Goal: Task Accomplishment & Management: Use online tool/utility

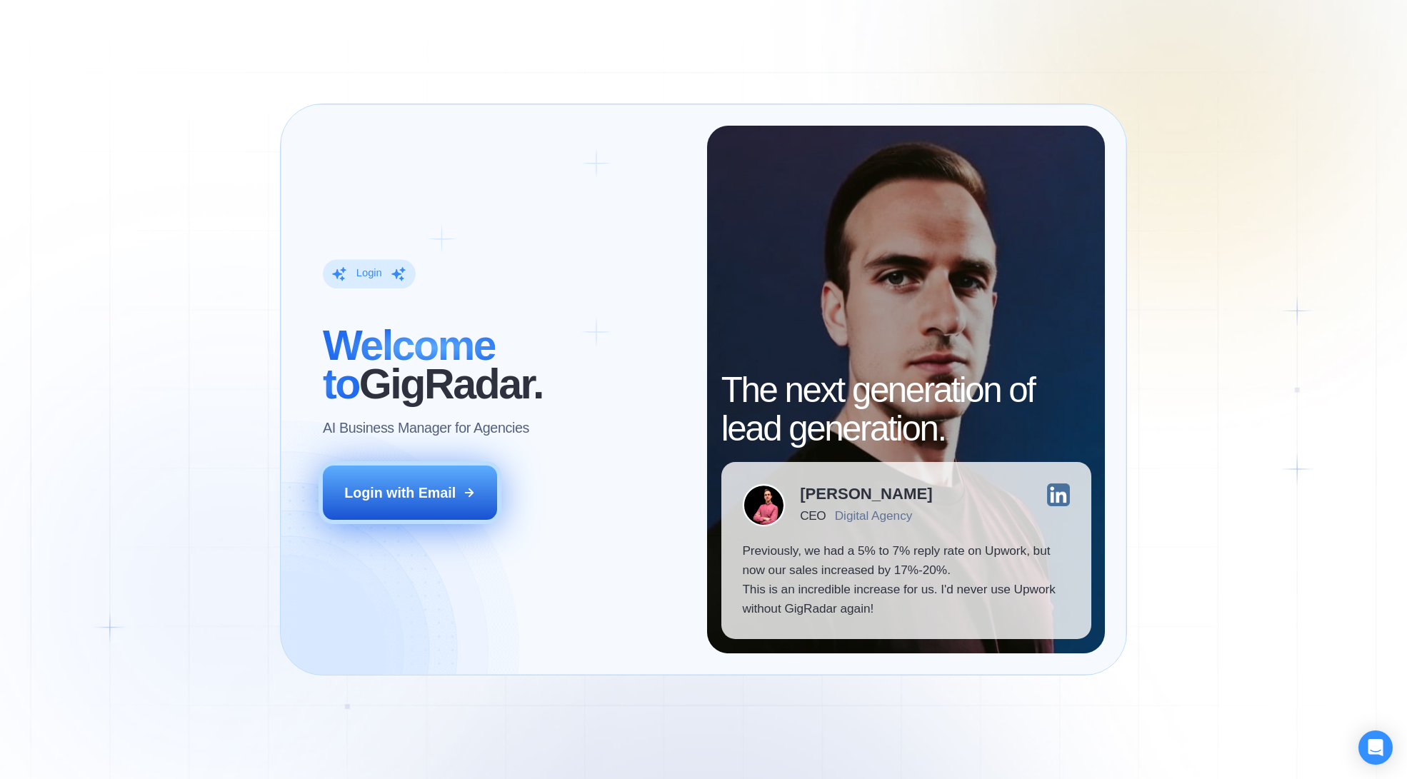
click at [439, 499] on div "Login with Email" at bounding box center [399, 493] width 111 height 19
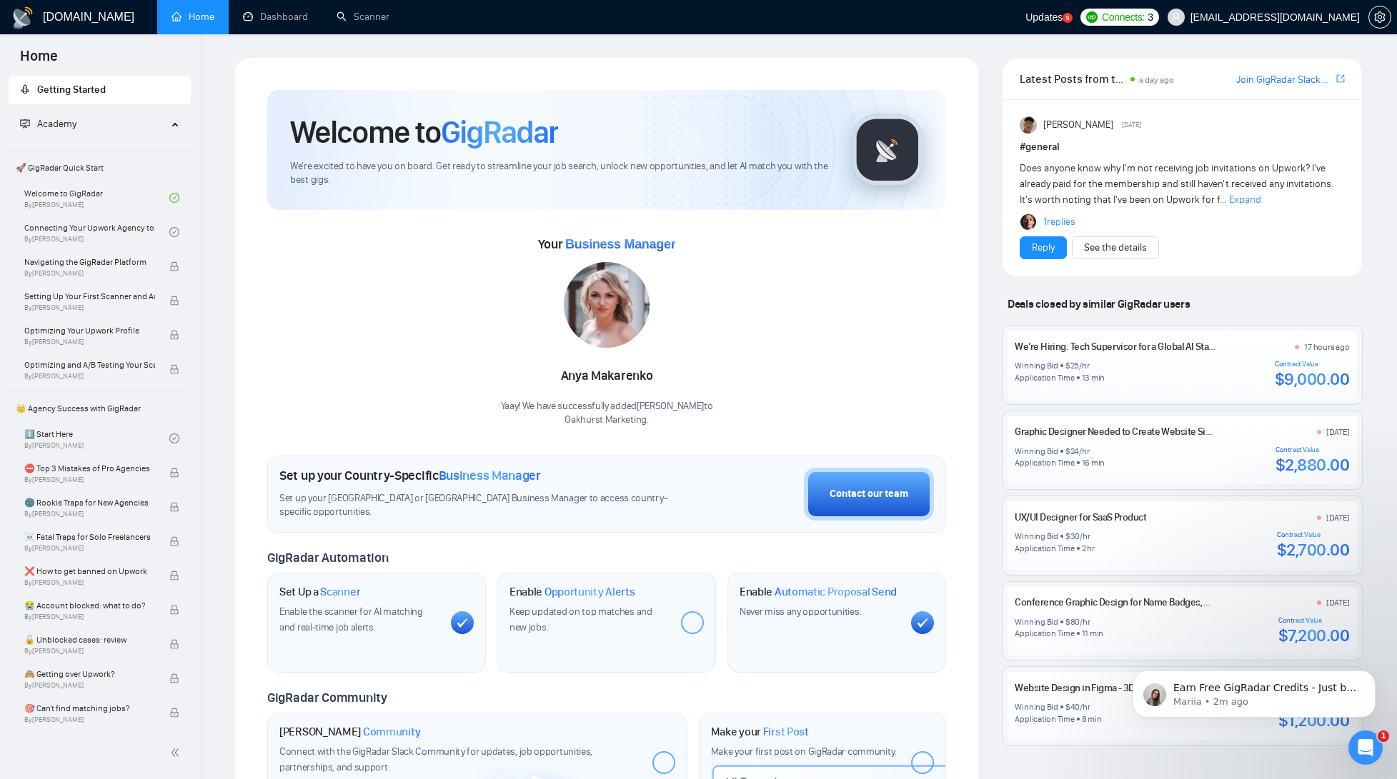
click at [407, 285] on div "Your Business Manager Anya Makarenko Yaay! We have successfully added Anya Maka…" at bounding box center [606, 330] width 679 height 194
click at [229, 109] on div "Welcome to GigRadar We're excited to have you on board. Get ready to streamline…" at bounding box center [606, 524] width 767 height 934
click at [1062, 22] on span "Updates" at bounding box center [1043, 16] width 37 height 11
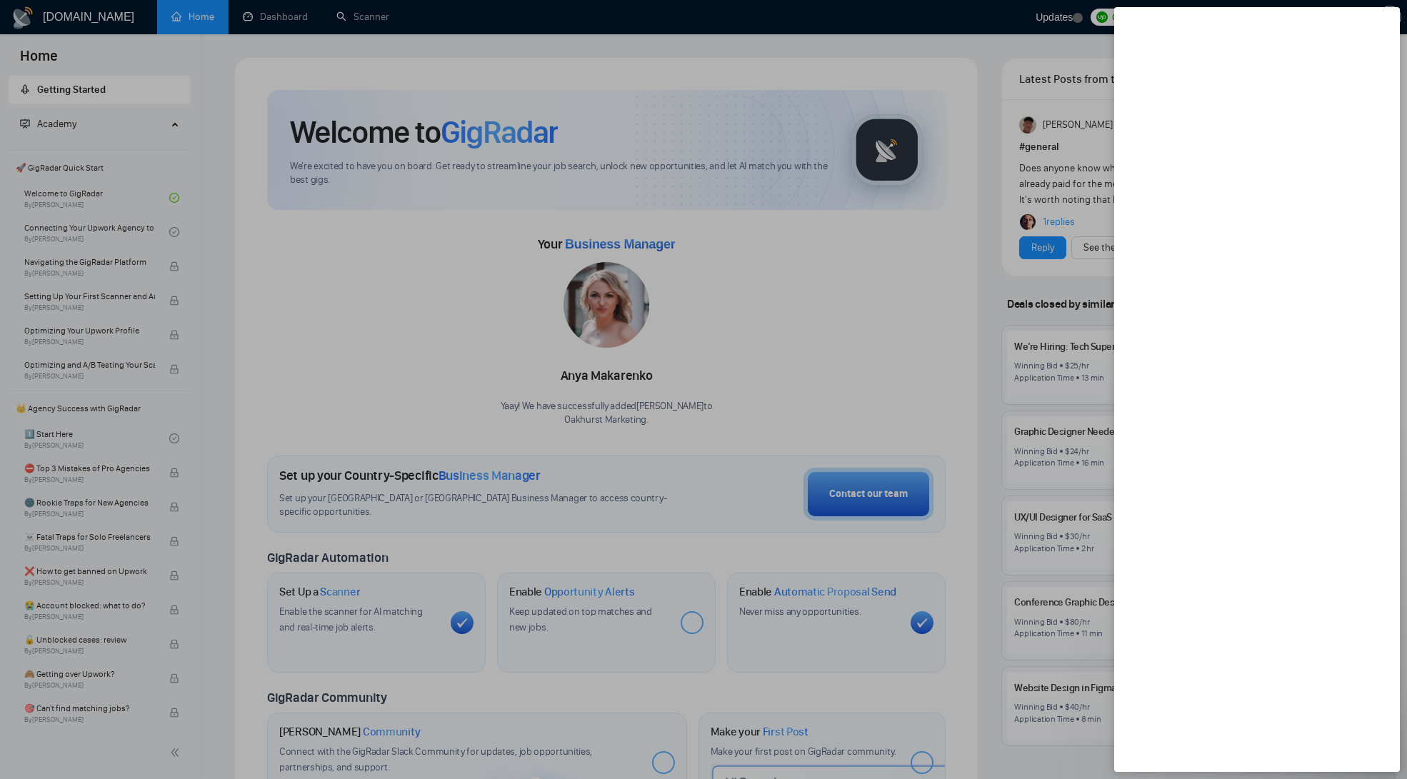
click at [1042, 30] on div at bounding box center [703, 389] width 1407 height 779
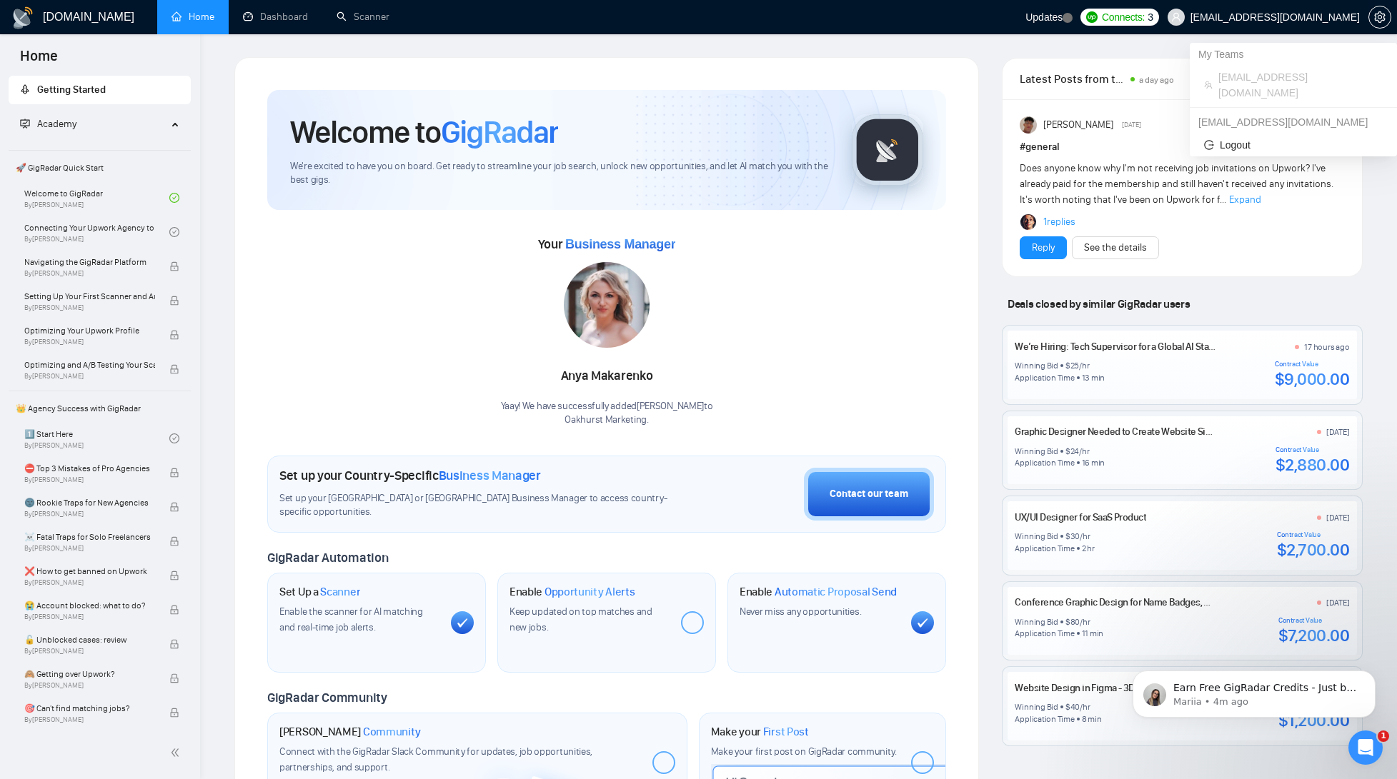
click at [1302, 17] on span "[EMAIL_ADDRESS][DOMAIN_NAME]" at bounding box center [1274, 17] width 169 height 0
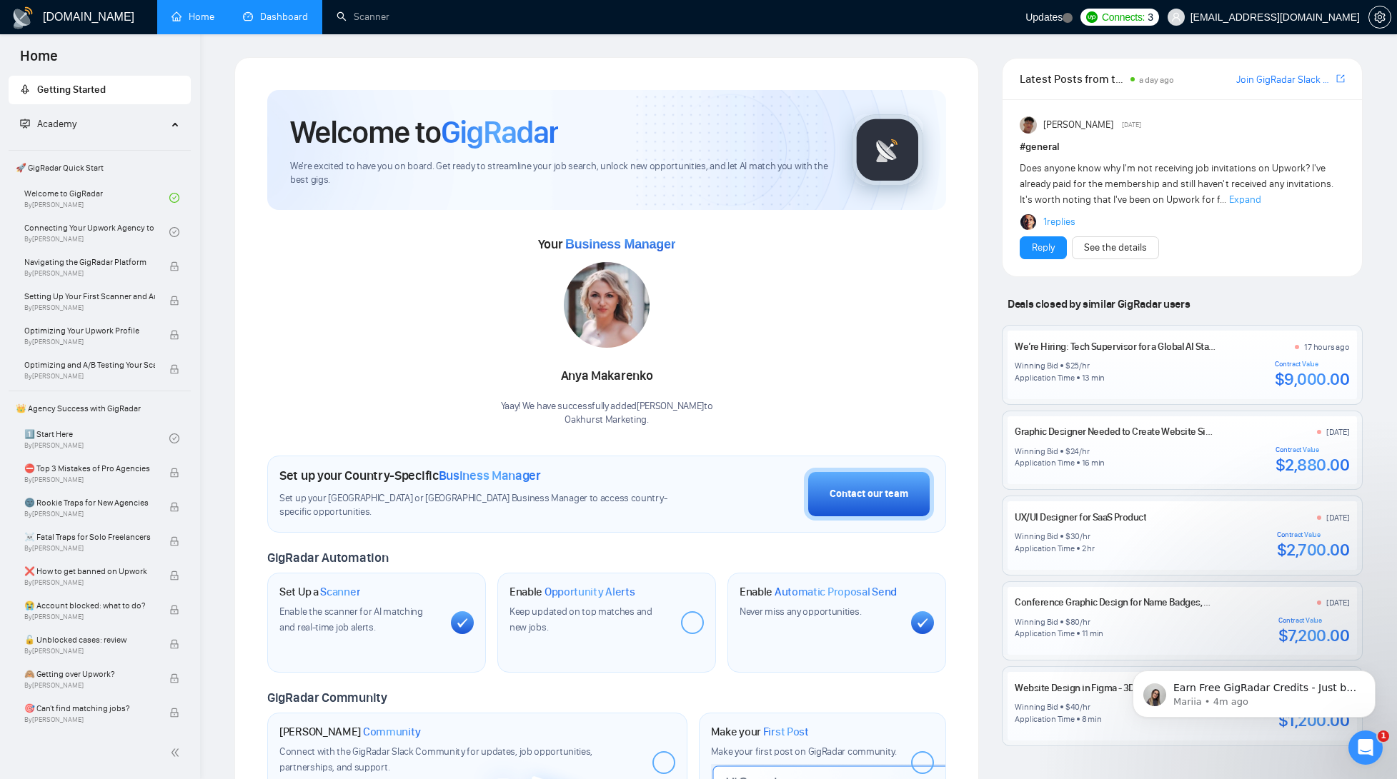
click at [294, 23] on link "Dashboard" at bounding box center [275, 17] width 65 height 12
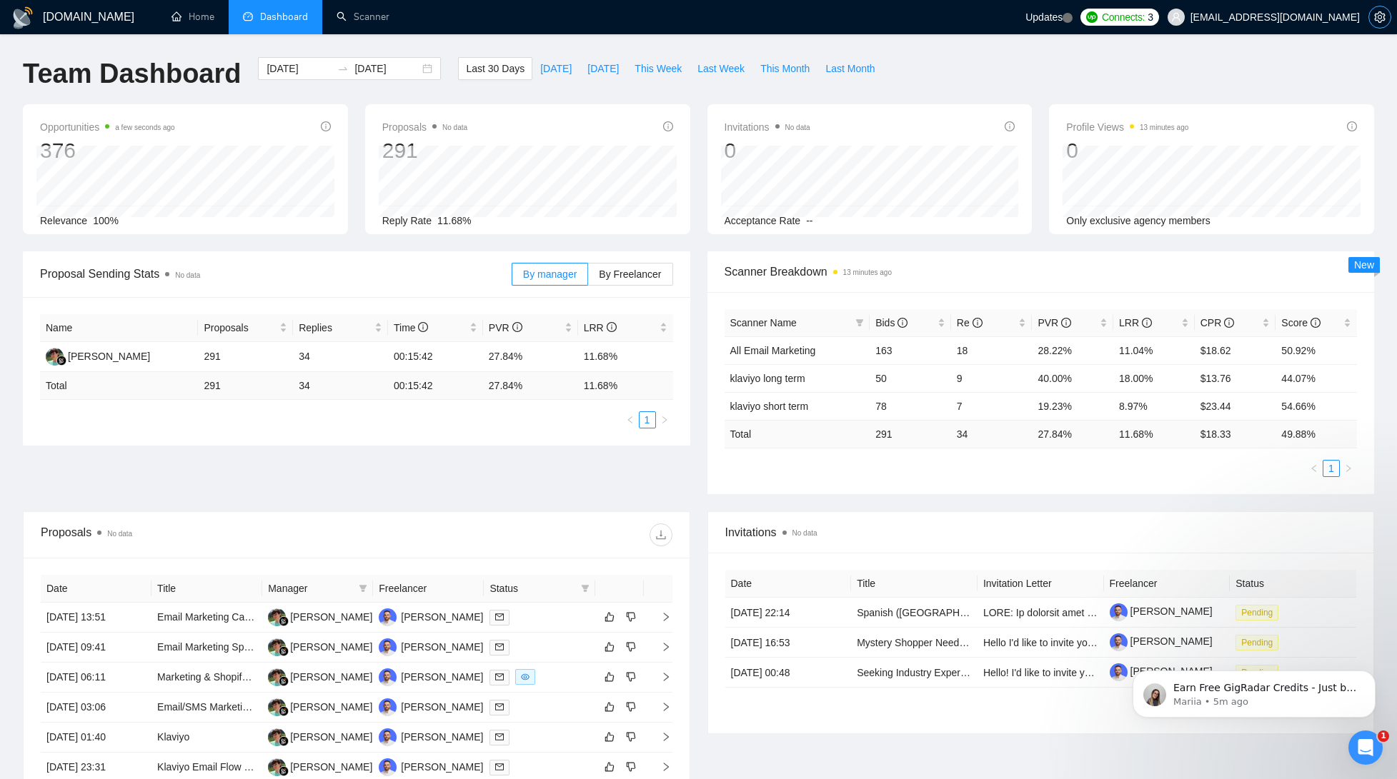
click at [1376, 16] on icon "setting" at bounding box center [1379, 16] width 11 height 11
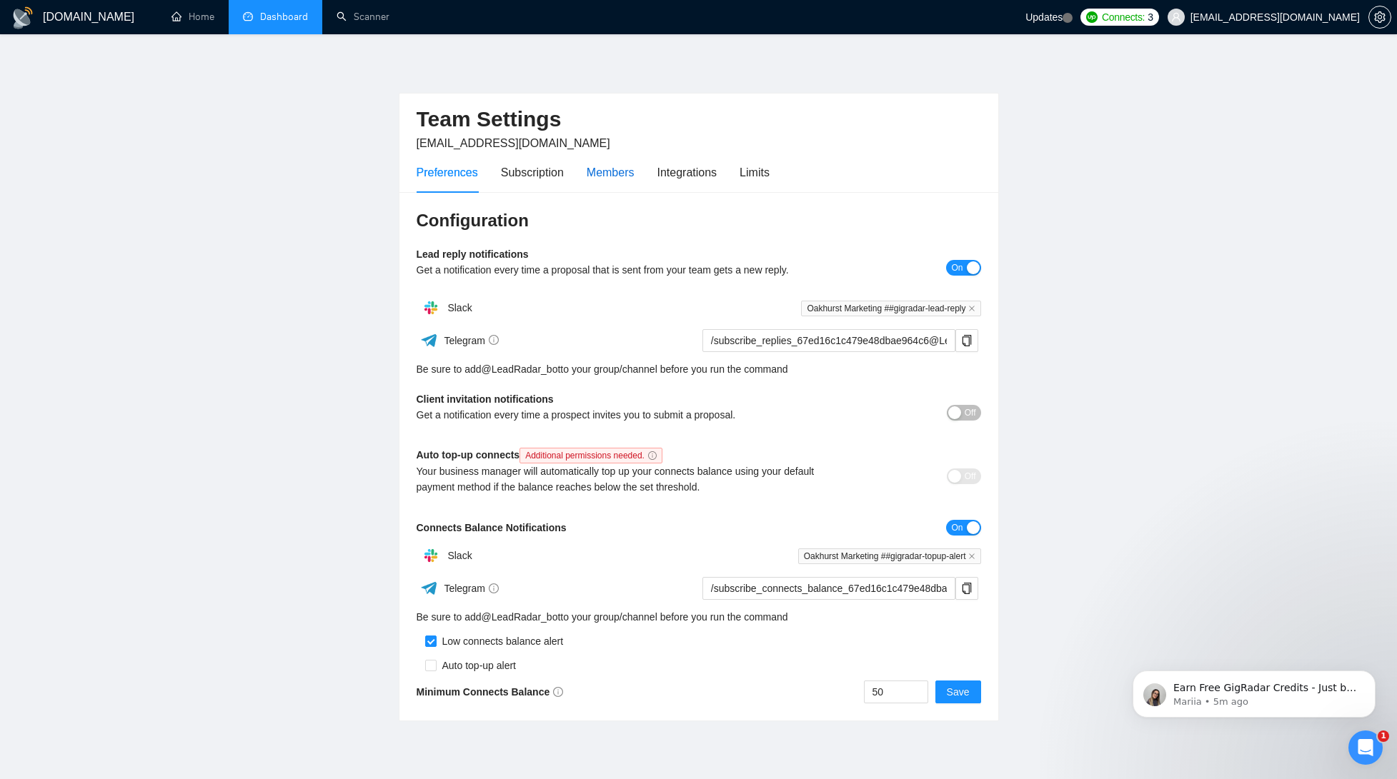
click at [594, 179] on div "Members" at bounding box center [611, 173] width 48 height 18
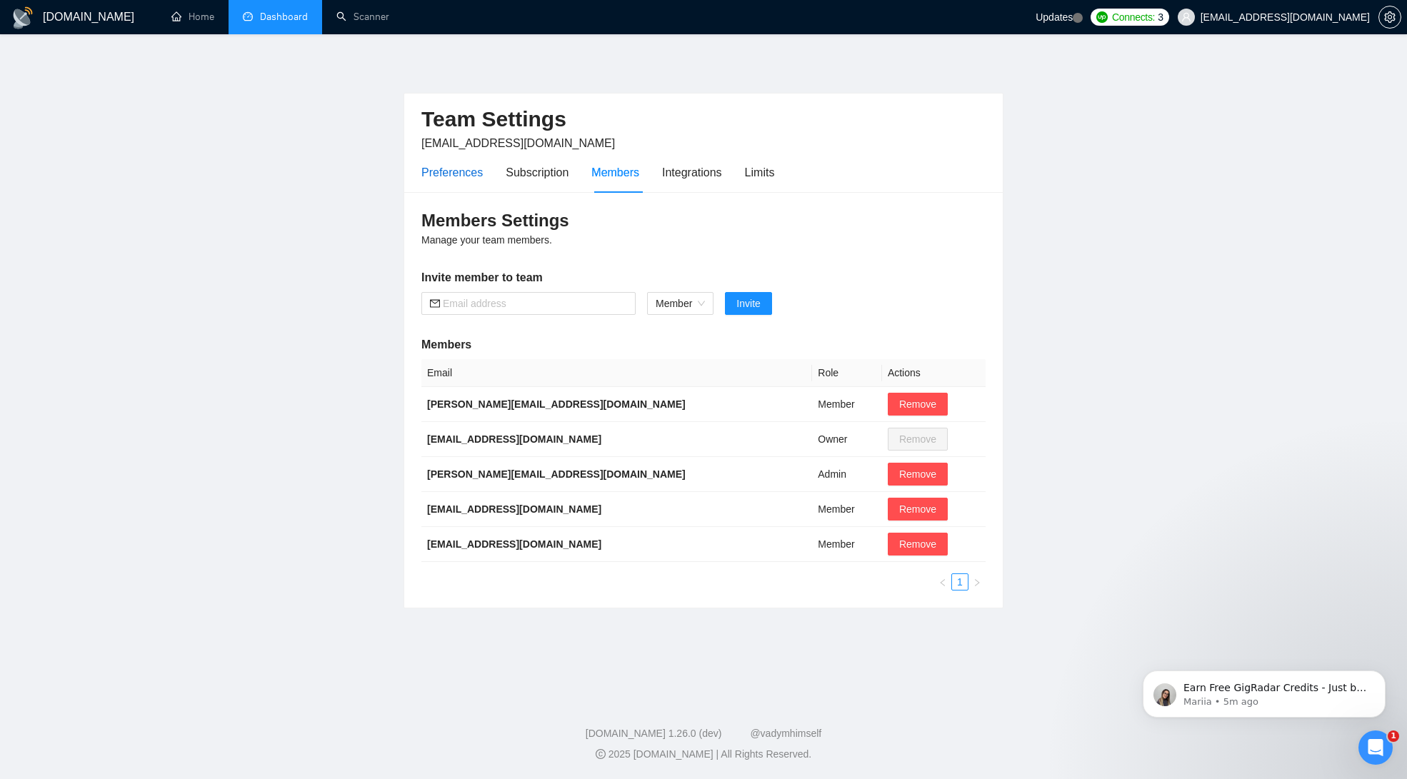
click at [444, 178] on div "Preferences" at bounding box center [452, 173] width 61 height 18
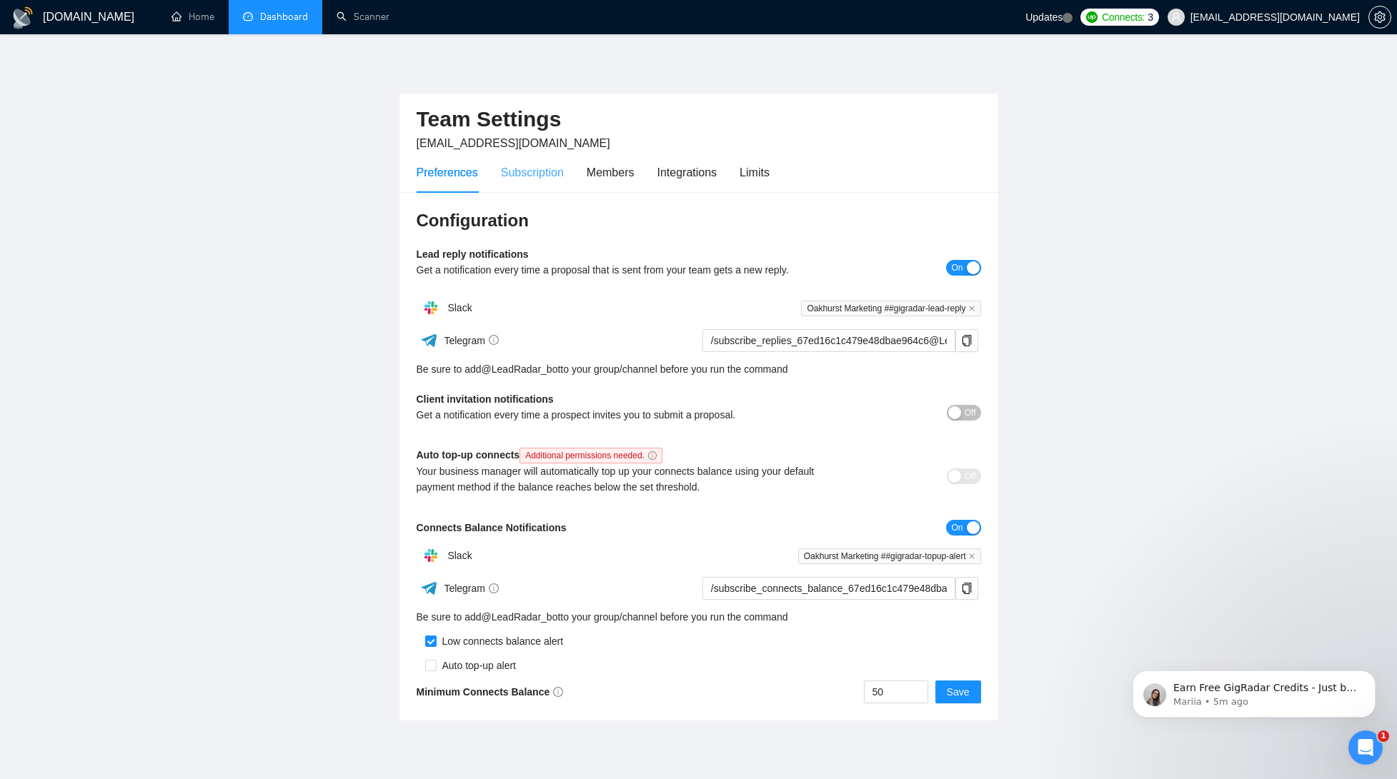
click at [557, 184] on div "Subscription" at bounding box center [532, 172] width 63 height 41
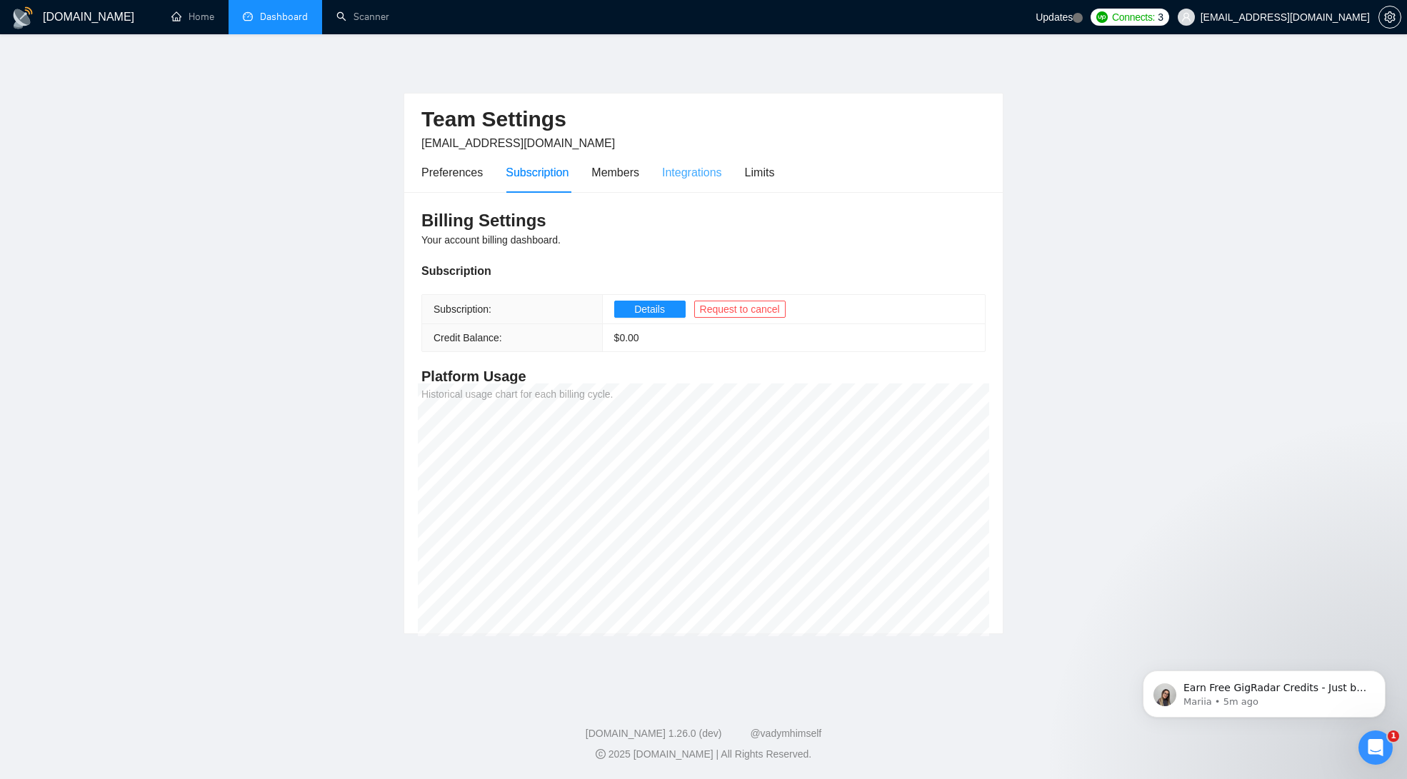
click at [712, 186] on div "Integrations" at bounding box center [692, 172] width 60 height 41
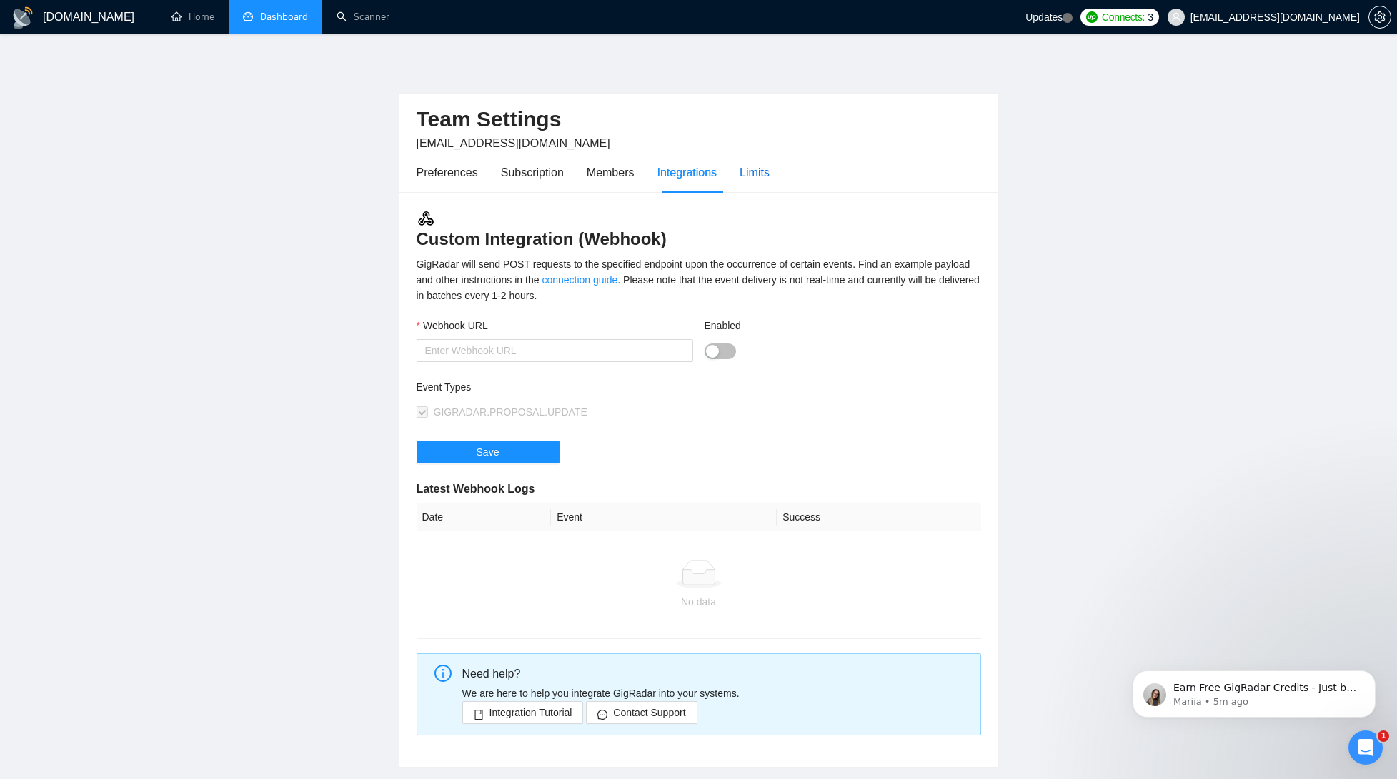
click at [765, 171] on div "Limits" at bounding box center [754, 173] width 30 height 18
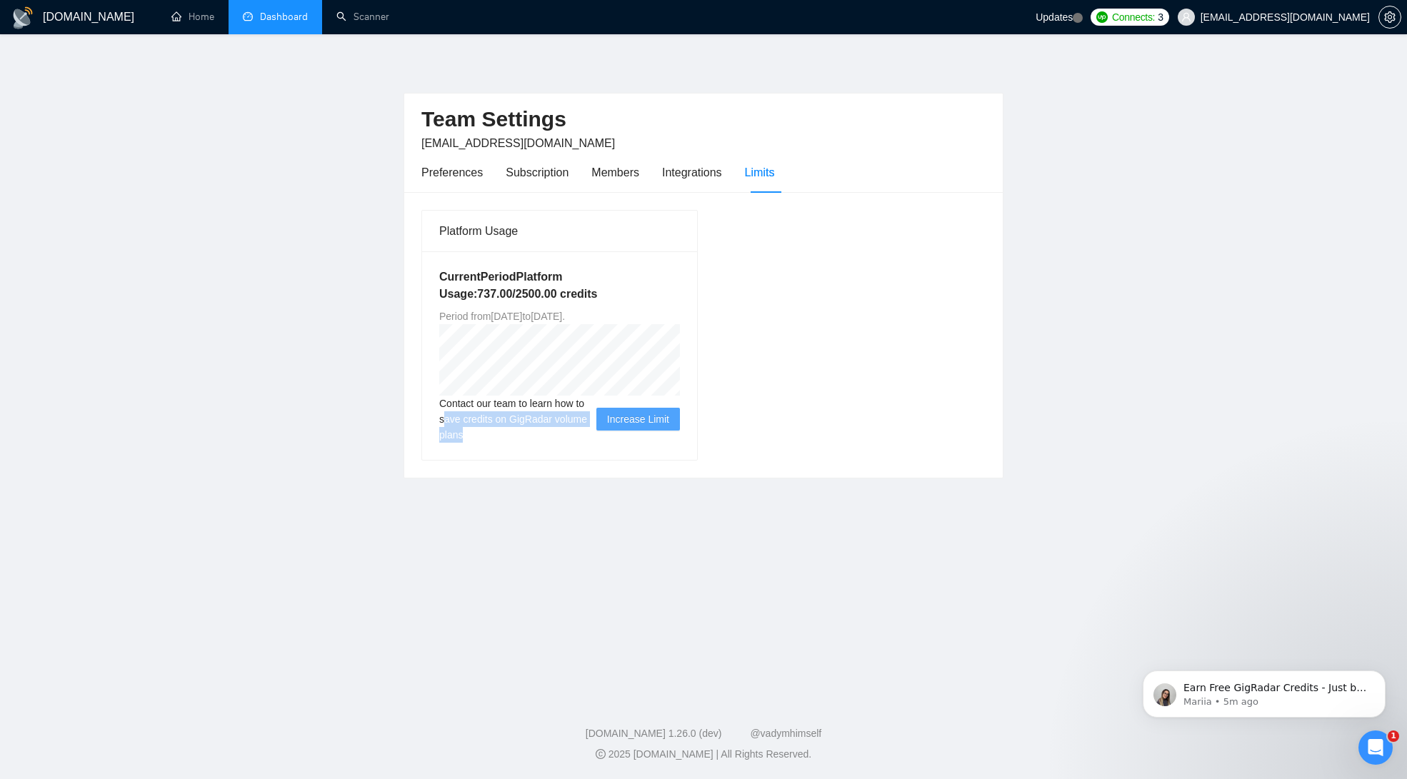
drag, startPoint x: 561, startPoint y: 440, endPoint x: 445, endPoint y: 415, distance: 118.4
click at [445, 415] on span "Contact our team to learn how to save credits on GigRadar volume plans" at bounding box center [517, 419] width 157 height 47
click at [445, 414] on span "Contact our team to learn how to save credits on GigRadar volume plans" at bounding box center [517, 419] width 157 height 47
click at [451, 174] on div "Preferences" at bounding box center [452, 173] width 61 height 18
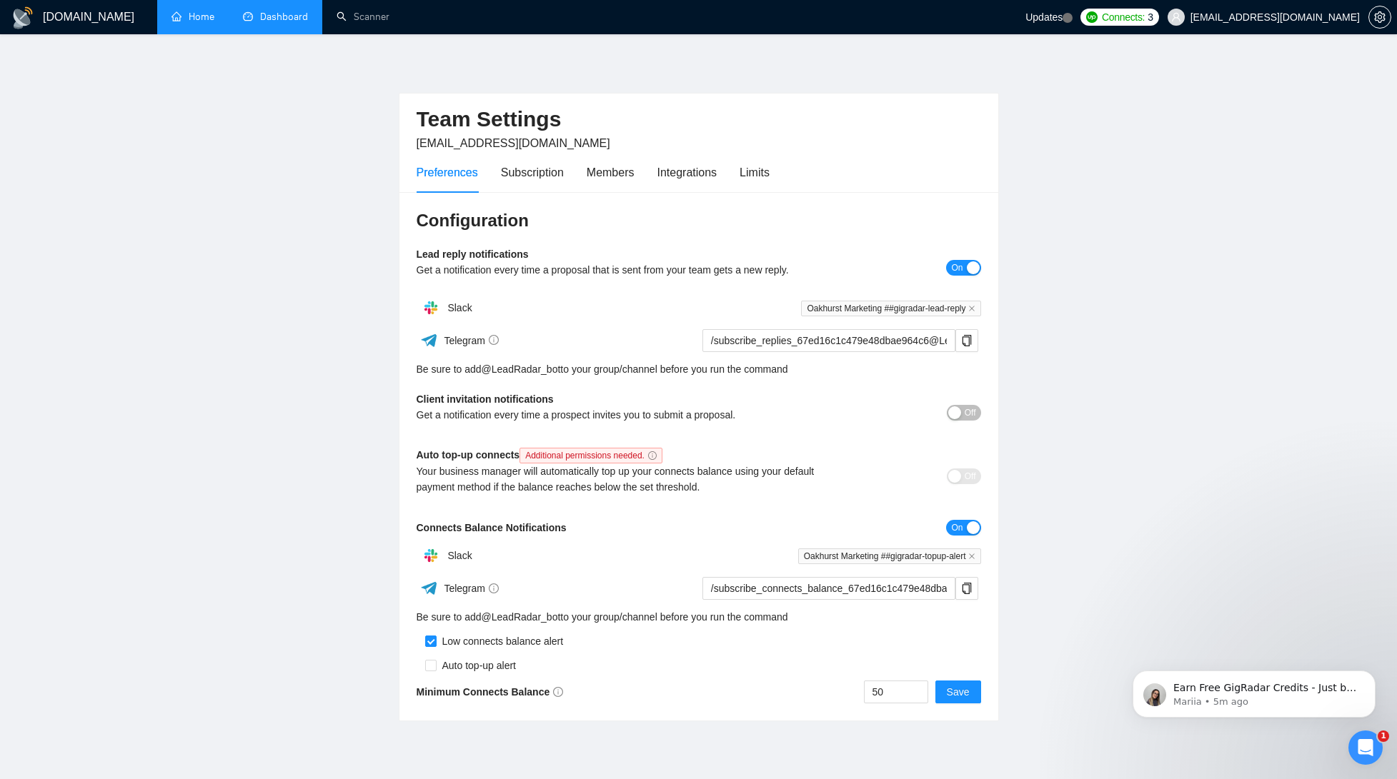
click at [186, 20] on link "Home" at bounding box center [192, 17] width 43 height 12
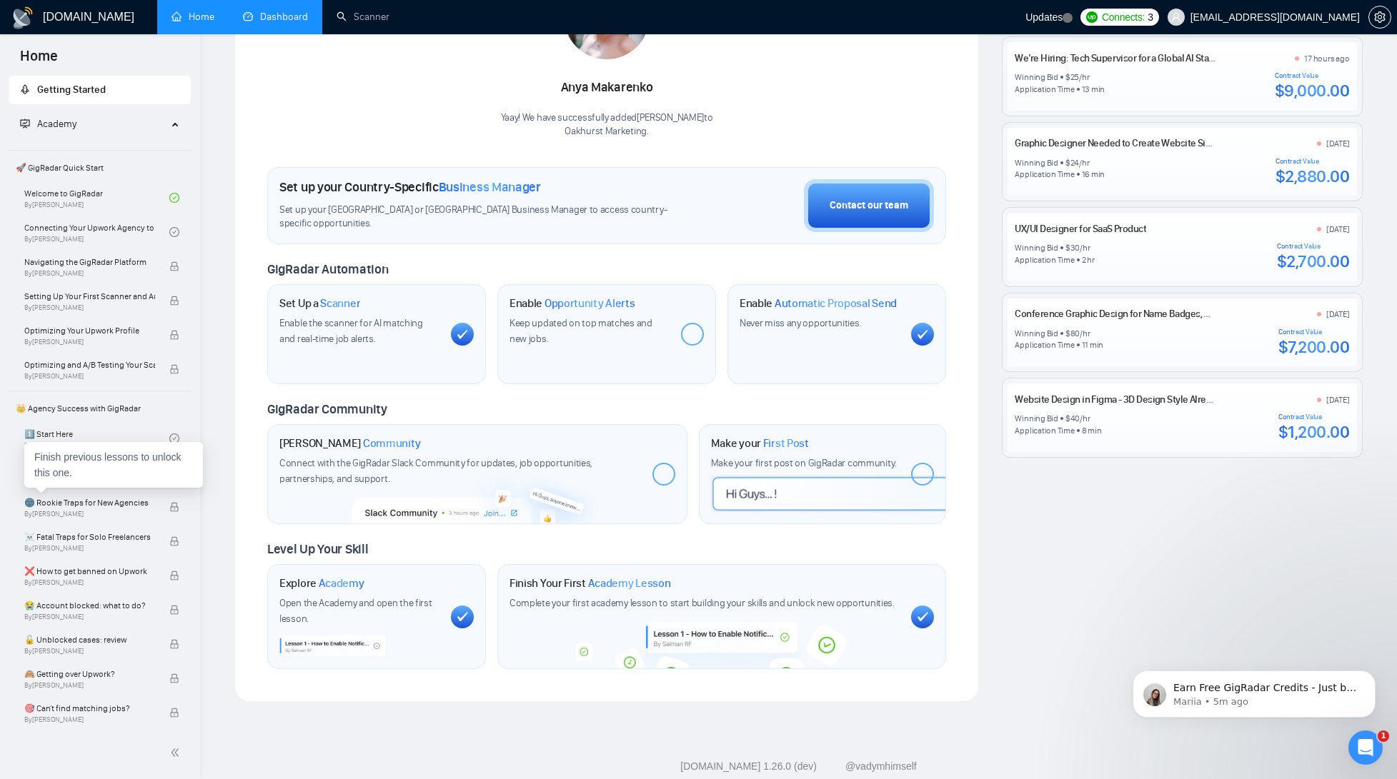
scroll to position [76, 0]
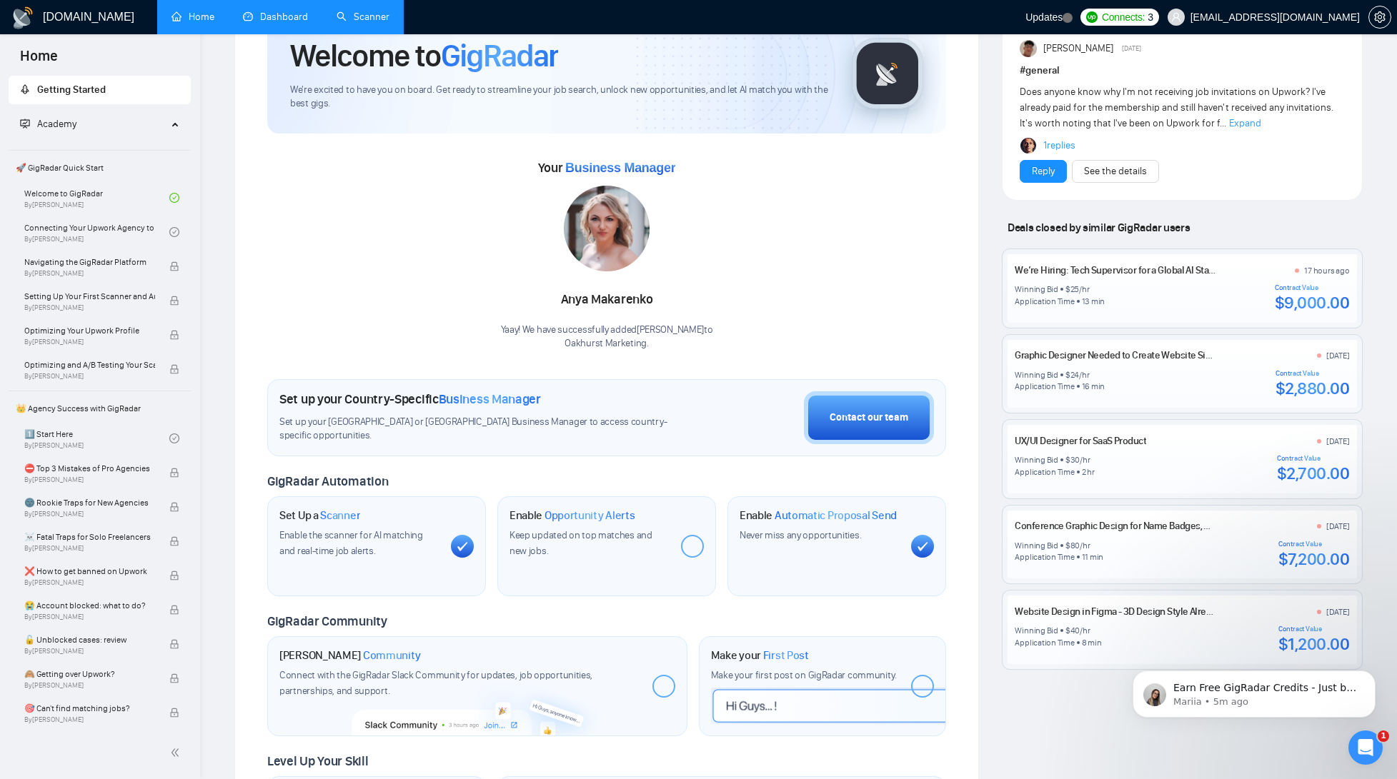
click at [339, 19] on link "Scanner" at bounding box center [362, 17] width 53 height 12
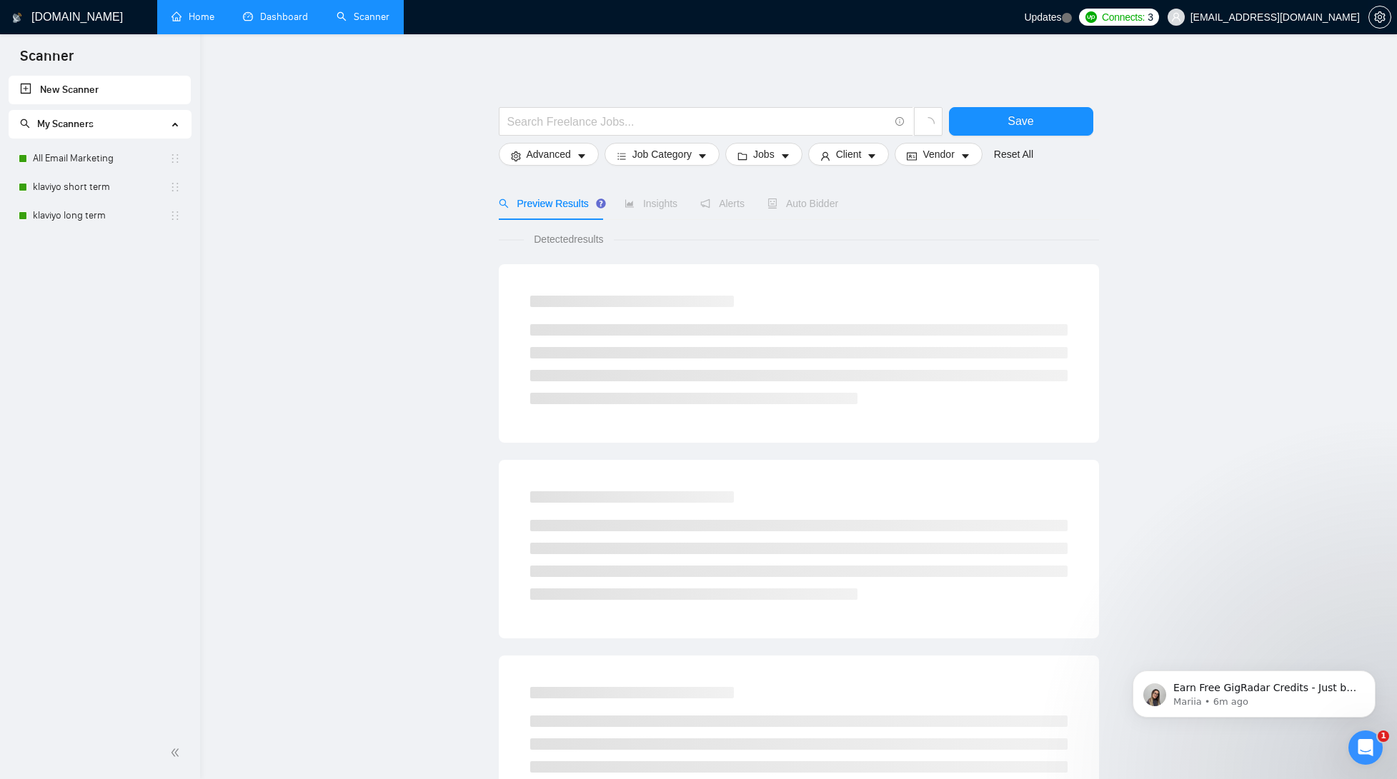
click at [1226, 7] on span "[EMAIL_ADDRESS][DOMAIN_NAME]" at bounding box center [1263, 17] width 209 height 46
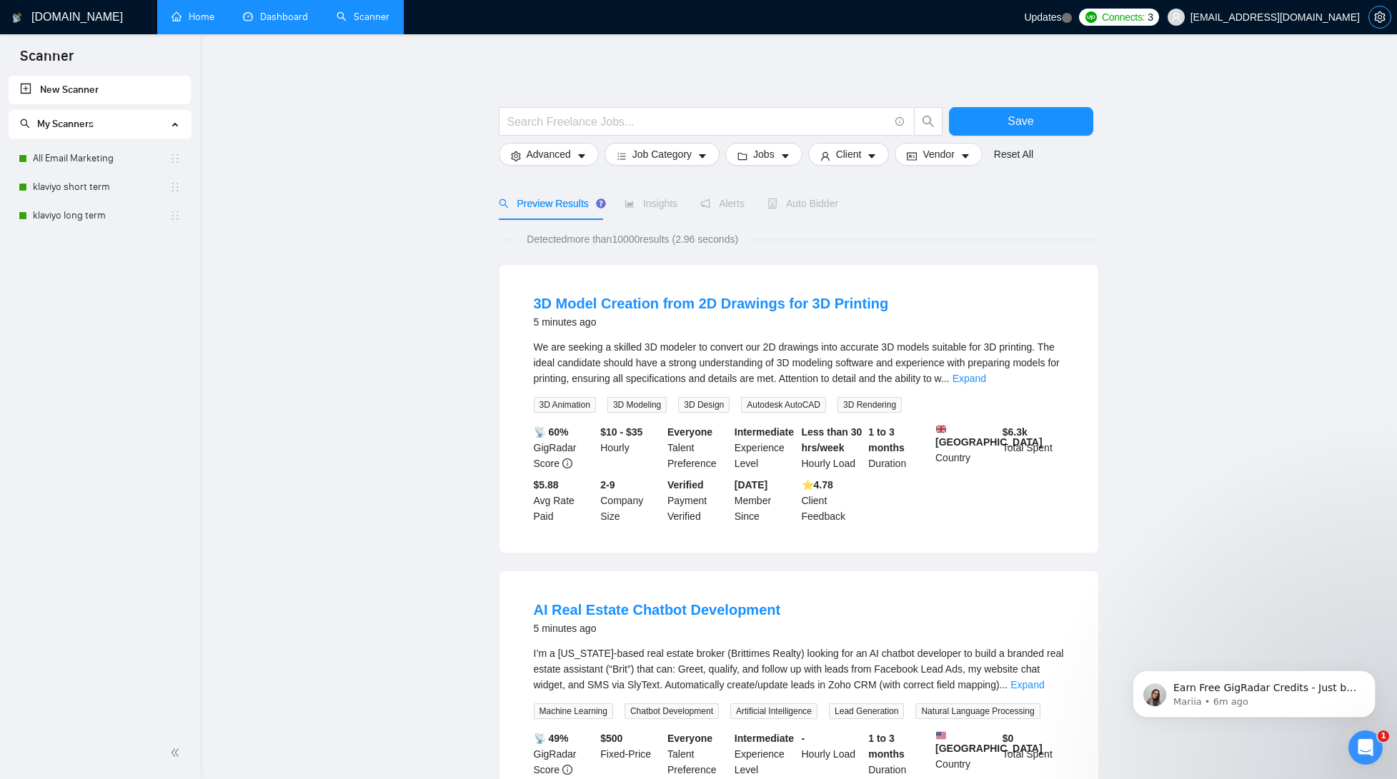
click at [1378, 17] on icon "setting" at bounding box center [1379, 16] width 11 height 11
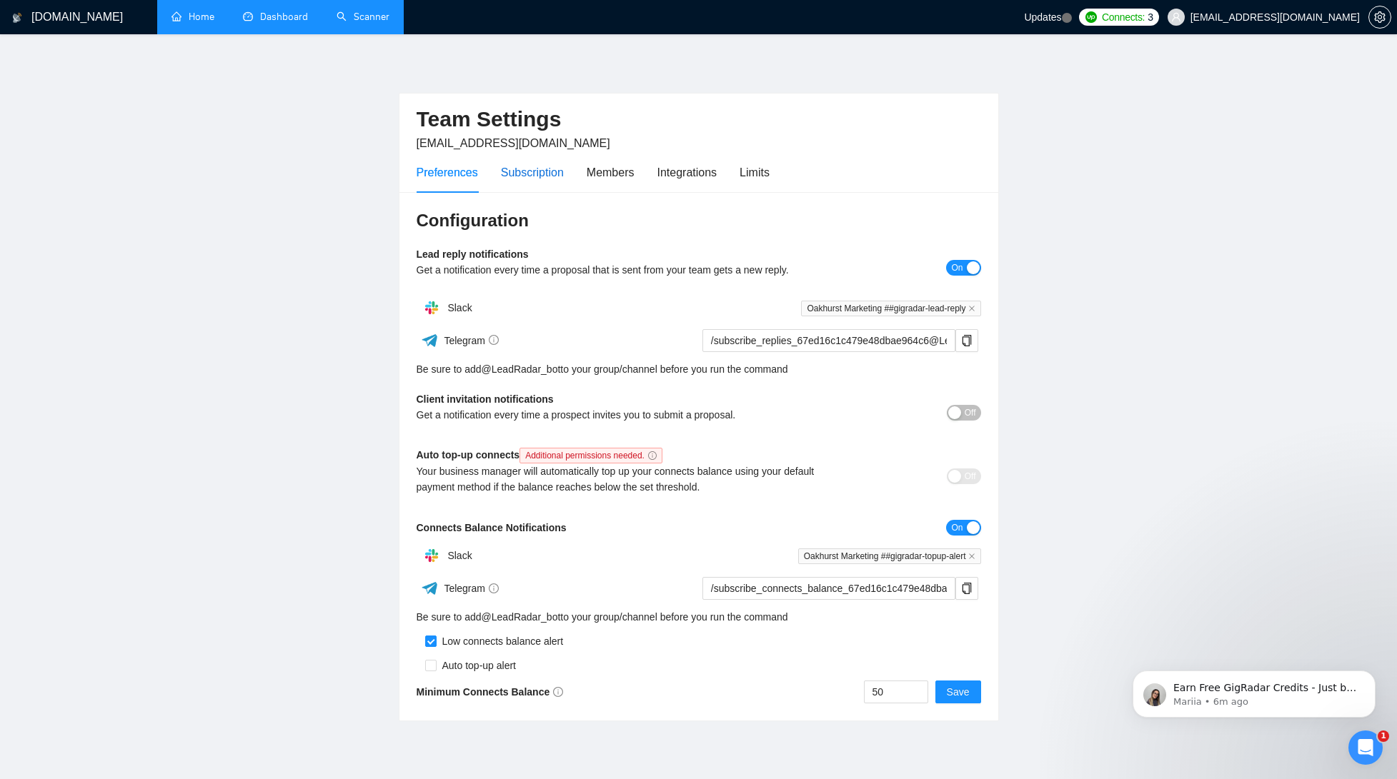
click at [554, 178] on div "Subscription" at bounding box center [532, 173] width 63 height 18
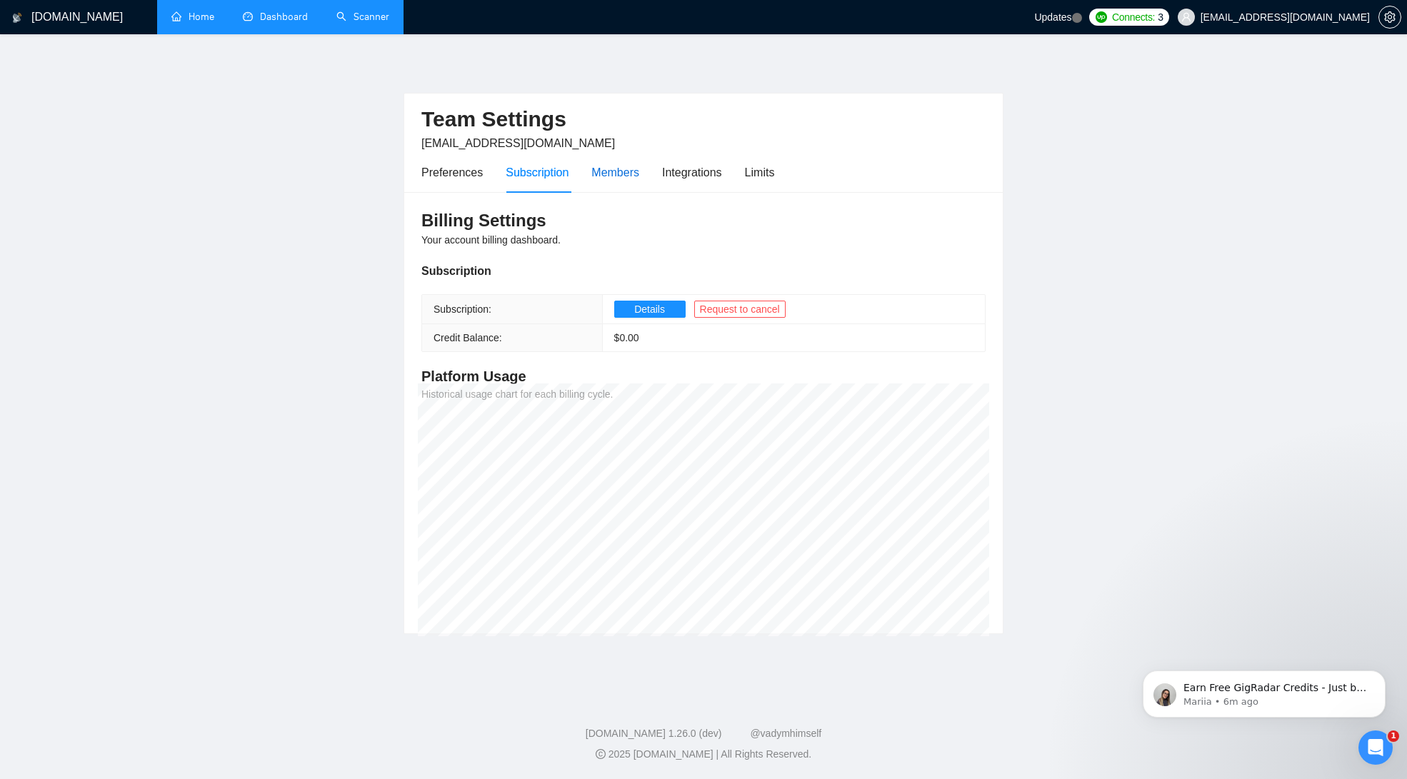
click at [619, 171] on div "Members" at bounding box center [616, 173] width 48 height 18
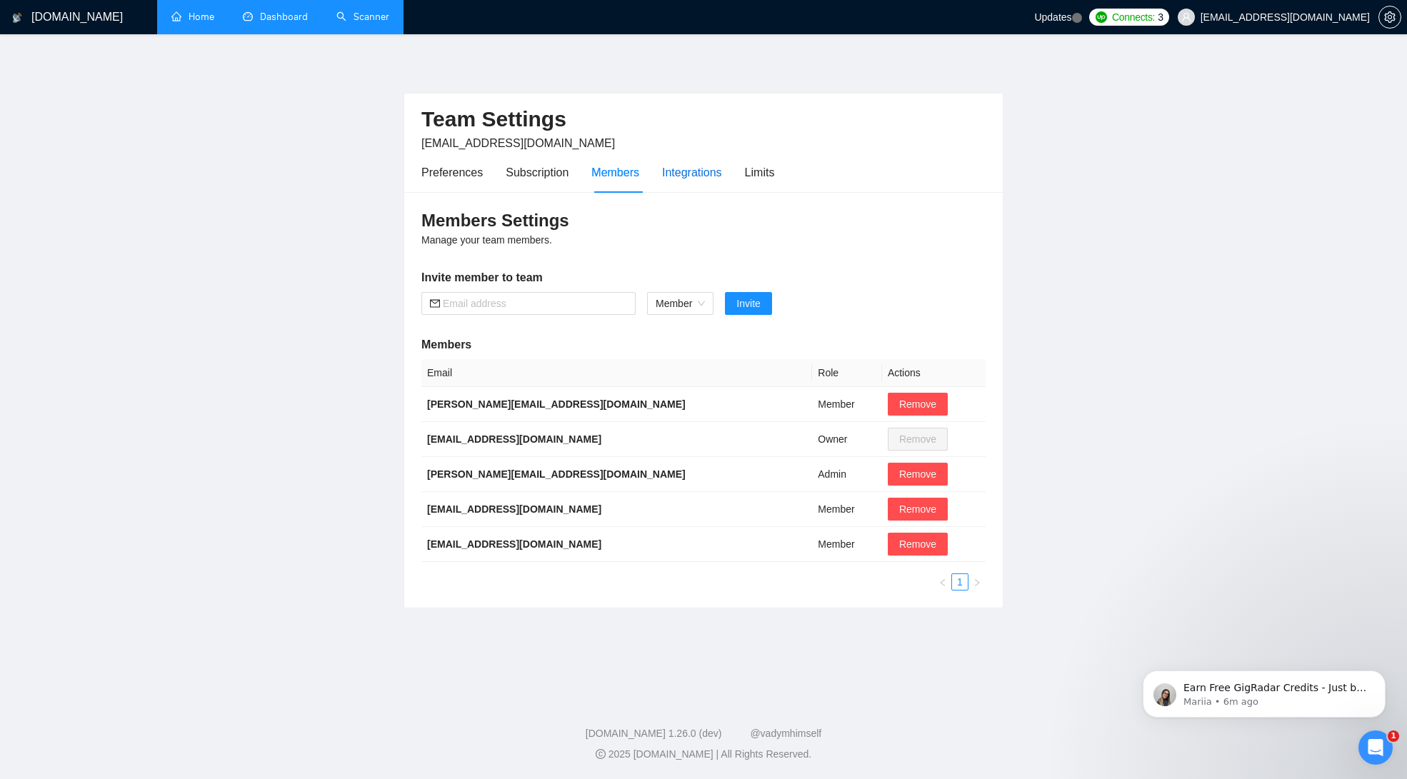
click at [703, 171] on div "Integrations" at bounding box center [692, 173] width 60 height 18
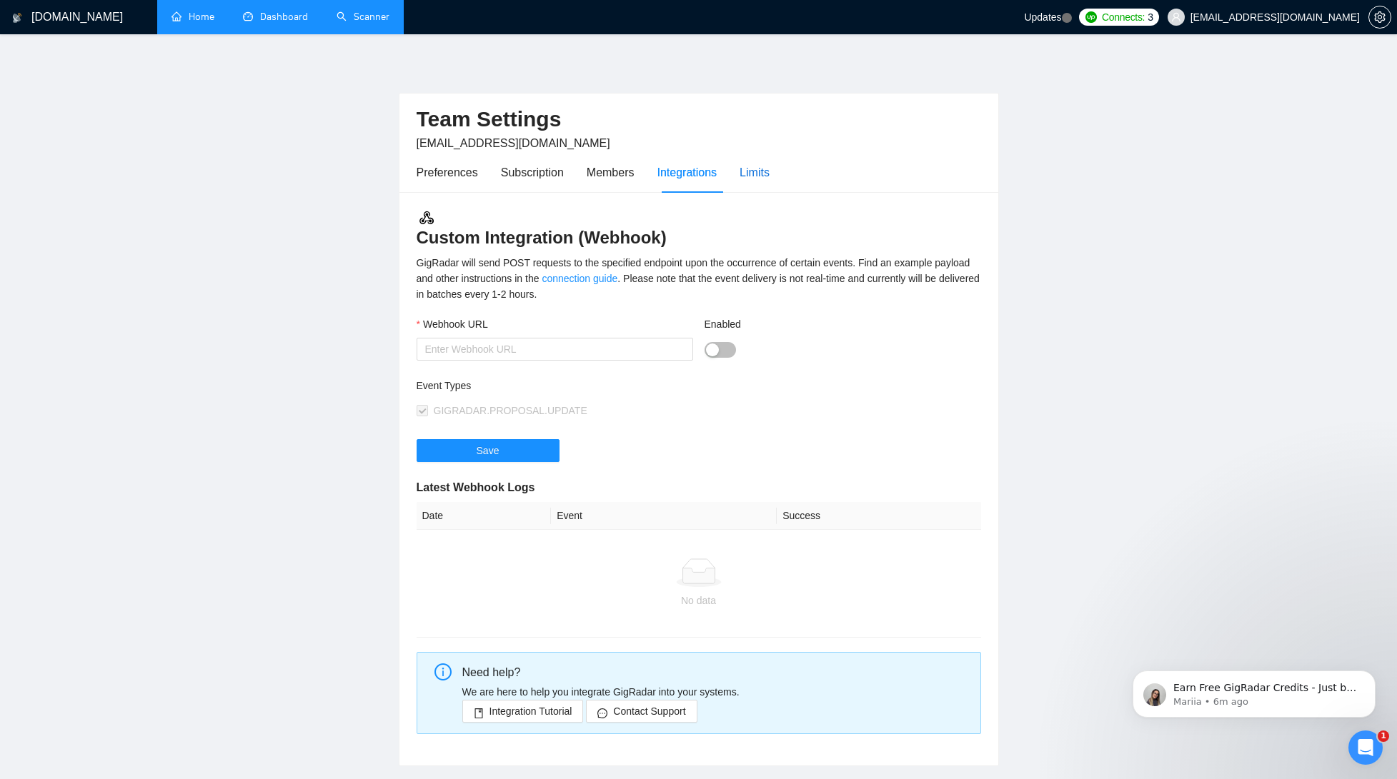
click at [762, 173] on div "Limits" at bounding box center [754, 173] width 30 height 18
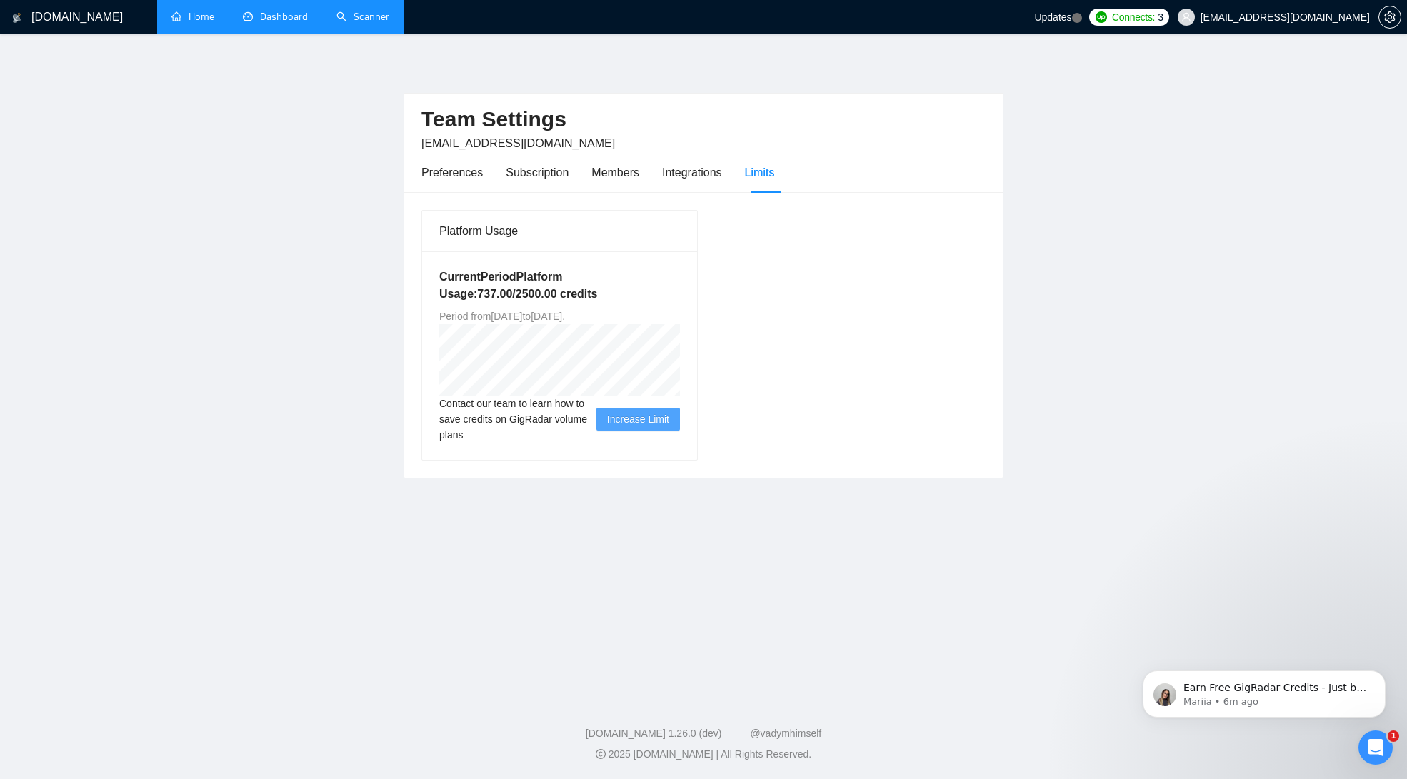
click at [671, 421] on button "Increase Limit" at bounding box center [639, 419] width 84 height 23
click at [629, 418] on span "Increase Limit" at bounding box center [638, 420] width 62 height 16
click at [171, 19] on link "Home" at bounding box center [192, 17] width 43 height 12
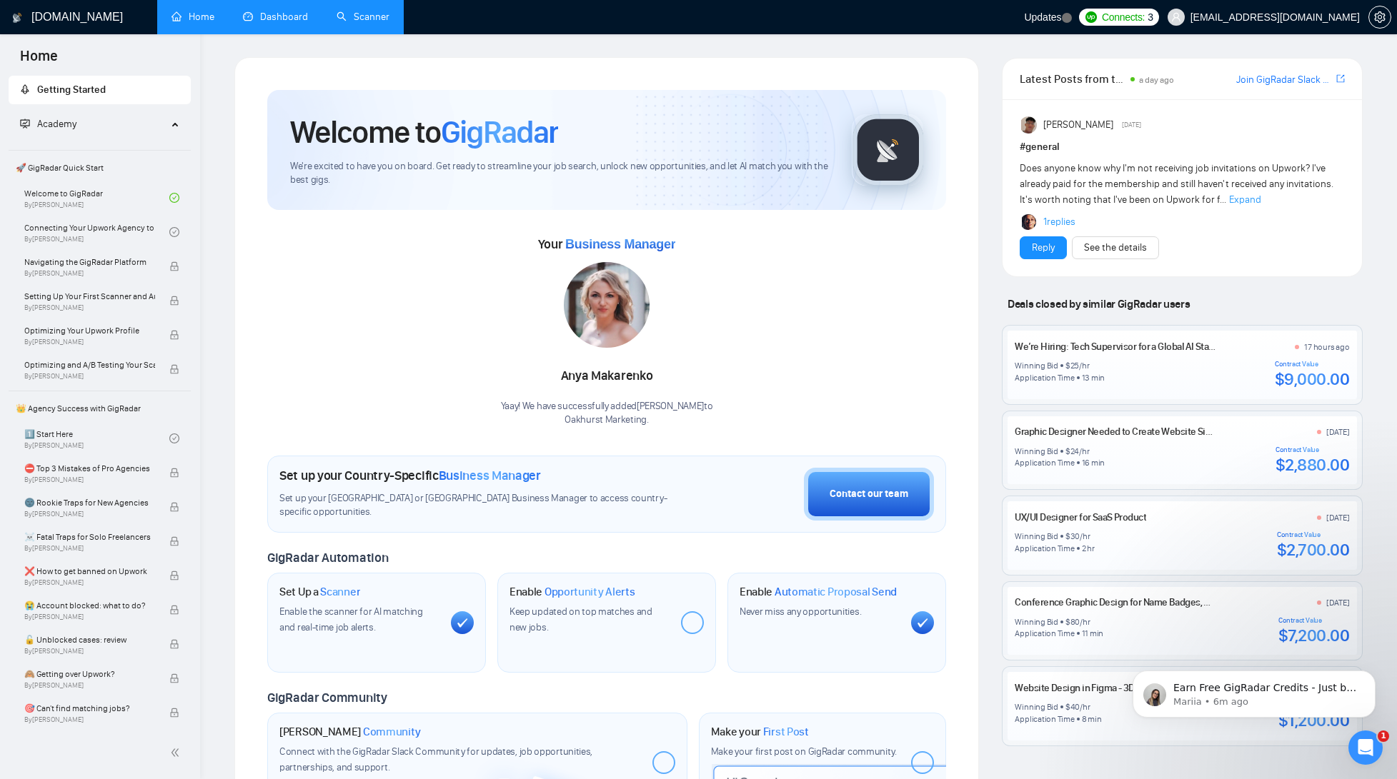
click at [146, 120] on span "Academy" at bounding box center [93, 124] width 147 height 29
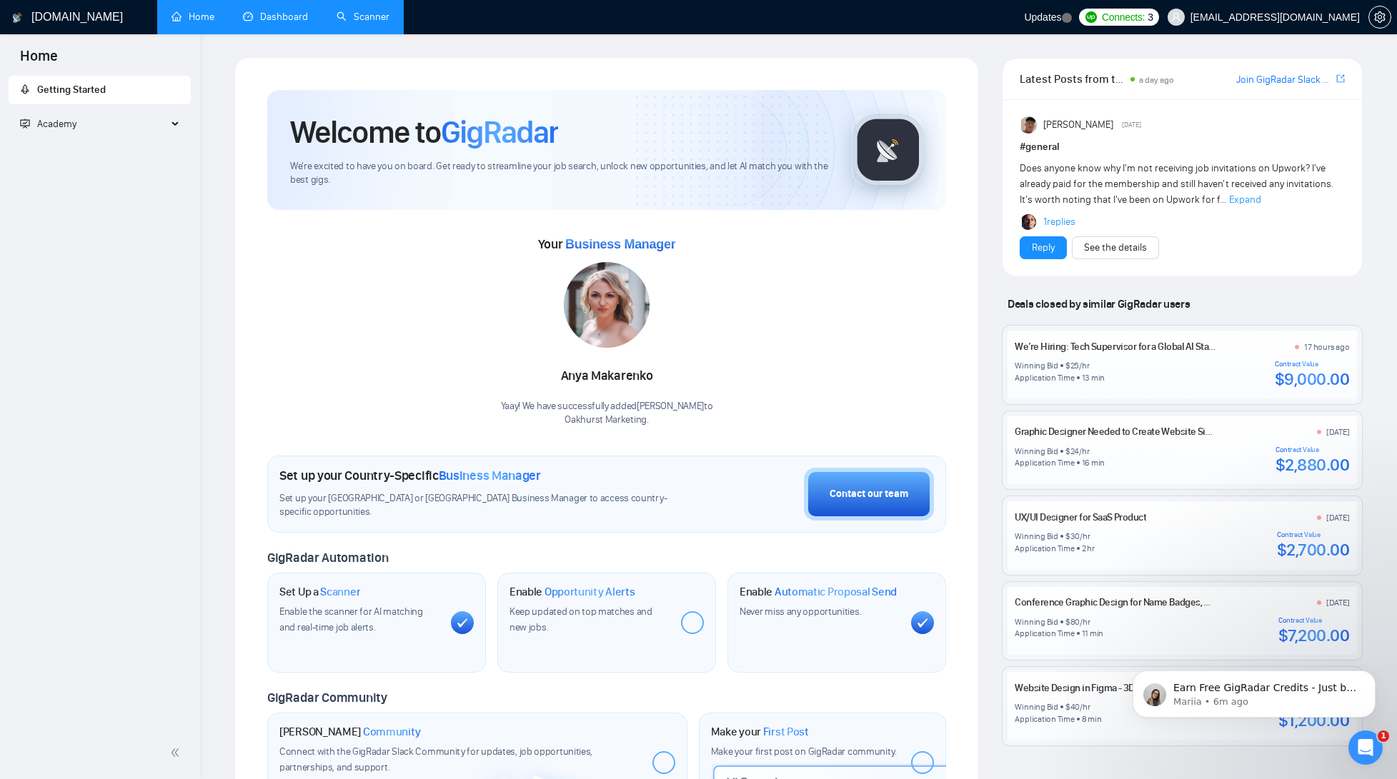
click at [162, 128] on span "Academy" at bounding box center [93, 124] width 147 height 29
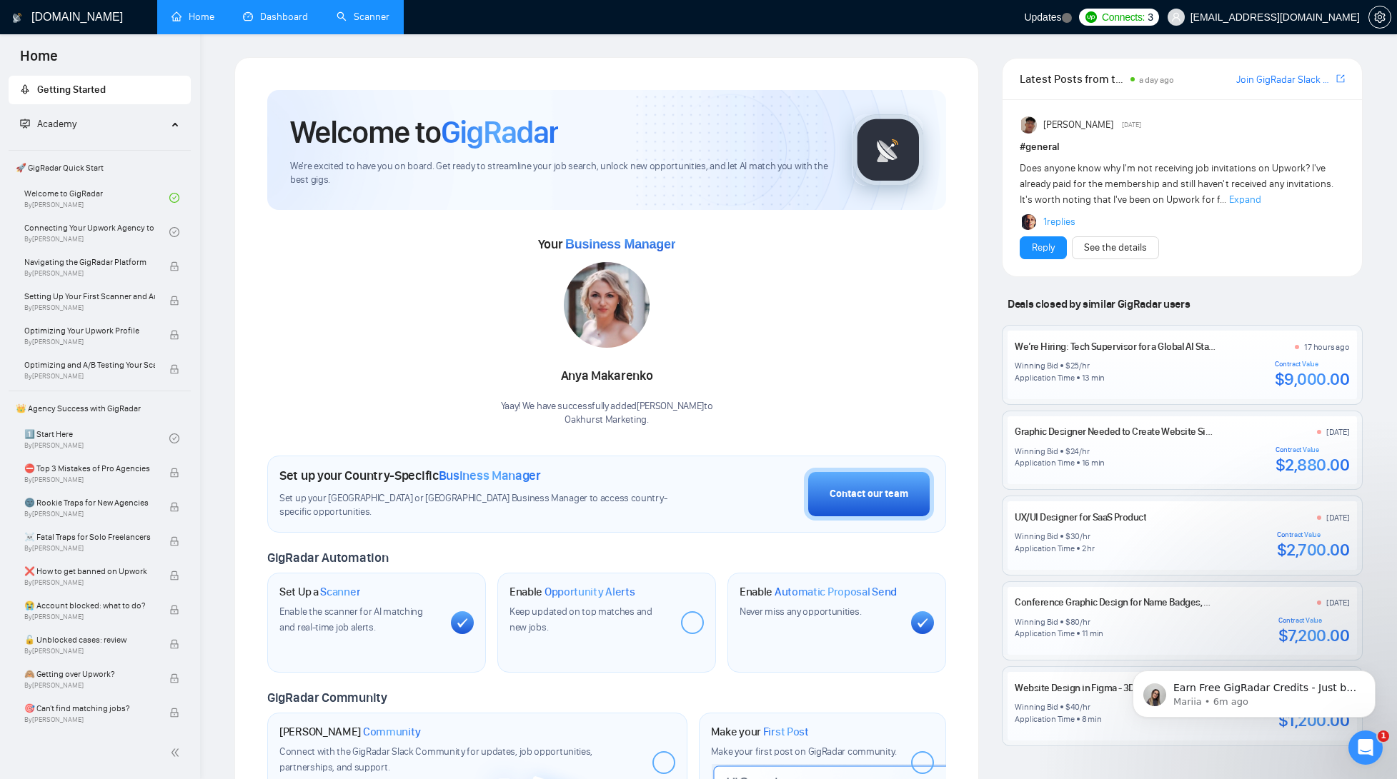
click at [355, 17] on link "Scanner" at bounding box center [362, 17] width 53 height 12
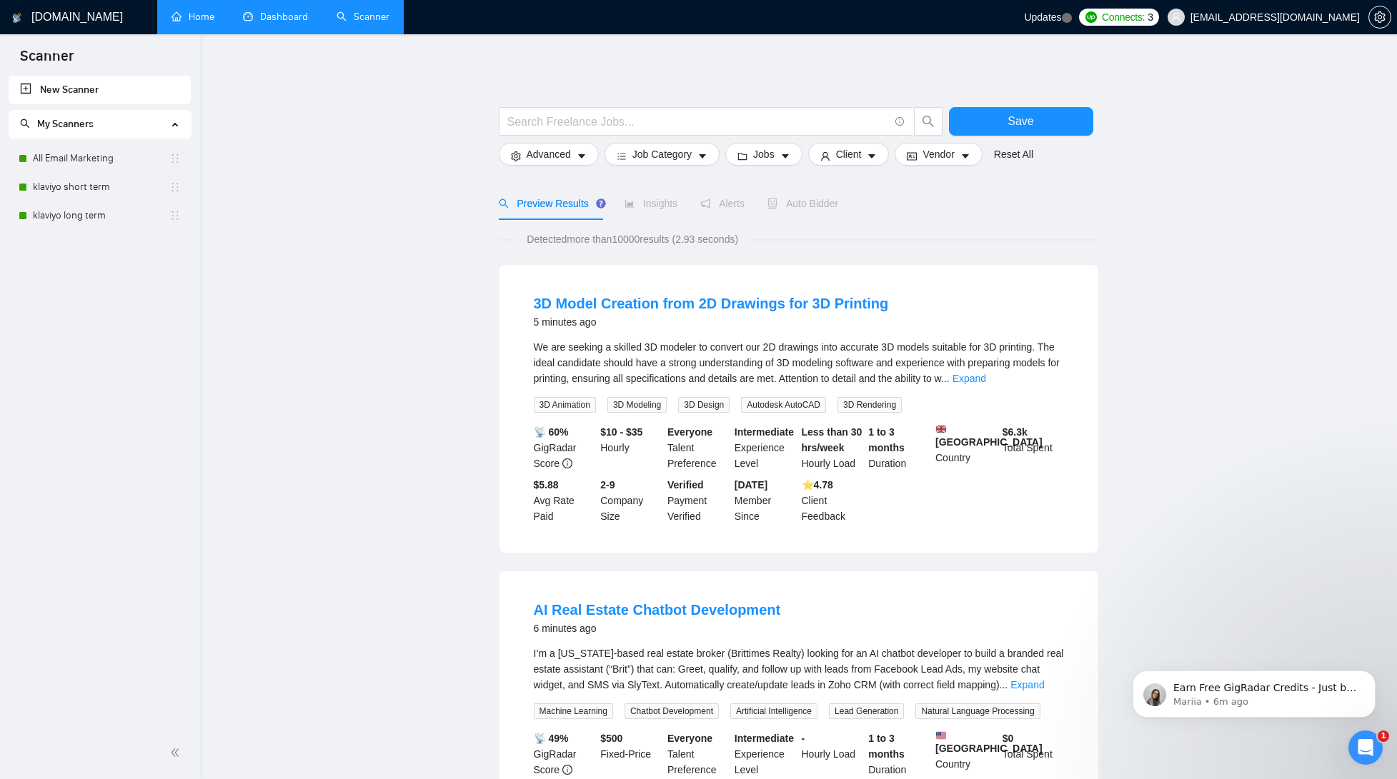
click at [279, 19] on link "Dashboard" at bounding box center [275, 17] width 65 height 12
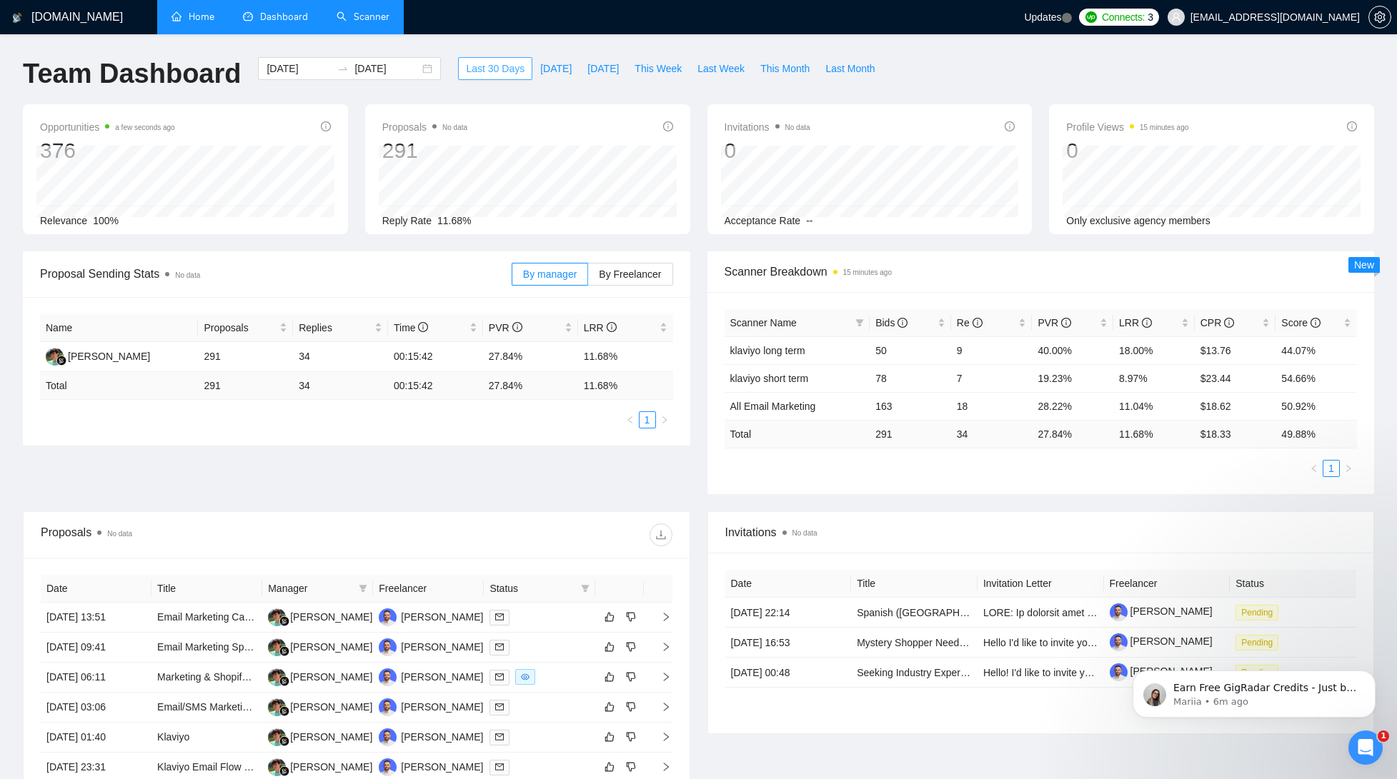
click at [496, 71] on span "Last 30 Days" at bounding box center [495, 69] width 59 height 16
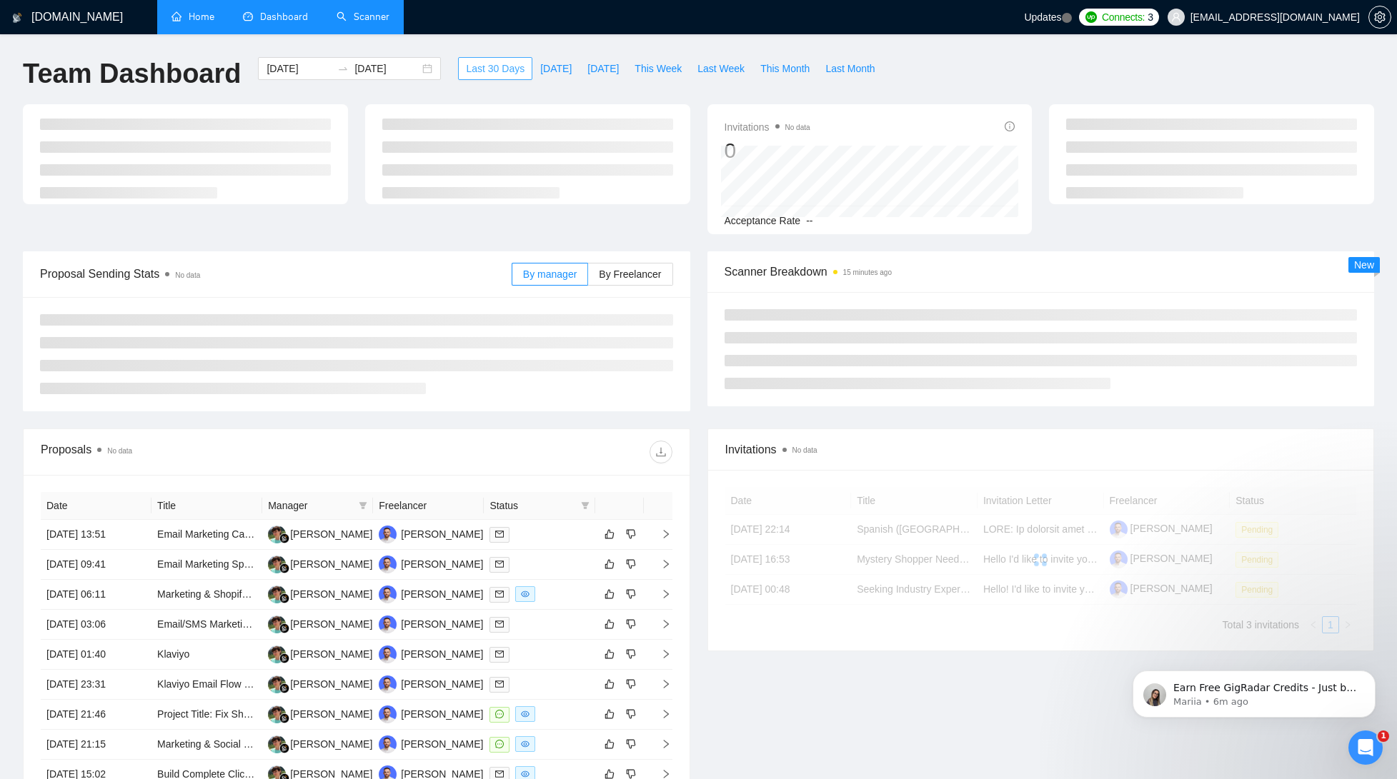
click at [474, 73] on span "Last 30 Days" at bounding box center [495, 69] width 59 height 16
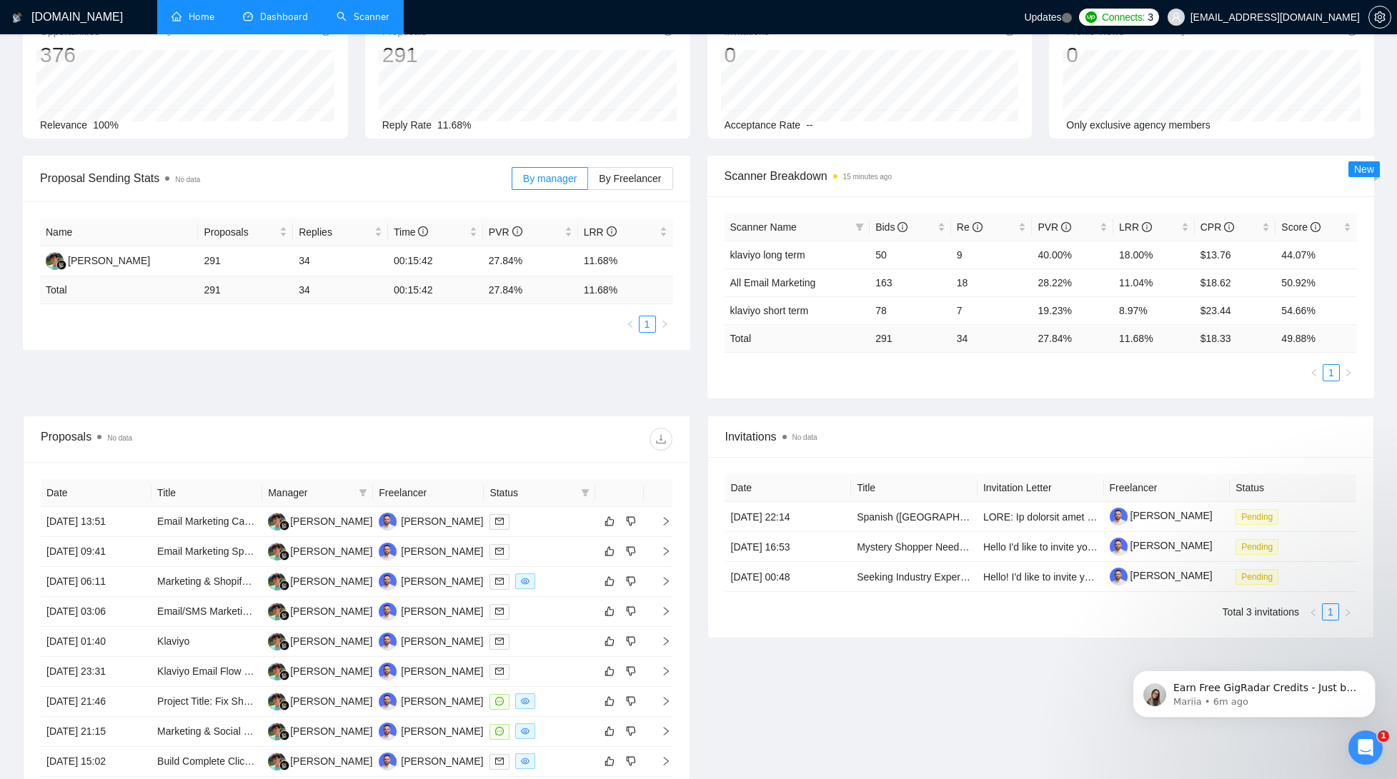
scroll to position [87, 0]
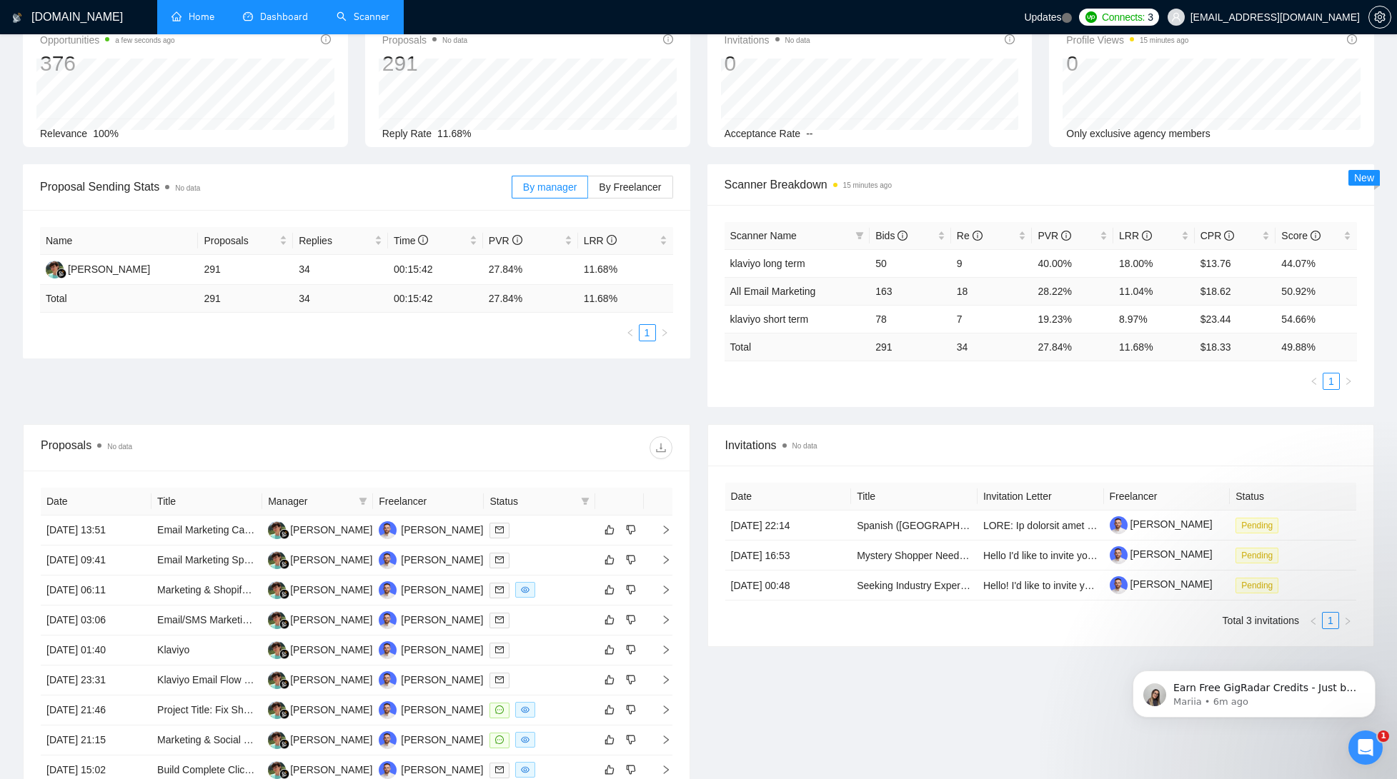
drag, startPoint x: 862, startPoint y: 294, endPoint x: 999, endPoint y: 295, distance: 137.9
click at [999, 295] on tr "All Email Marketing 163 18 28.22% 11.04% $18.62 50.92%" at bounding box center [1040, 291] width 633 height 28
click at [1010, 296] on td "18" at bounding box center [991, 291] width 81 height 28
drag, startPoint x: 1240, startPoint y: 292, endPoint x: 1195, endPoint y: 291, distance: 45.0
click at [1195, 291] on td "$18.62" at bounding box center [1235, 291] width 81 height 28
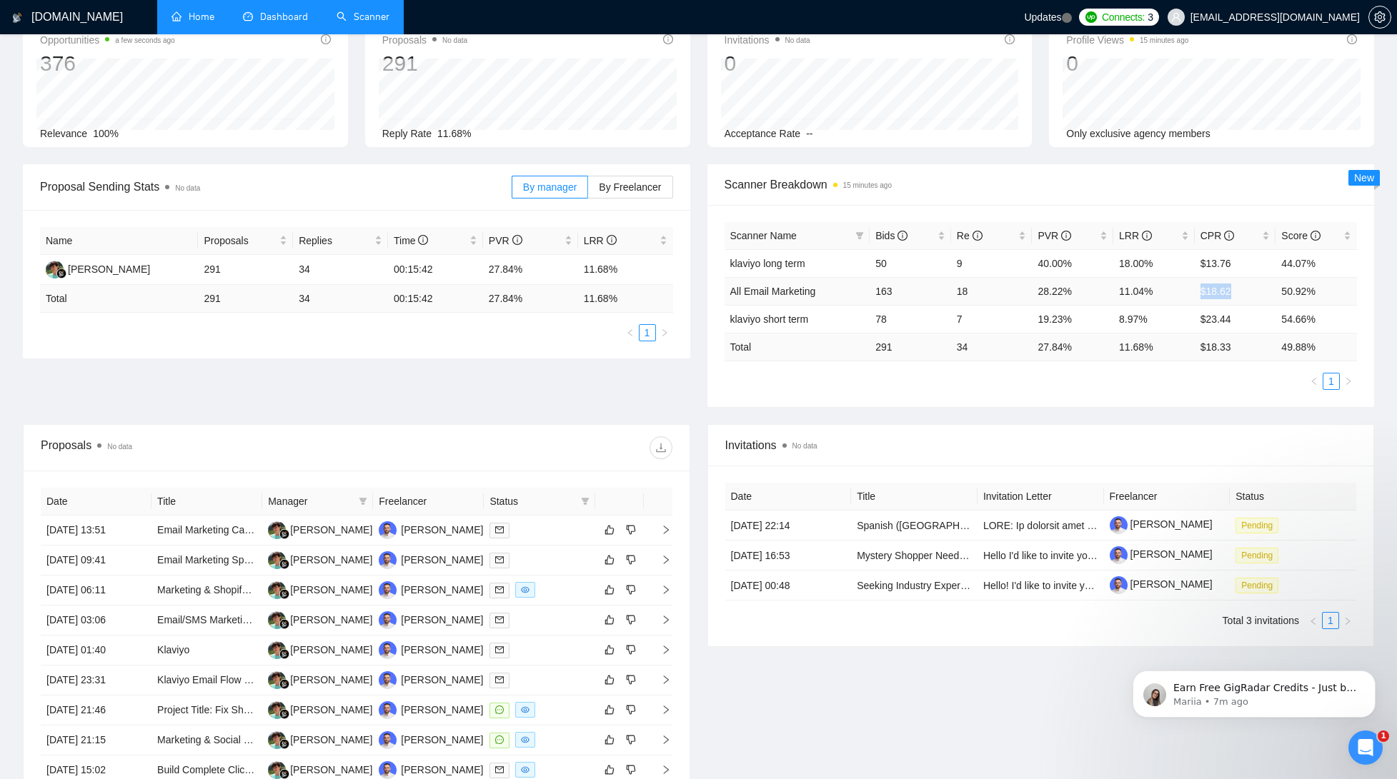
click at [1195, 291] on td "$18.62" at bounding box center [1235, 291] width 81 height 28
drag, startPoint x: 1274, startPoint y: 290, endPoint x: 1302, endPoint y: 292, distance: 27.9
click at [1302, 292] on tr "All Email Marketing 163 18 28.22% 11.04% $18.62 50.92%" at bounding box center [1040, 291] width 633 height 28
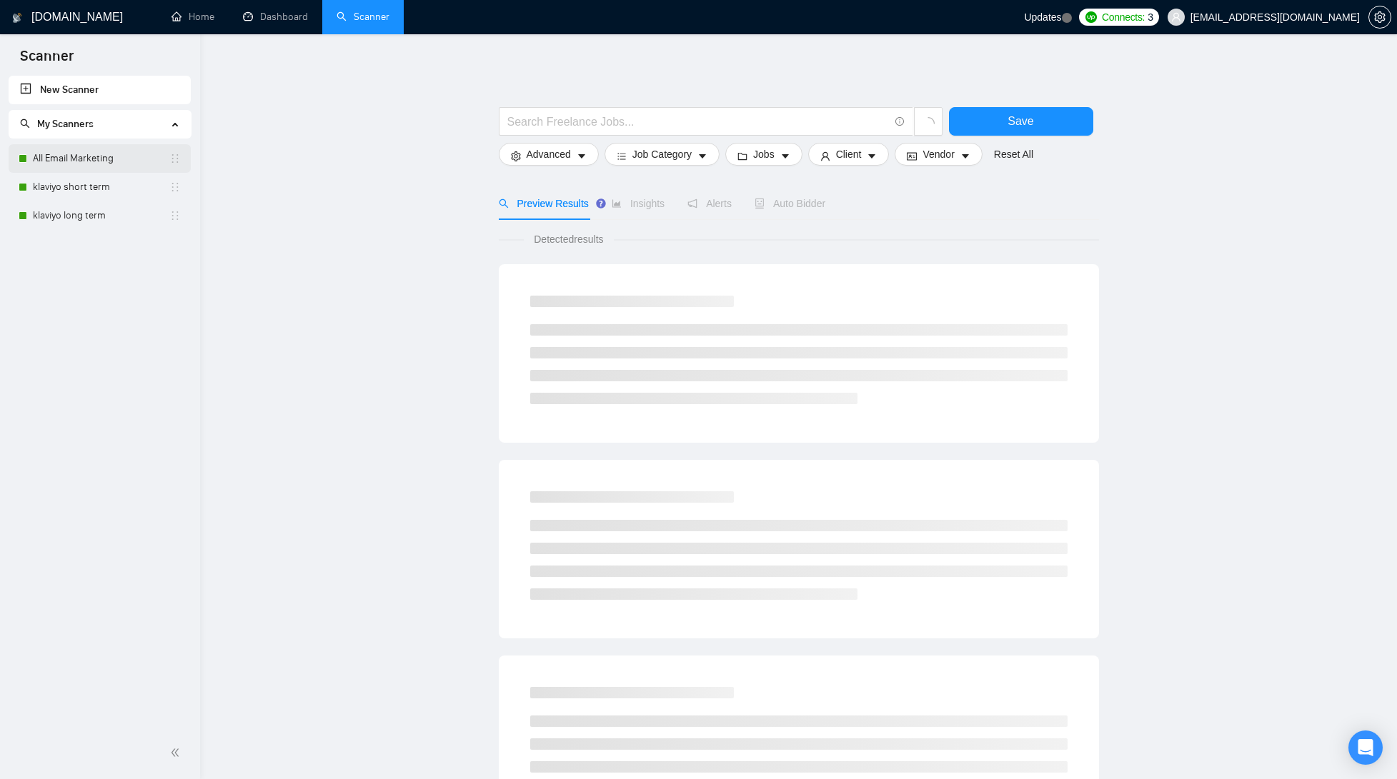
click at [42, 157] on link "All Email Marketing" at bounding box center [101, 158] width 136 height 29
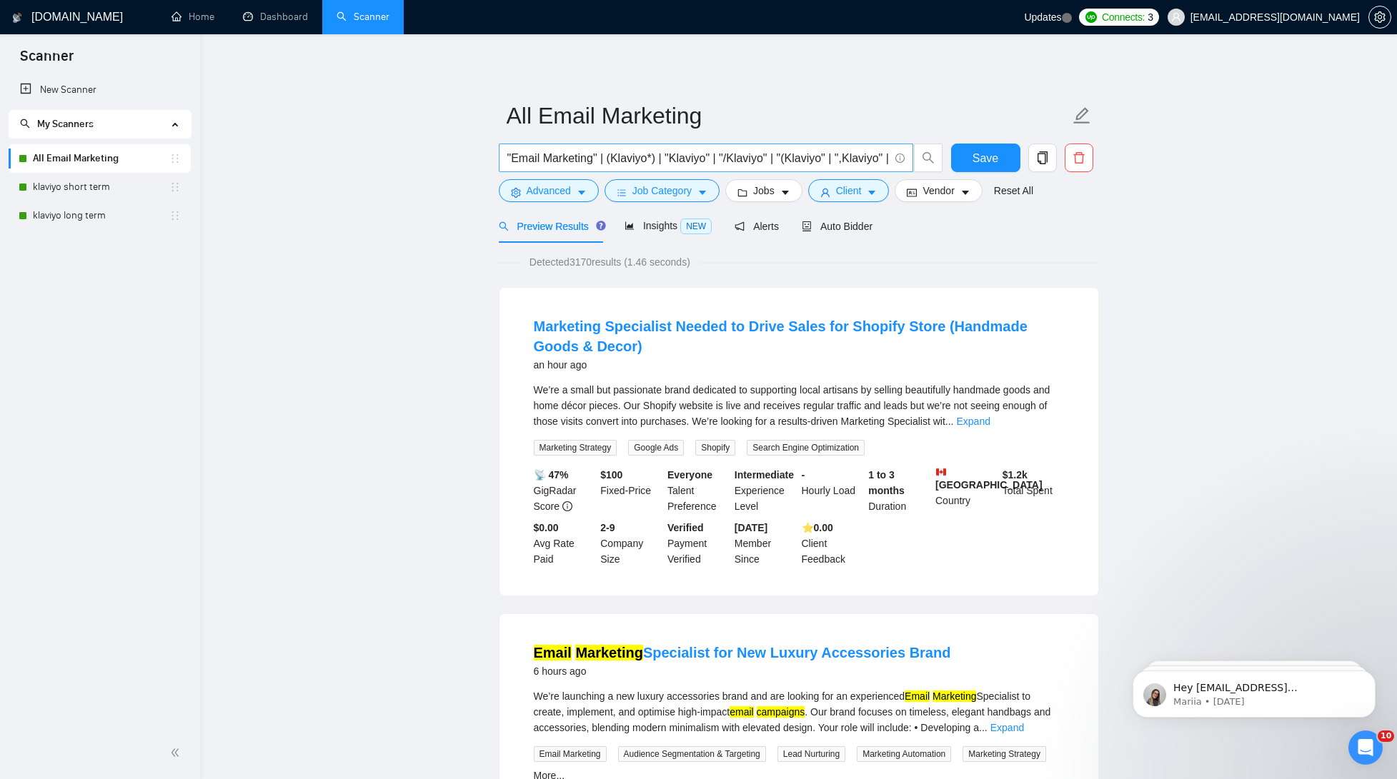
click at [856, 152] on input ""Email Marketing" | (Klaviyo*) | "Klaviyo" | "/Klaviyo" | "(Klaviyo" | ",Klaviy…" at bounding box center [698, 158] width 382 height 18
click at [833, 229] on span "Auto Bidder" at bounding box center [837, 226] width 71 height 11
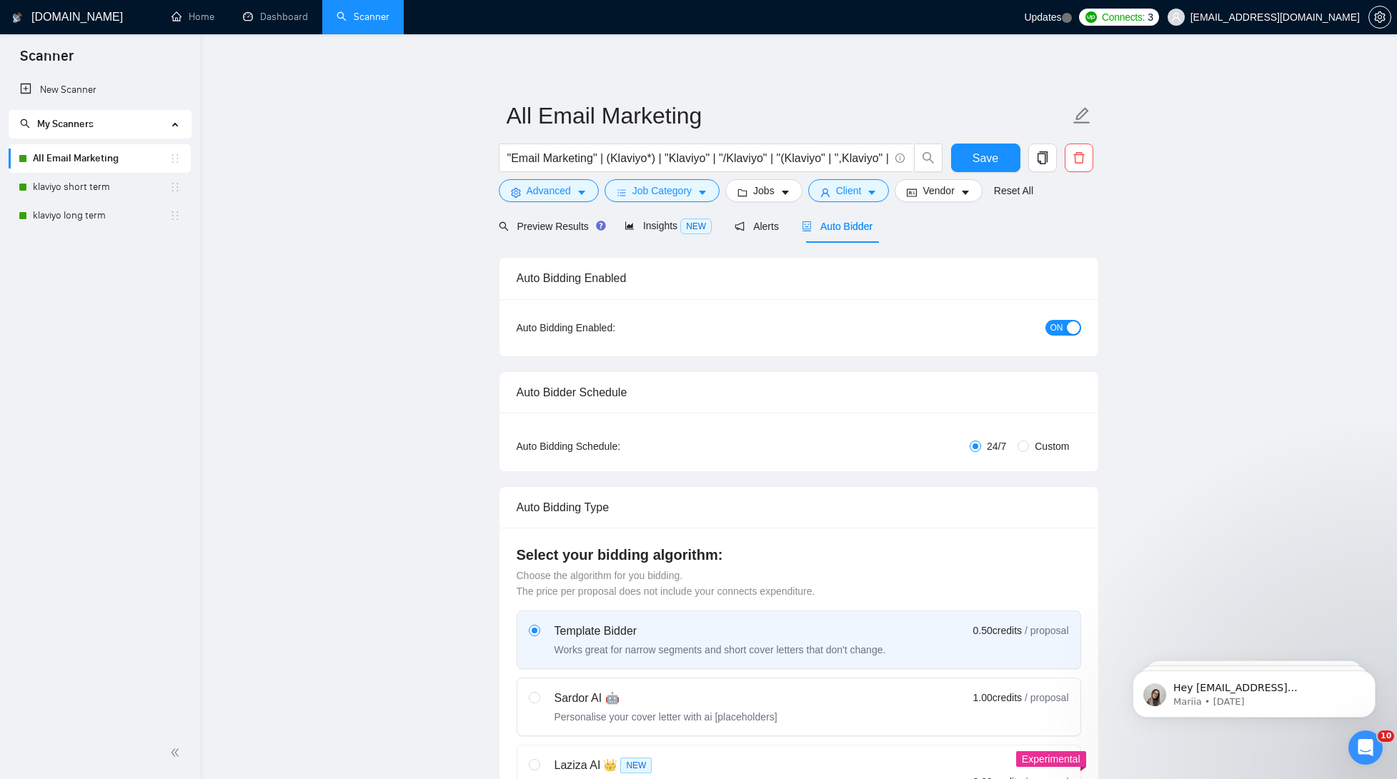
checkbox input "true"
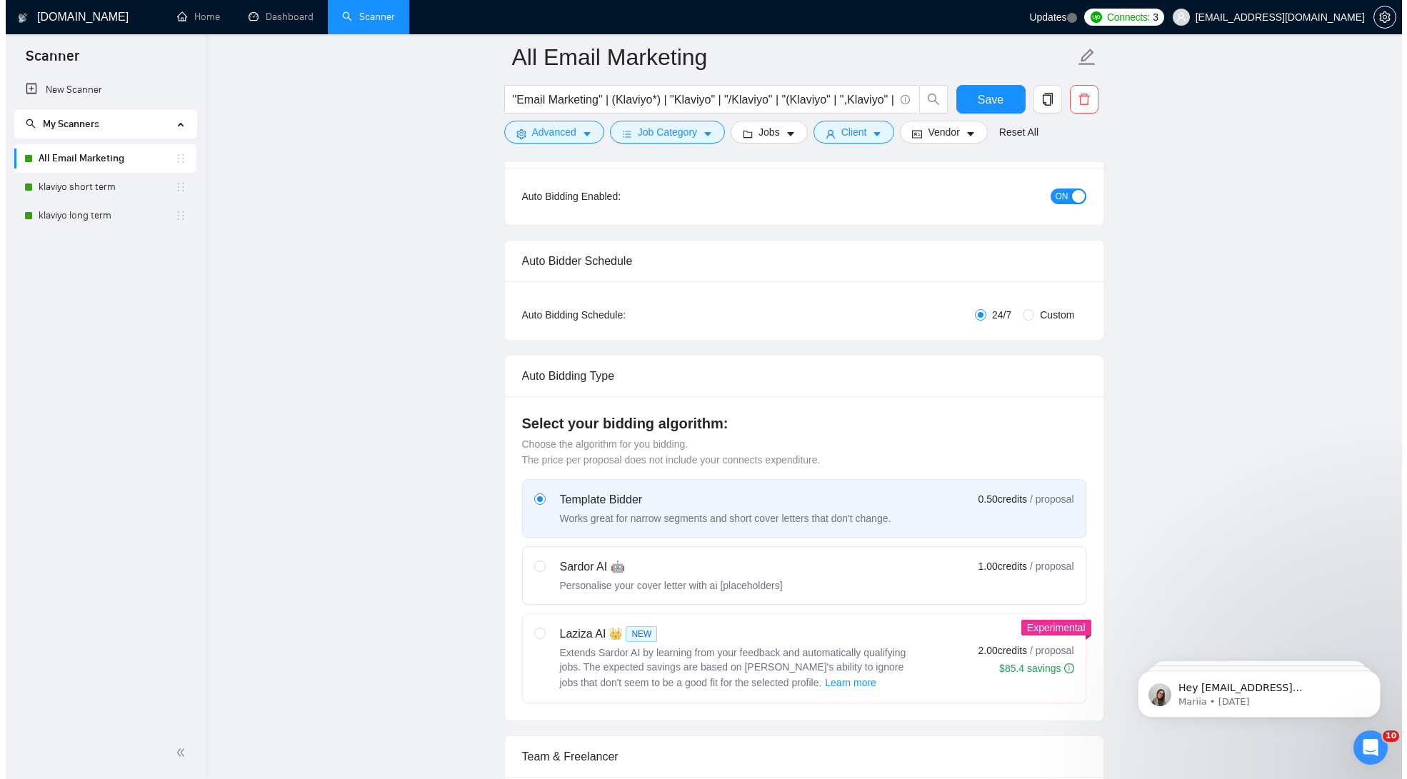
scroll to position [3, 0]
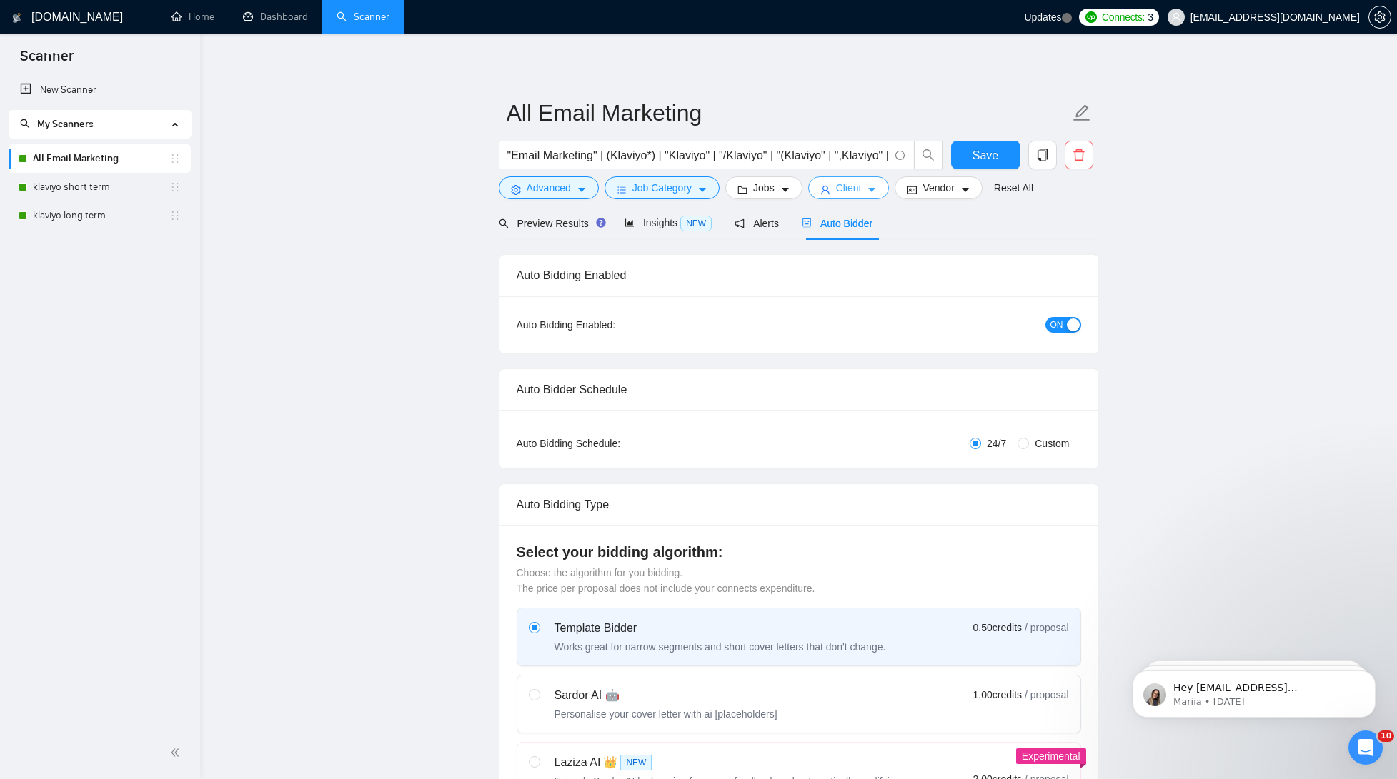
click at [875, 184] on span "caret-down" at bounding box center [872, 189] width 10 height 11
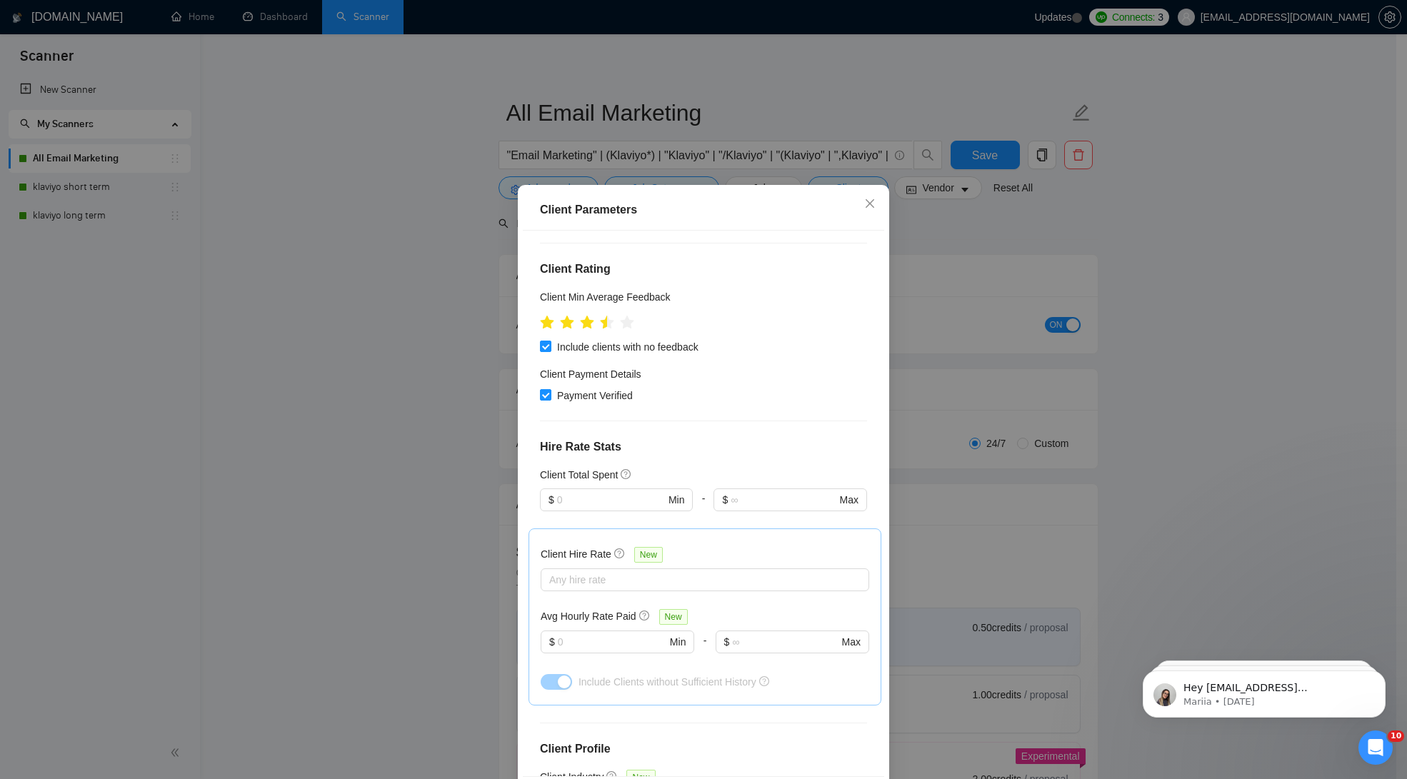
scroll to position [152, 0]
click at [609, 492] on input "text" at bounding box center [611, 499] width 108 height 16
click at [389, 517] on div "Client Parameters Client Location Include Client Countries [GEOGRAPHIC_DATA] [G…" at bounding box center [703, 389] width 1407 height 779
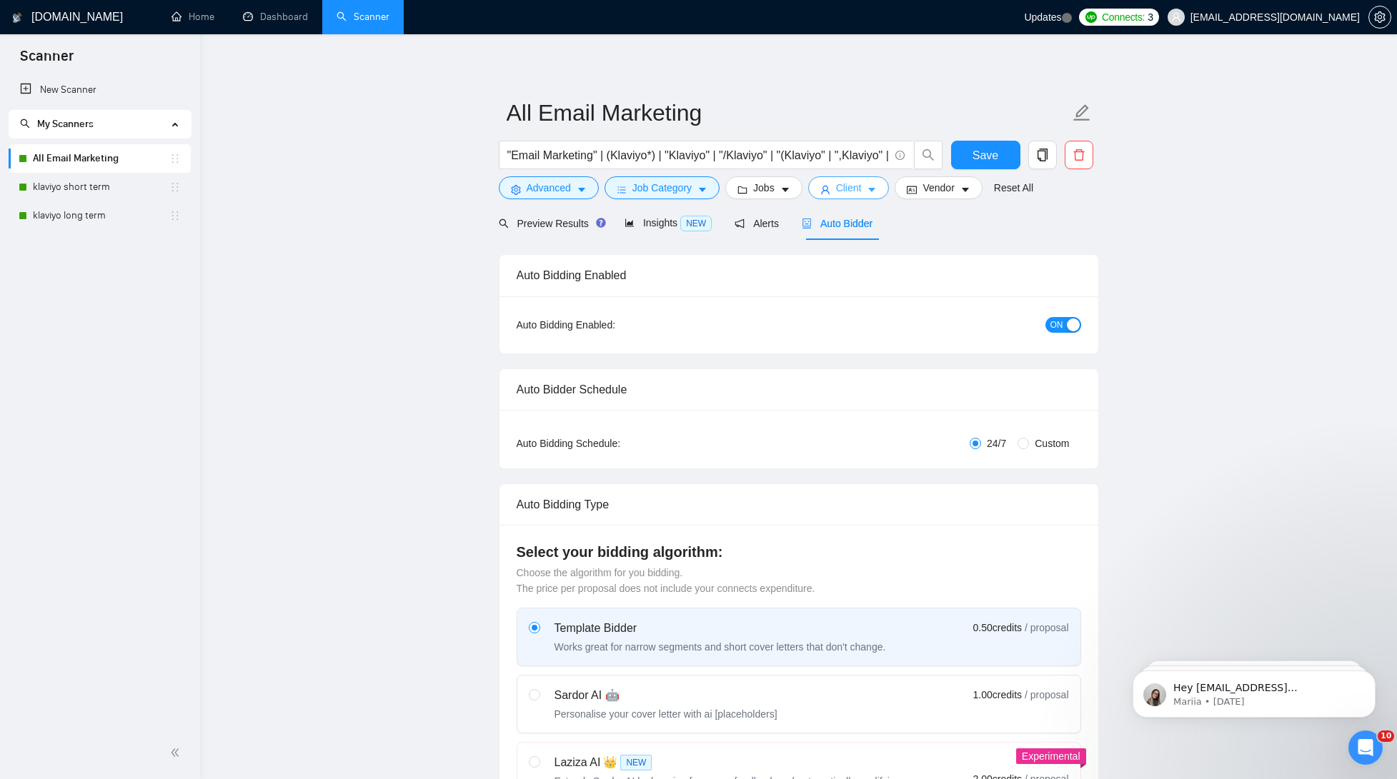
click at [837, 190] on button "Client" at bounding box center [848, 187] width 81 height 23
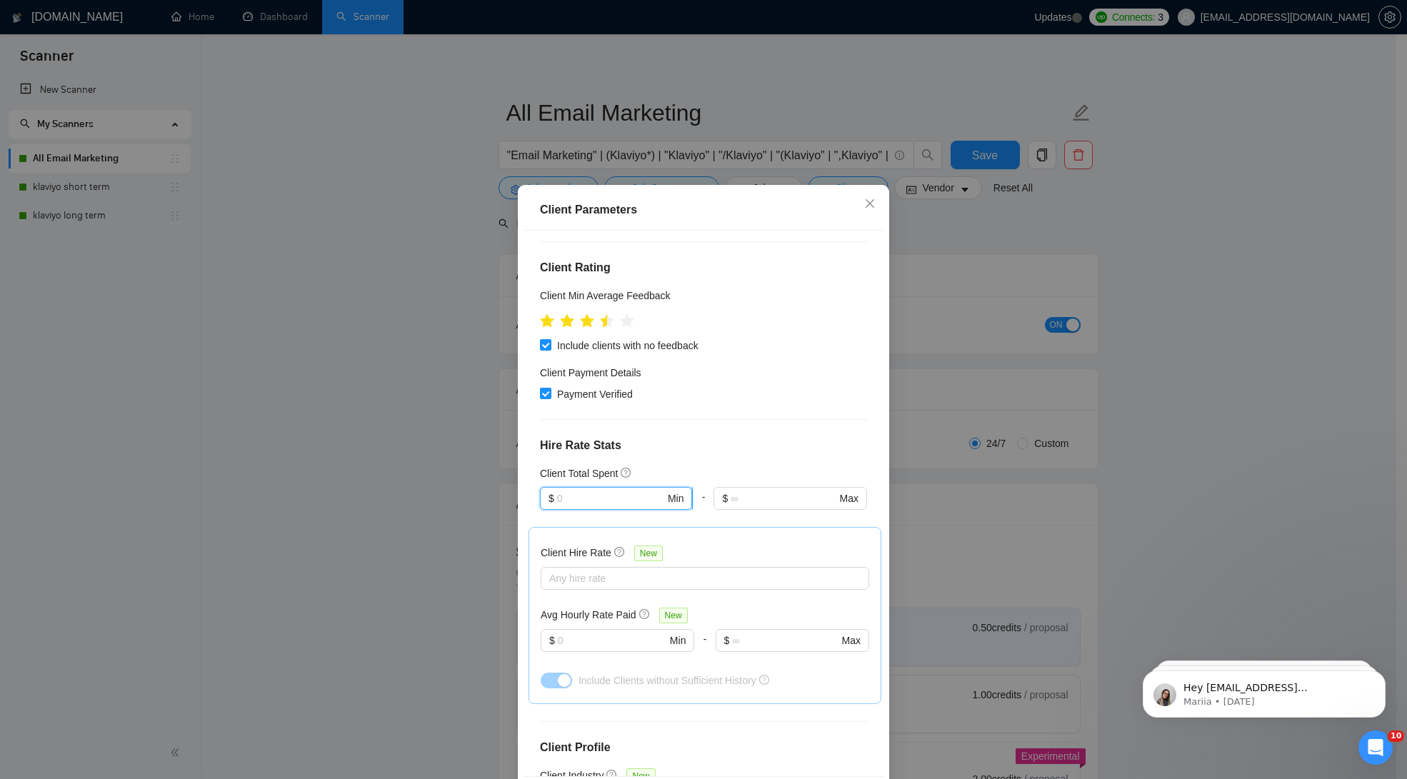
click at [612, 500] on input "text" at bounding box center [611, 499] width 108 height 16
click at [605, 522] on div "$1,000" at bounding box center [609, 527] width 132 height 16
type input "1000"
click at [756, 424] on div "Client Location Include Client Countries [GEOGRAPHIC_DATA] [GEOGRAPHIC_DATA] [G…" at bounding box center [704, 504] width 362 height 546
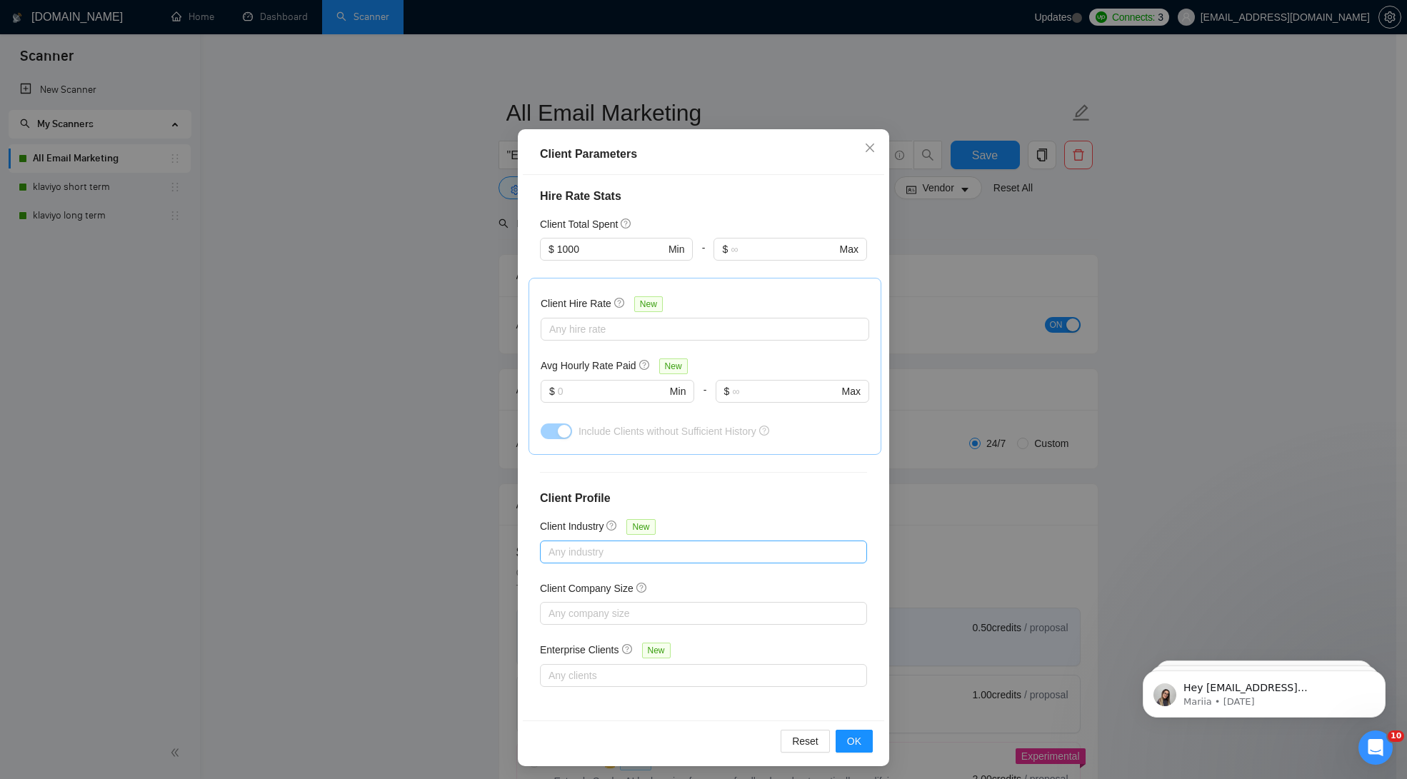
scroll to position [60, 0]
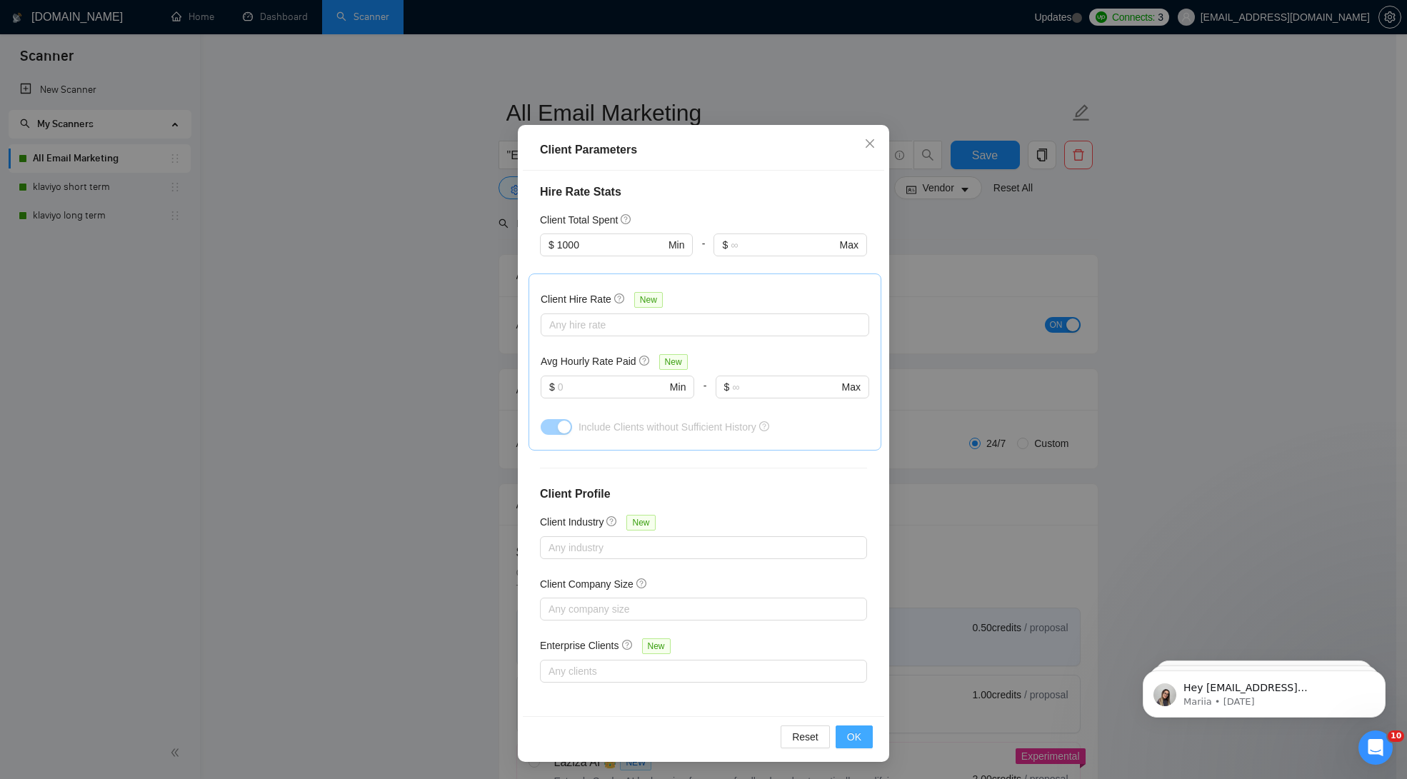
click at [862, 738] on button "OK" at bounding box center [854, 737] width 37 height 23
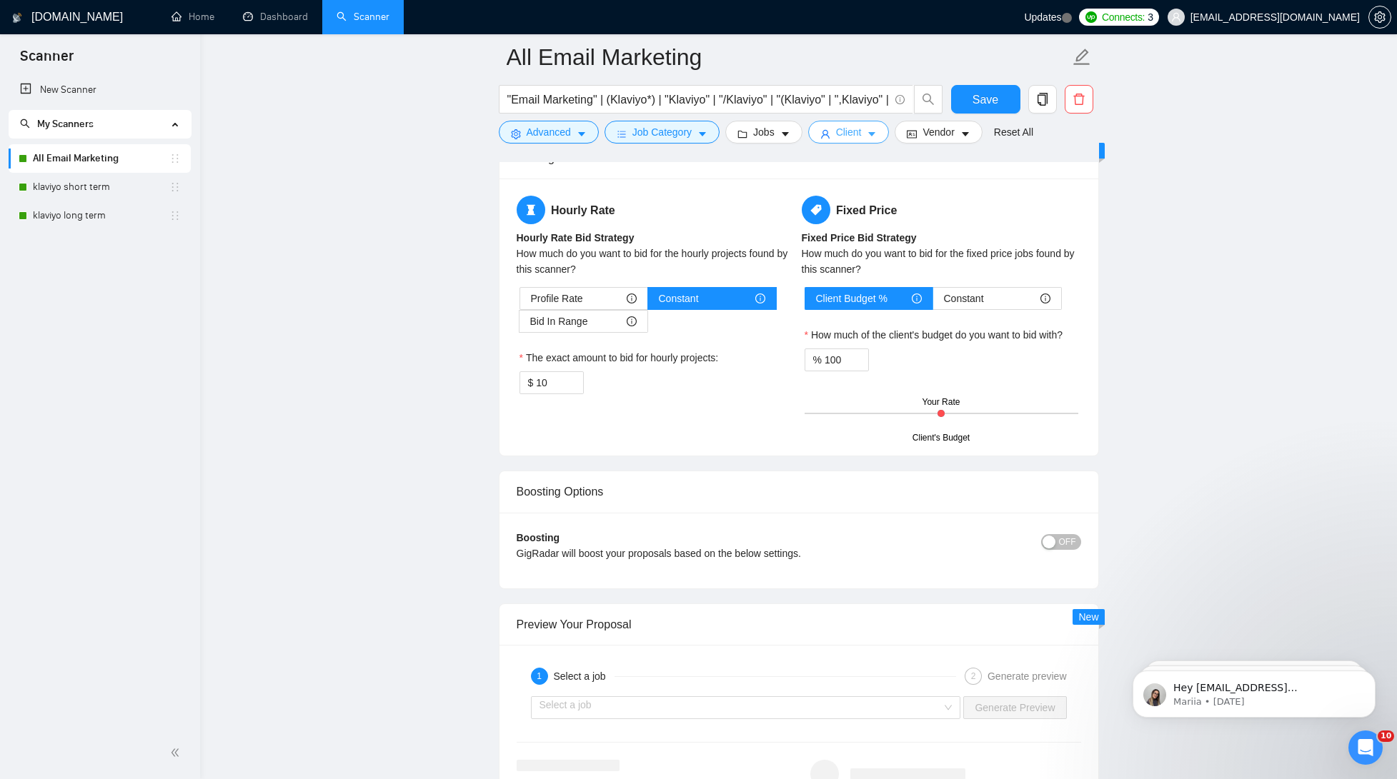
scroll to position [1640, 0]
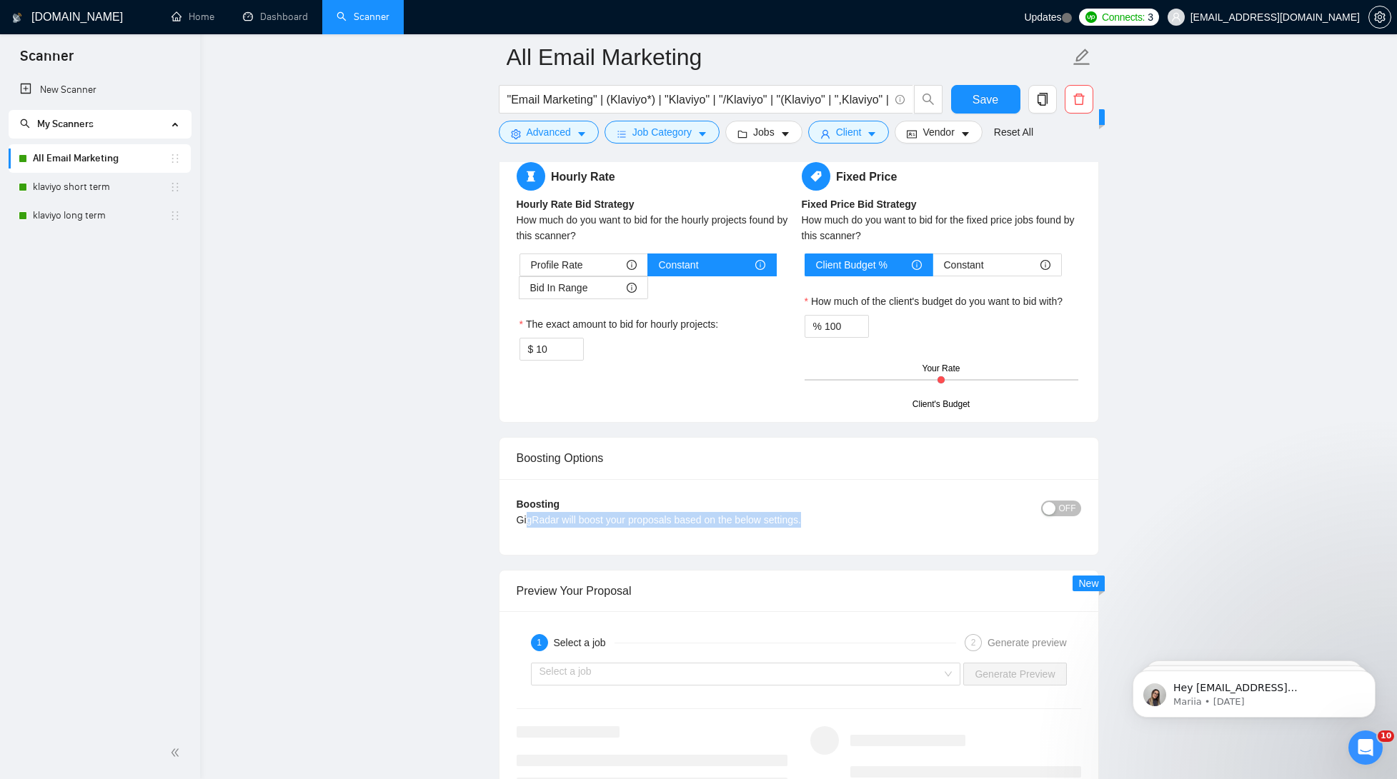
drag, startPoint x: 526, startPoint y: 519, endPoint x: 805, endPoint y: 529, distance: 279.5
click at [805, 529] on div "Boosting GigRadar will boost your proposals based on the below settings." at bounding box center [729, 517] width 424 height 41
click at [760, 524] on div "GigRadar will boost your proposals based on the below settings." at bounding box center [729, 520] width 424 height 16
click at [1067, 511] on span "OFF" at bounding box center [1067, 509] width 17 height 16
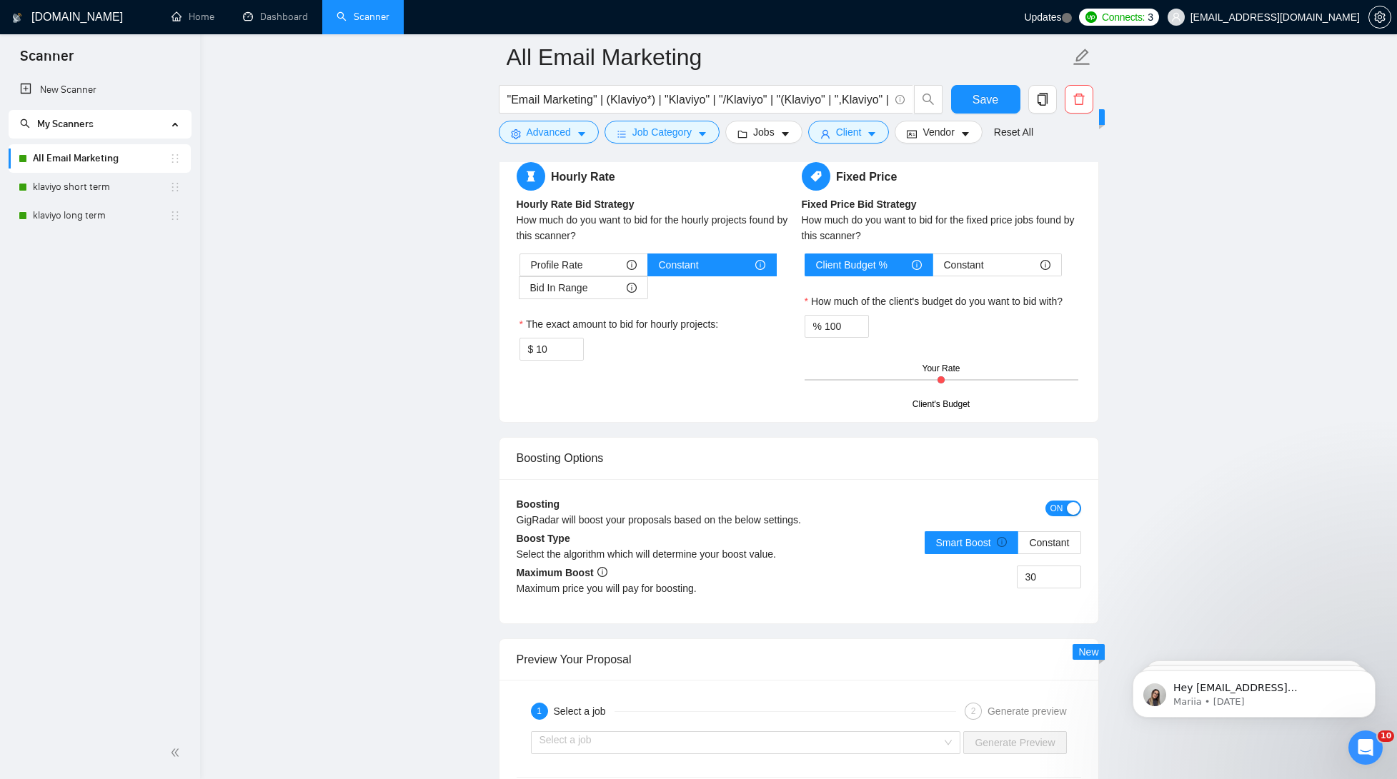
click at [800, 544] on div "Smart Boost Constant" at bounding box center [940, 552] width 282 height 40
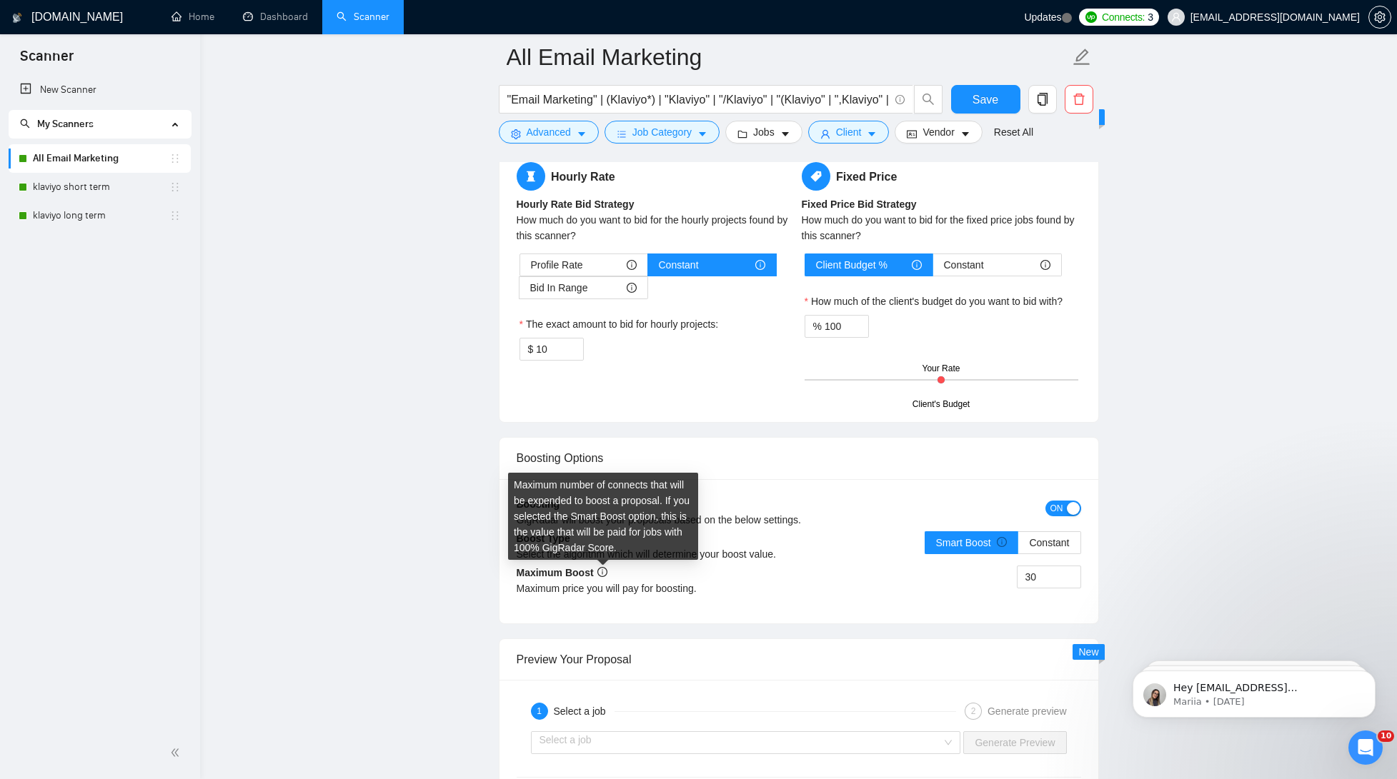
click at [682, 583] on div "Maximum price you will pay for boosting." at bounding box center [658, 589] width 282 height 16
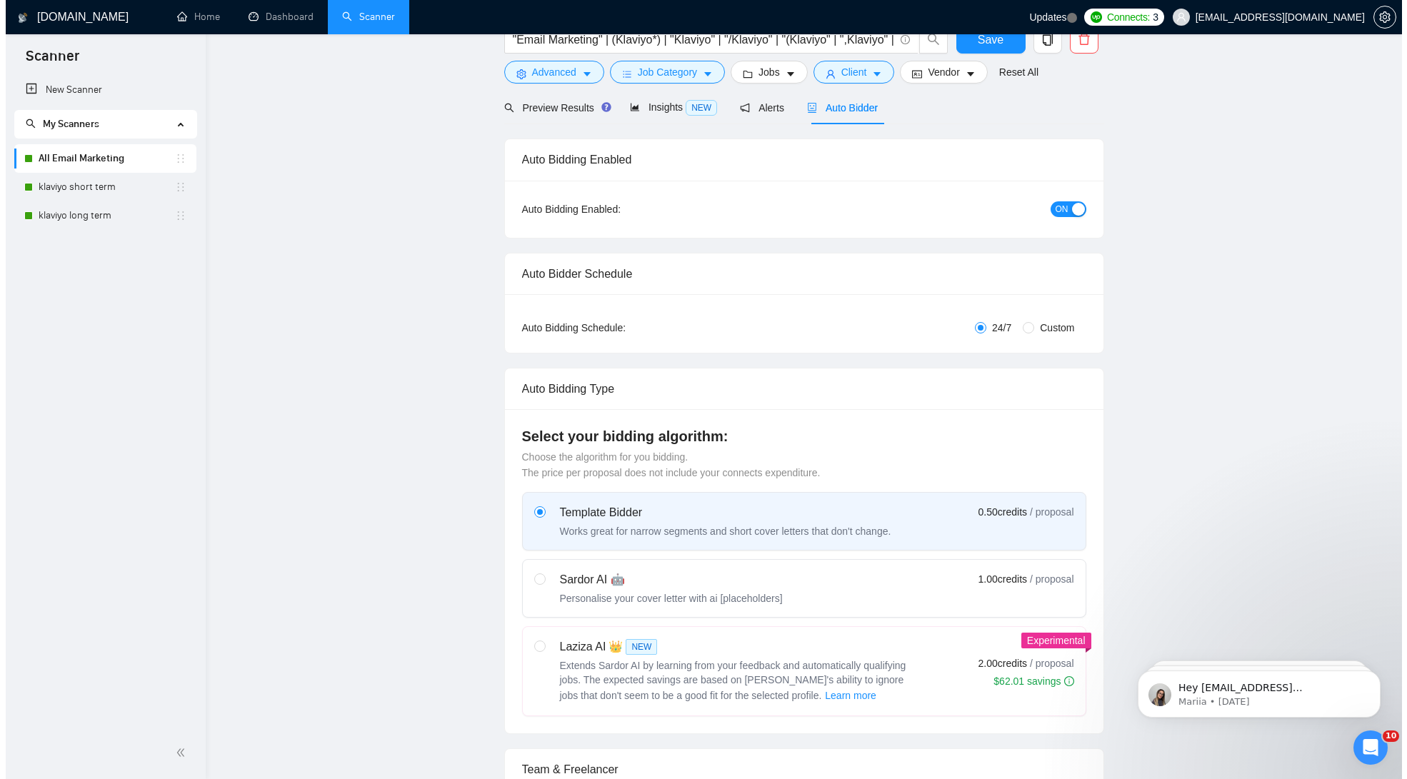
scroll to position [0, 0]
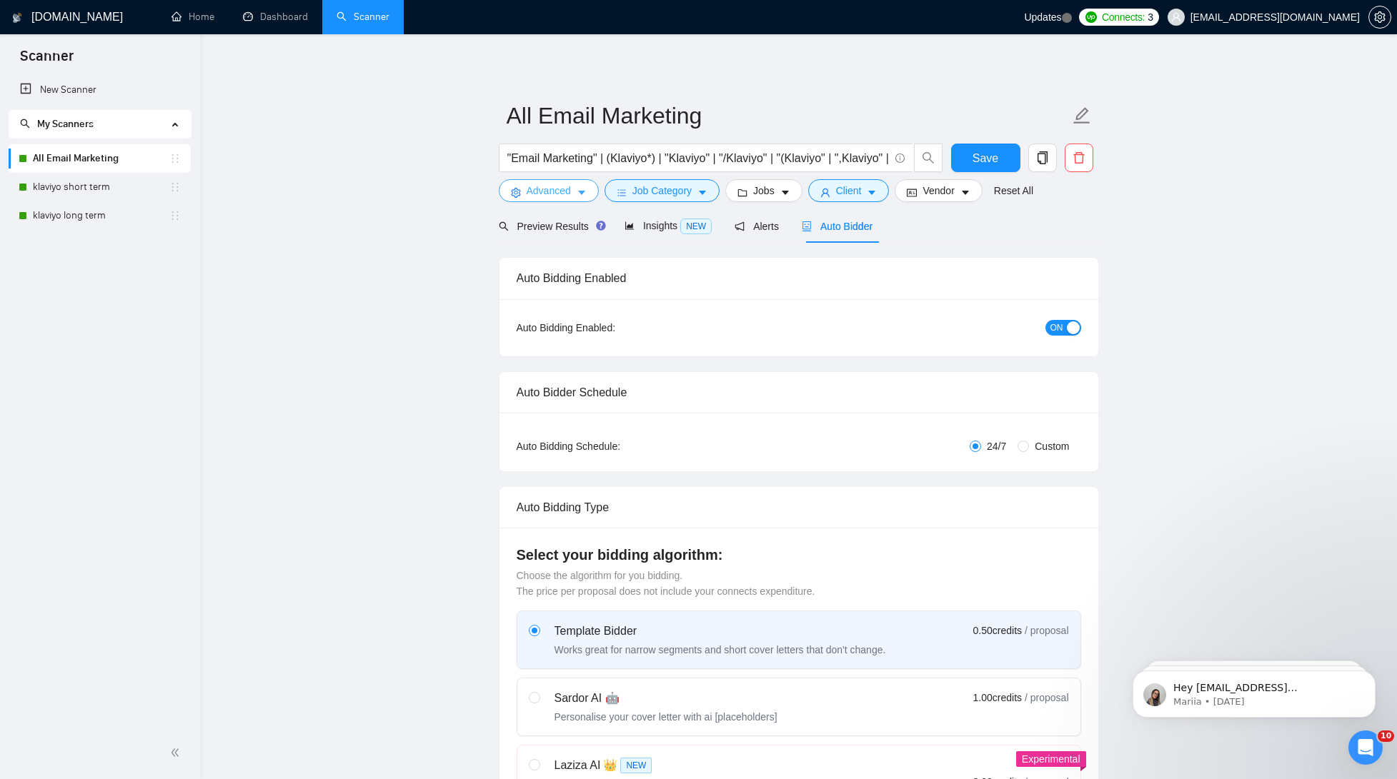
click at [575, 189] on button "Advanced" at bounding box center [549, 190] width 100 height 23
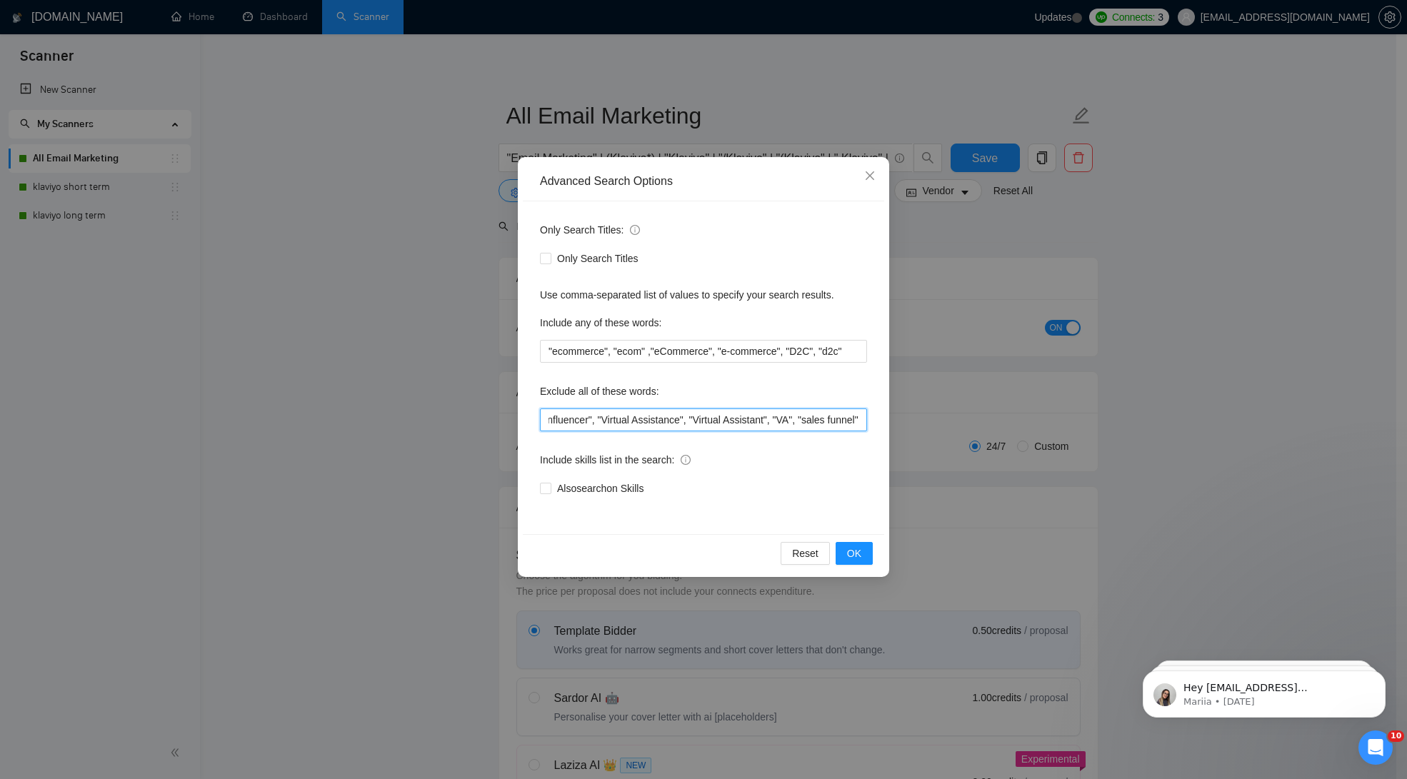
scroll to position [0, 2452]
drag, startPoint x: 604, startPoint y: 419, endPoint x: 881, endPoint y: 420, distance: 276.5
click at [881, 420] on div "Only Search Titles: Only Search Titles Use comma-separated list of values to sp…" at bounding box center [704, 367] width 362 height 333
click at [801, 426] on input ""Google Ads Specialist", "Ecomail", "CreativeSites", "Meta", "HighLevel", "hubs…" at bounding box center [703, 420] width 327 height 23
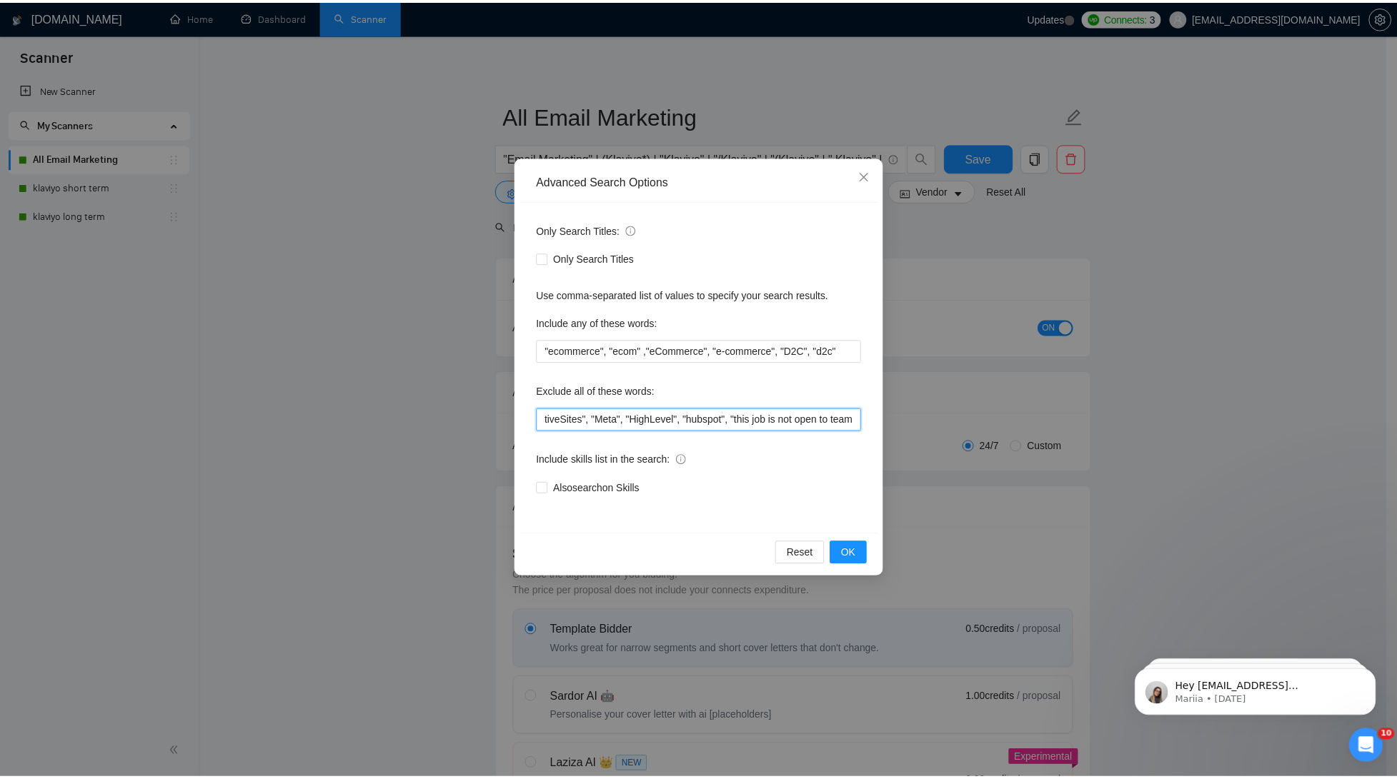
scroll to position [0, 0]
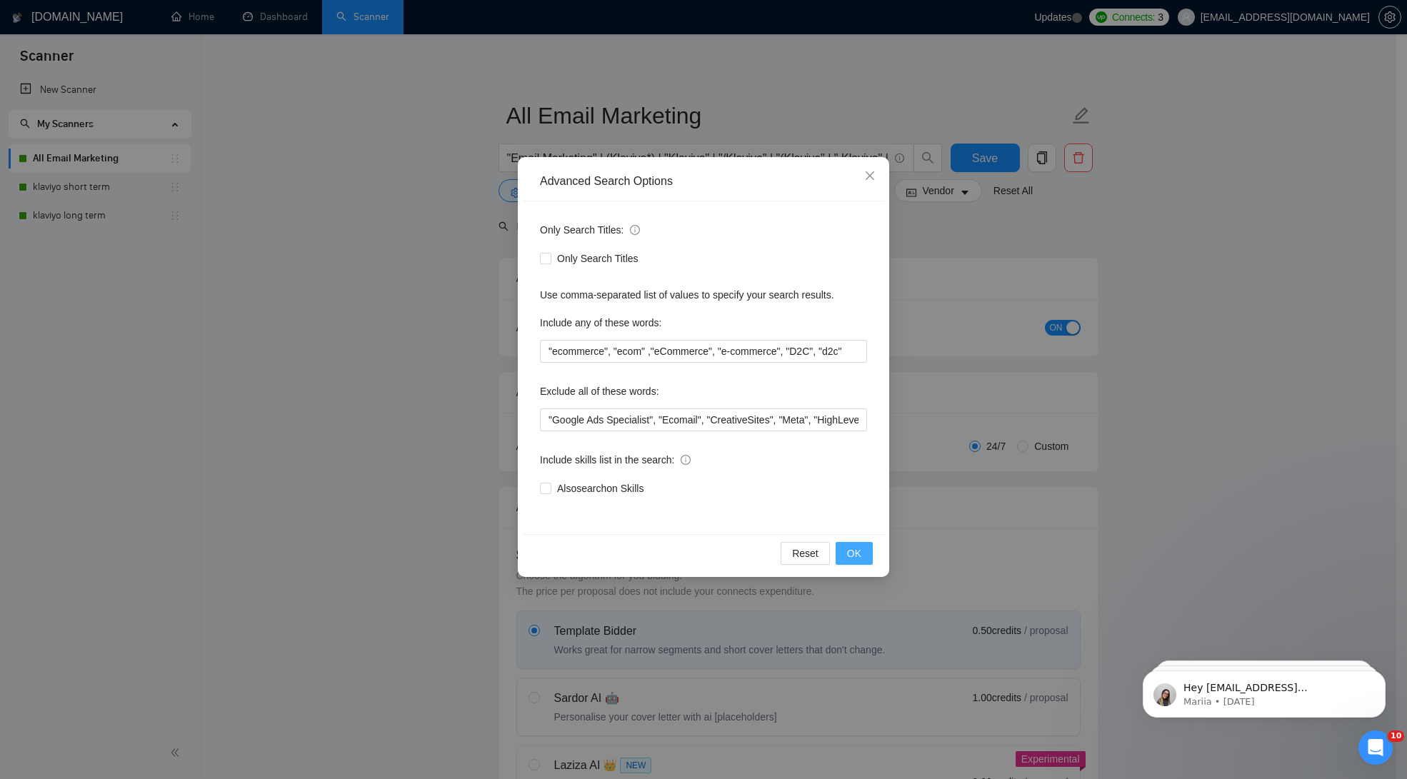
click at [867, 557] on button "OK" at bounding box center [854, 553] width 37 height 23
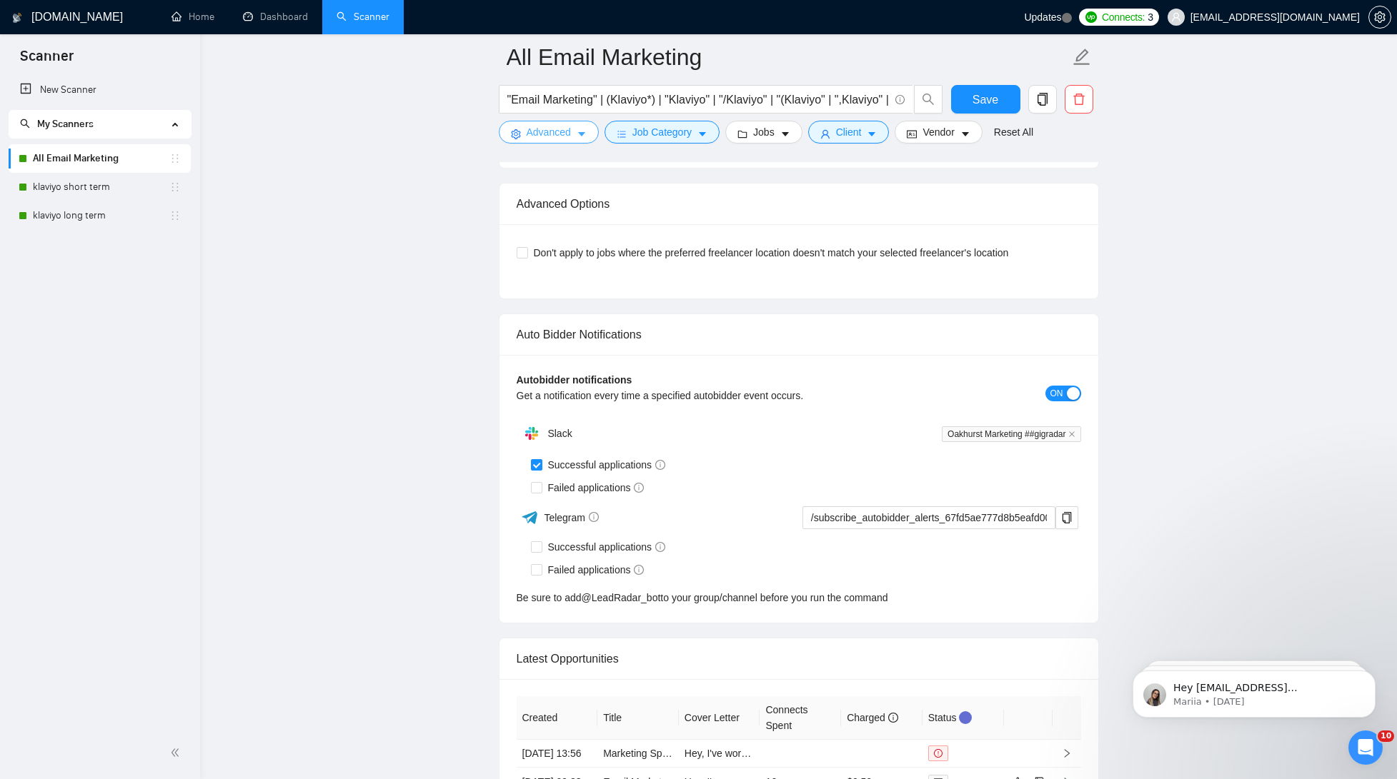
scroll to position [2655, 0]
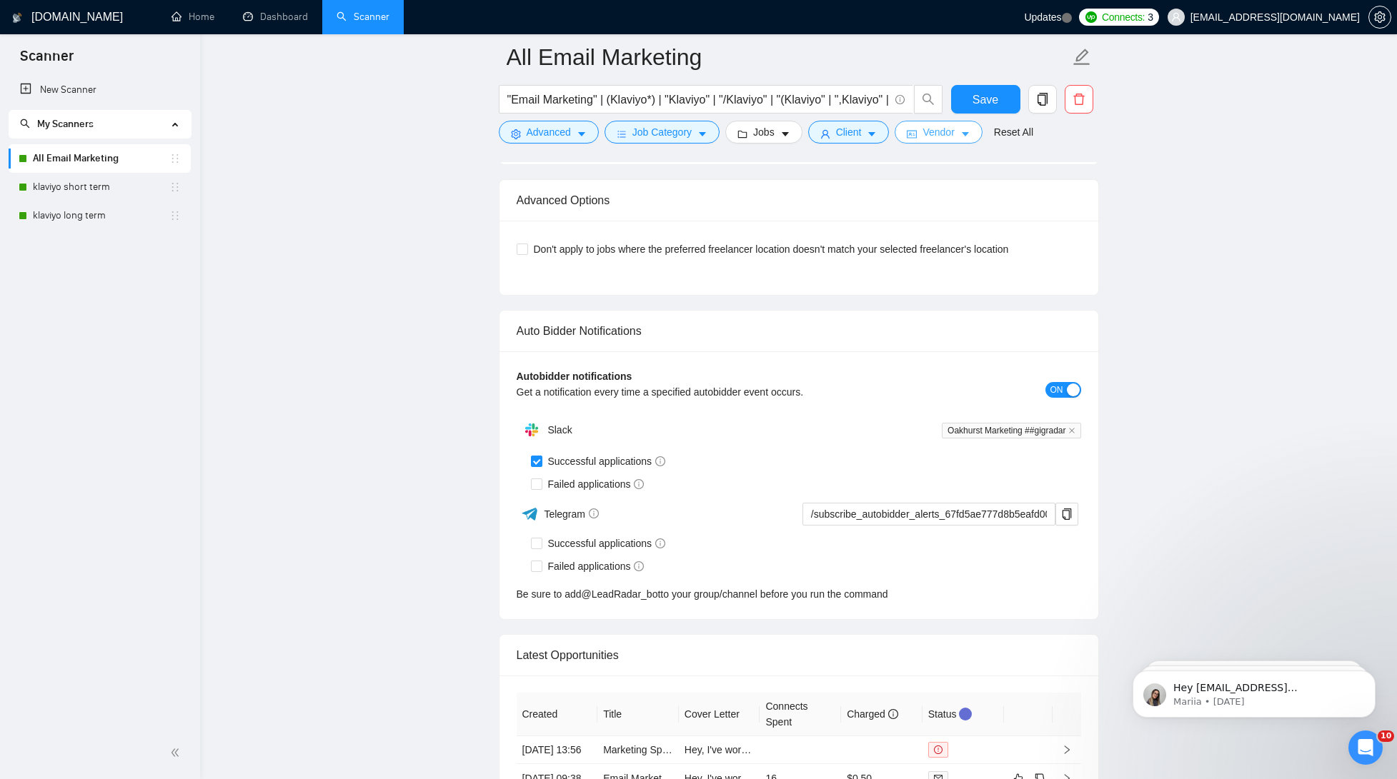
click at [954, 136] on span "Vendor" at bounding box center [937, 132] width 31 height 16
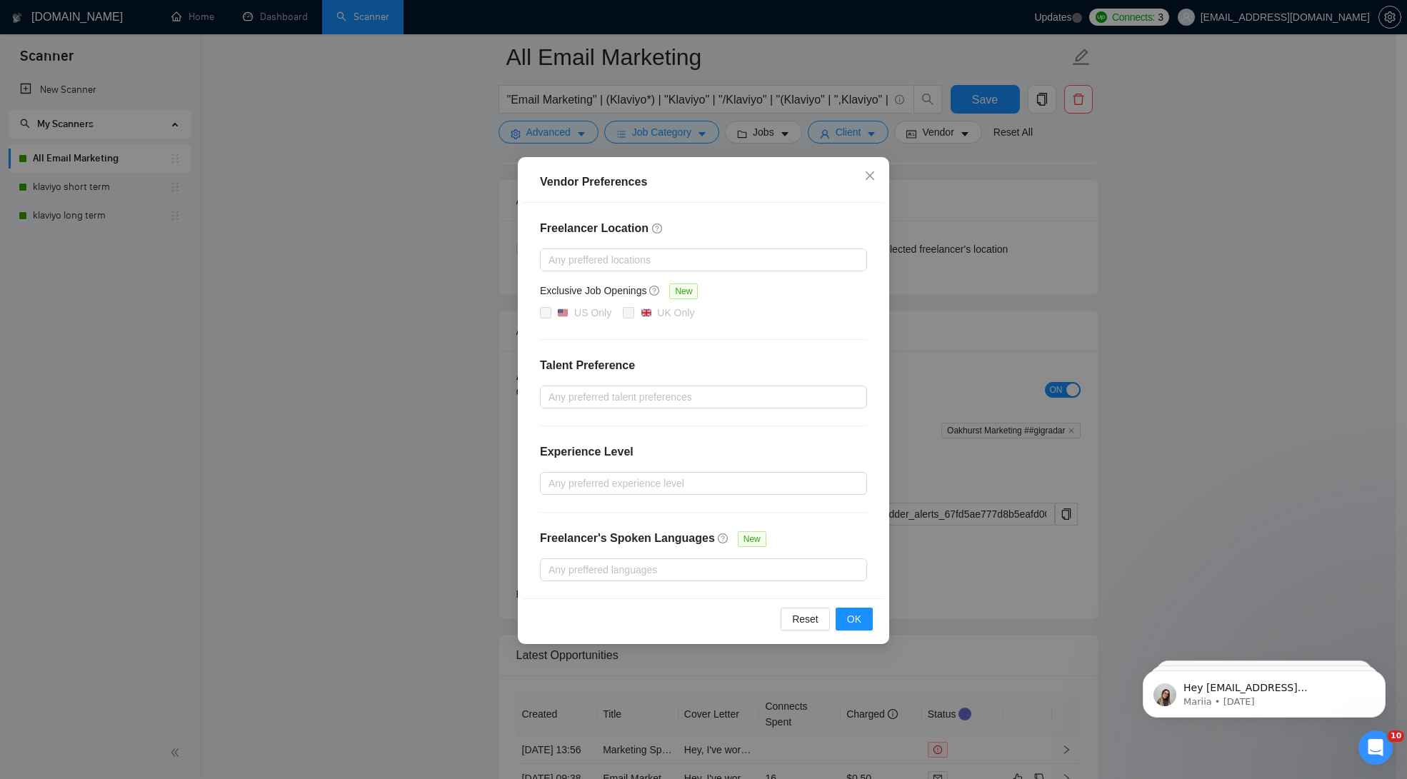
click at [1223, 274] on div "Vendor Preferences Freelancer Location Any preffered locations Exclusive Job Op…" at bounding box center [703, 389] width 1407 height 779
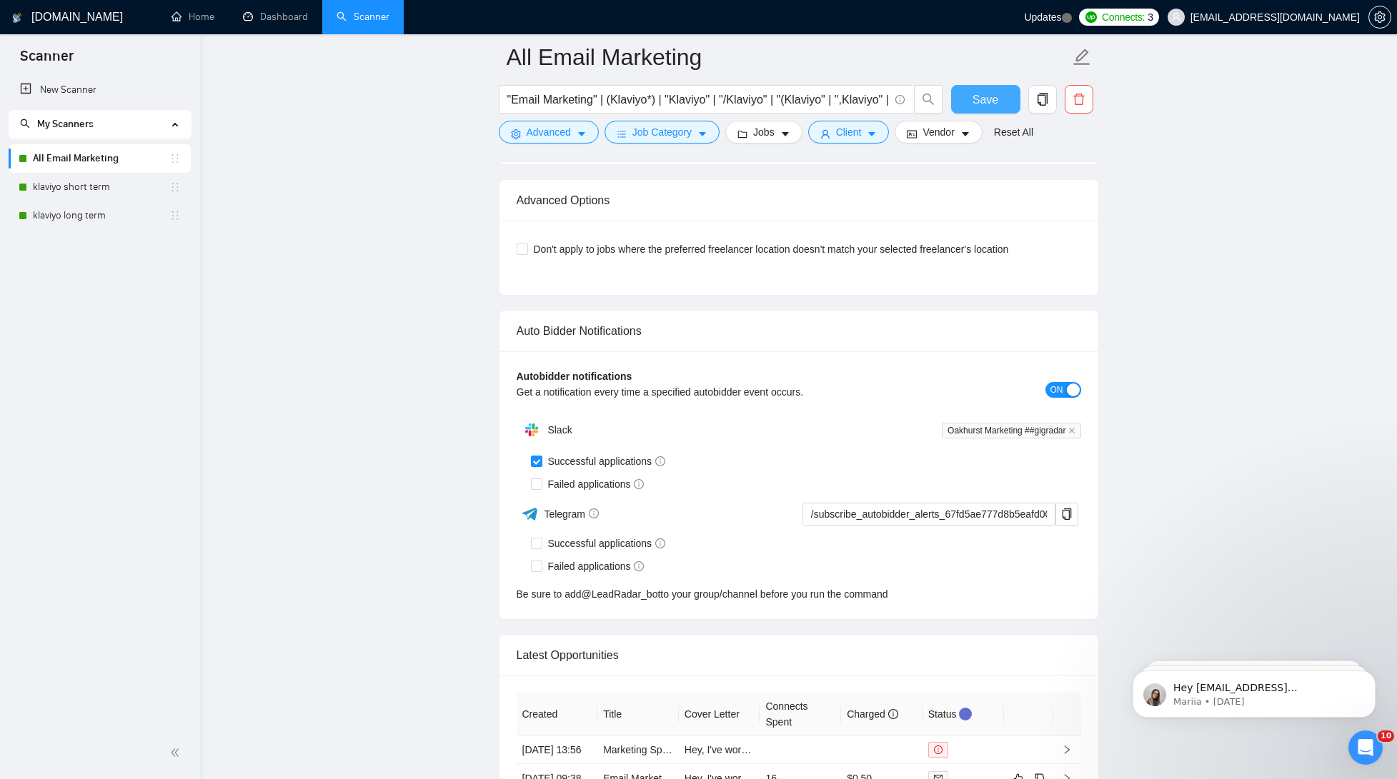
click at [979, 96] on span "Save" at bounding box center [985, 100] width 26 height 18
click at [86, 196] on link "klaviyo short term" at bounding box center [101, 187] width 136 height 29
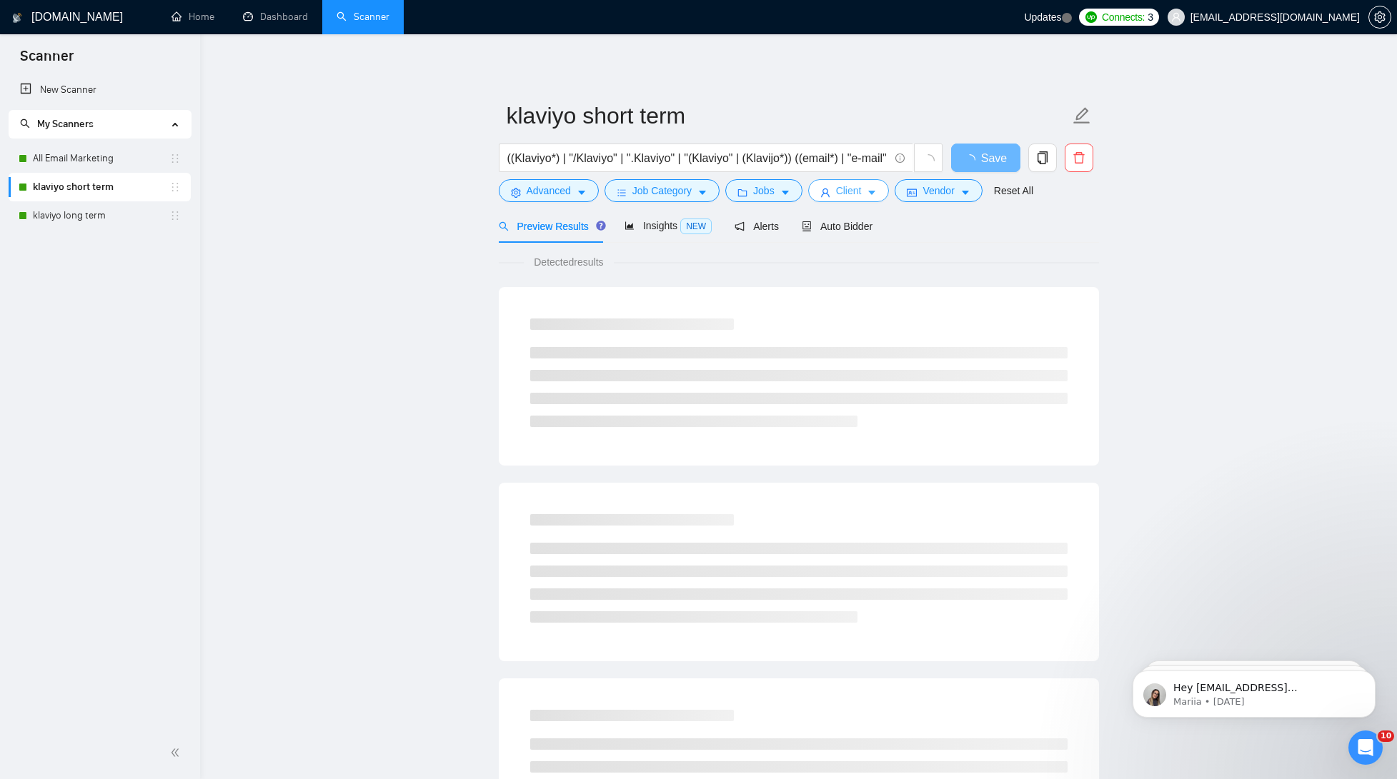
click at [859, 191] on span "Client" at bounding box center [849, 191] width 26 height 16
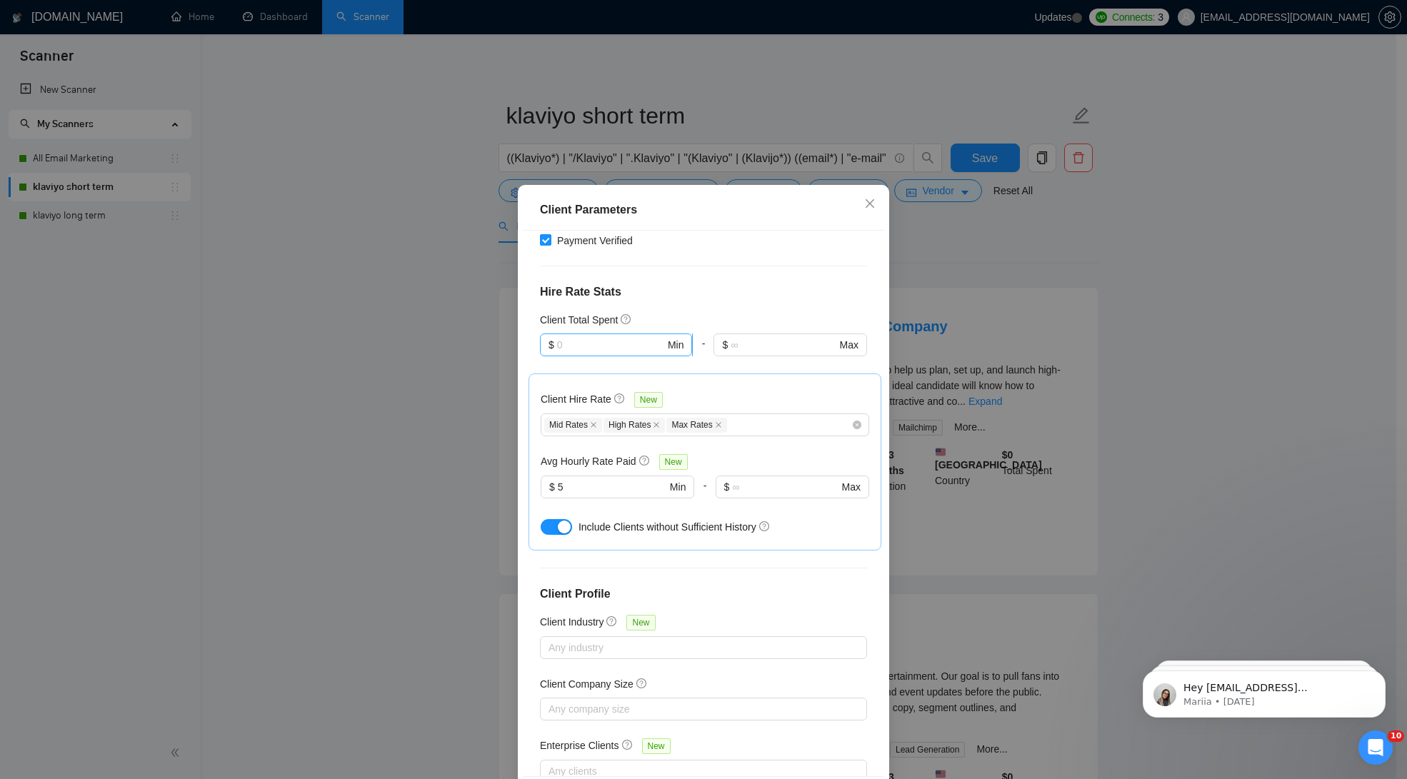
click at [600, 337] on input "text" at bounding box center [611, 345] width 108 height 16
click at [580, 397] on div "$1,000" at bounding box center [609, 399] width 132 height 16
type input "1000"
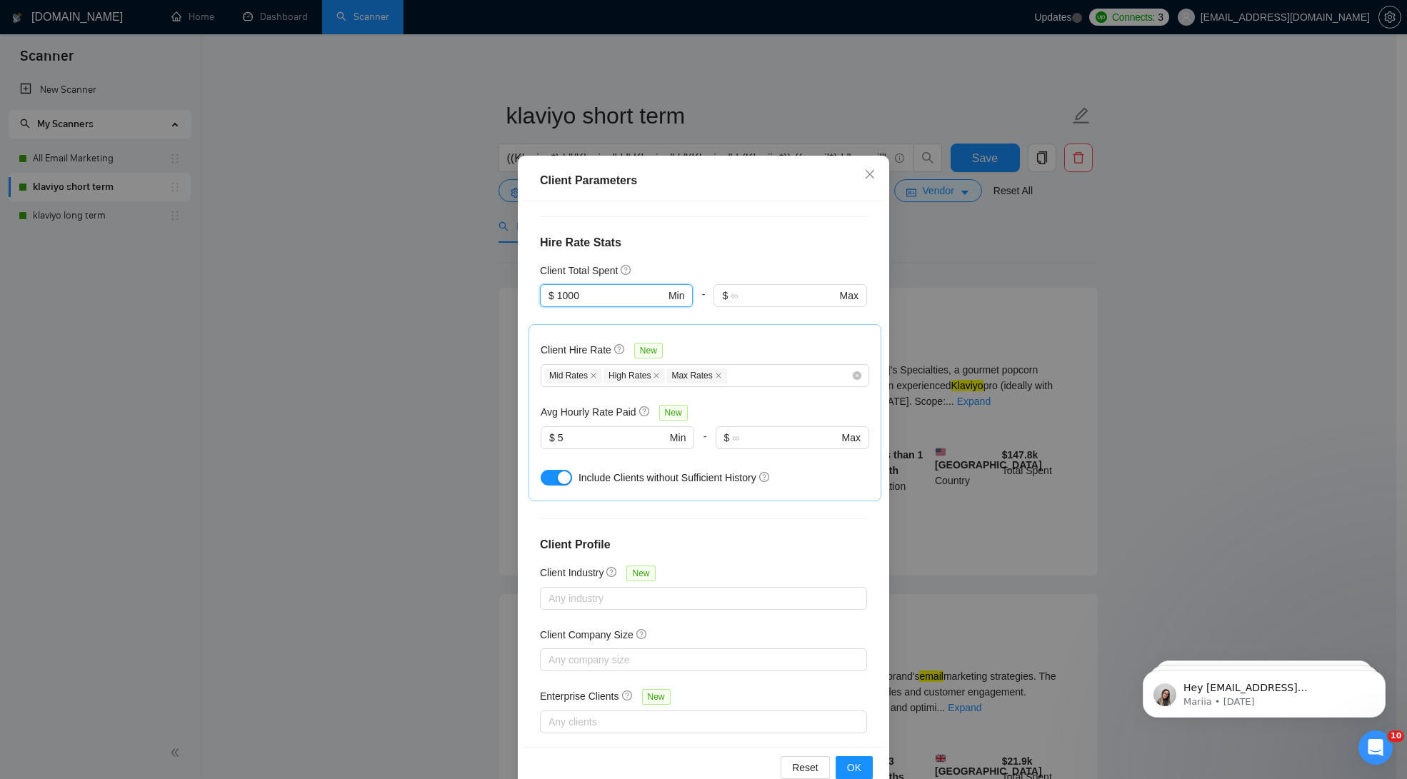
scroll to position [60, 0]
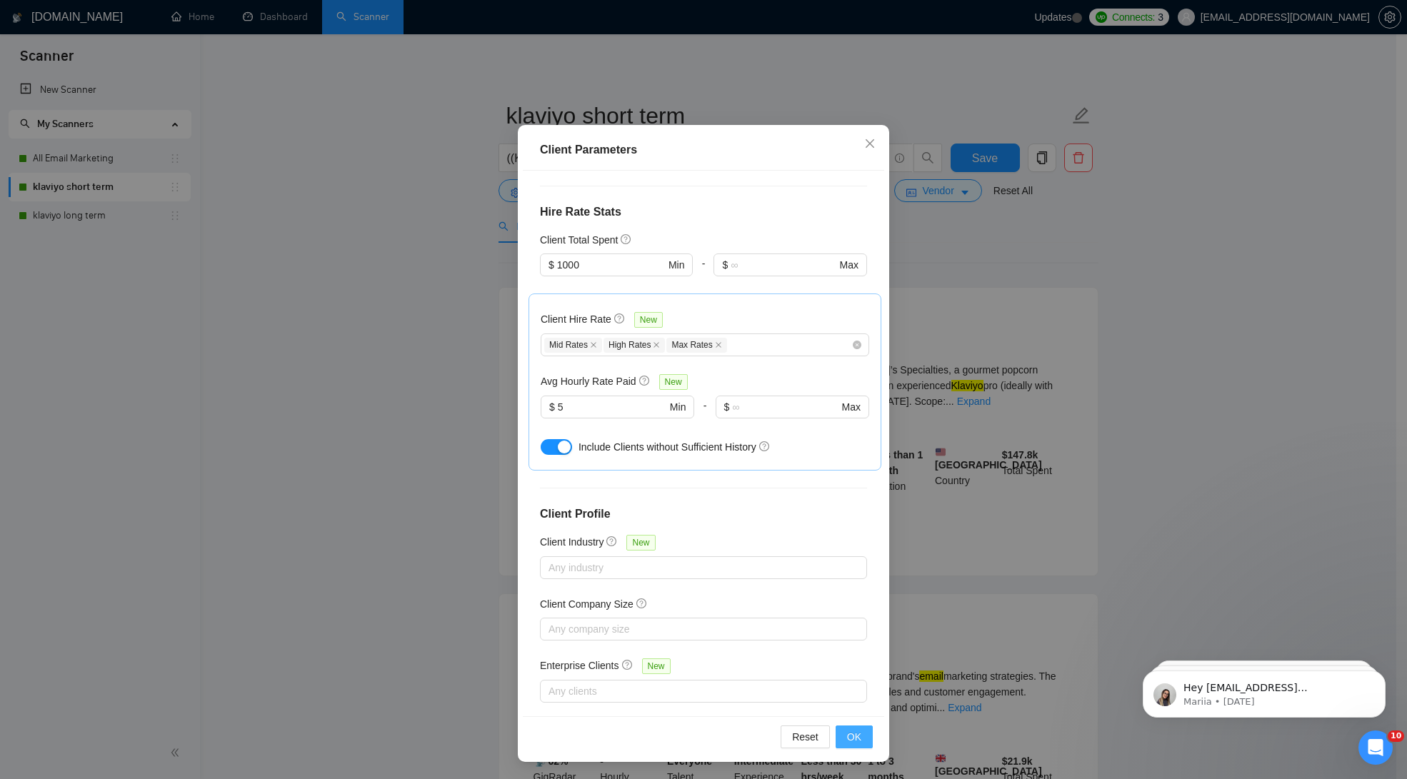
click at [859, 737] on button "OK" at bounding box center [854, 737] width 37 height 23
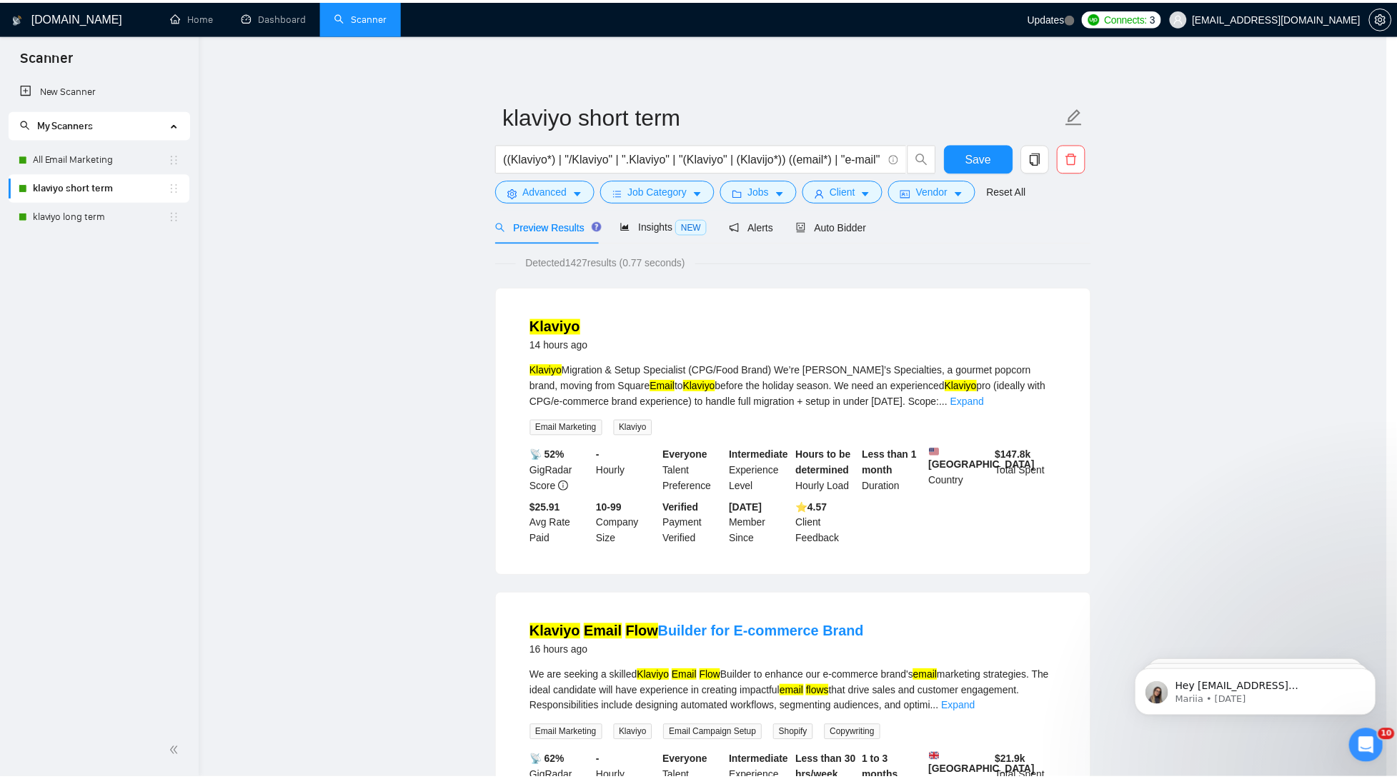
scroll to position [0, 0]
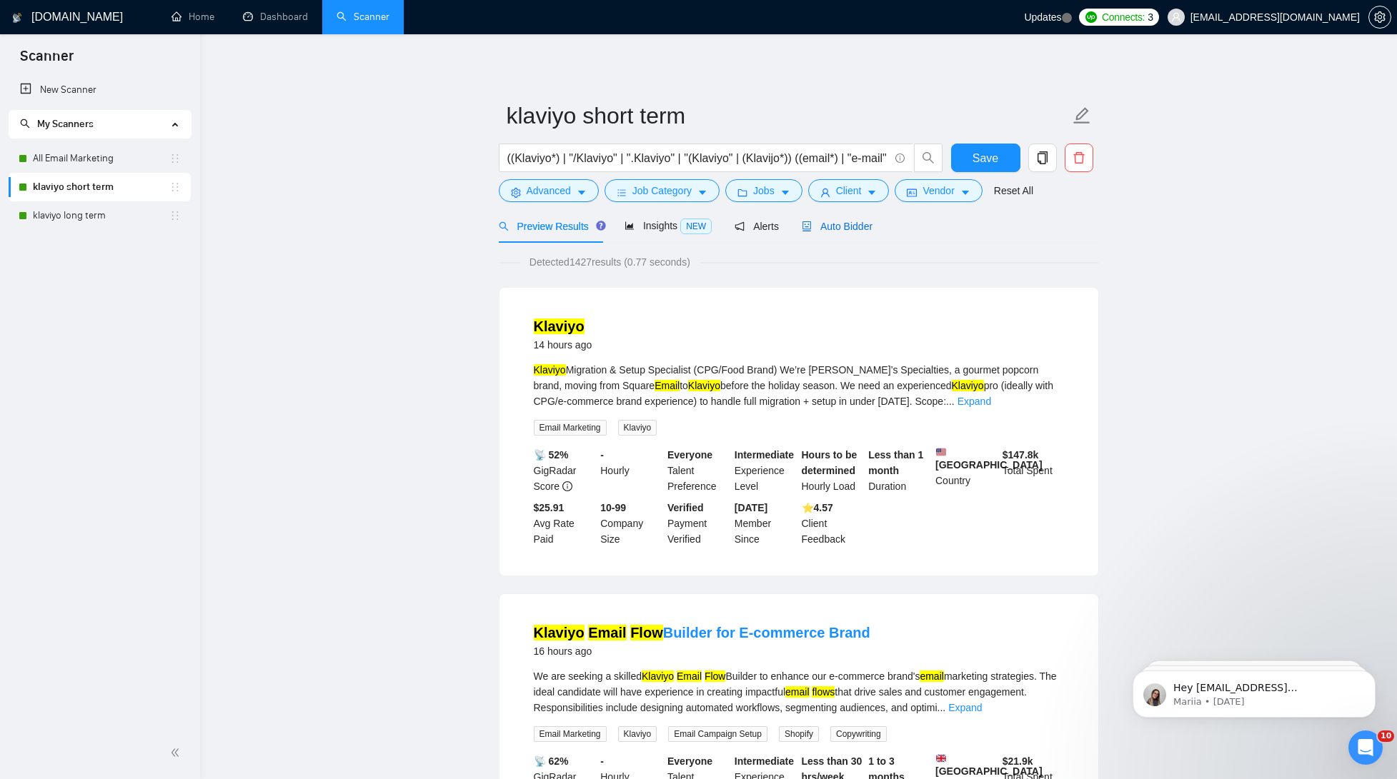
click at [845, 225] on span "Auto Bidder" at bounding box center [837, 226] width 71 height 11
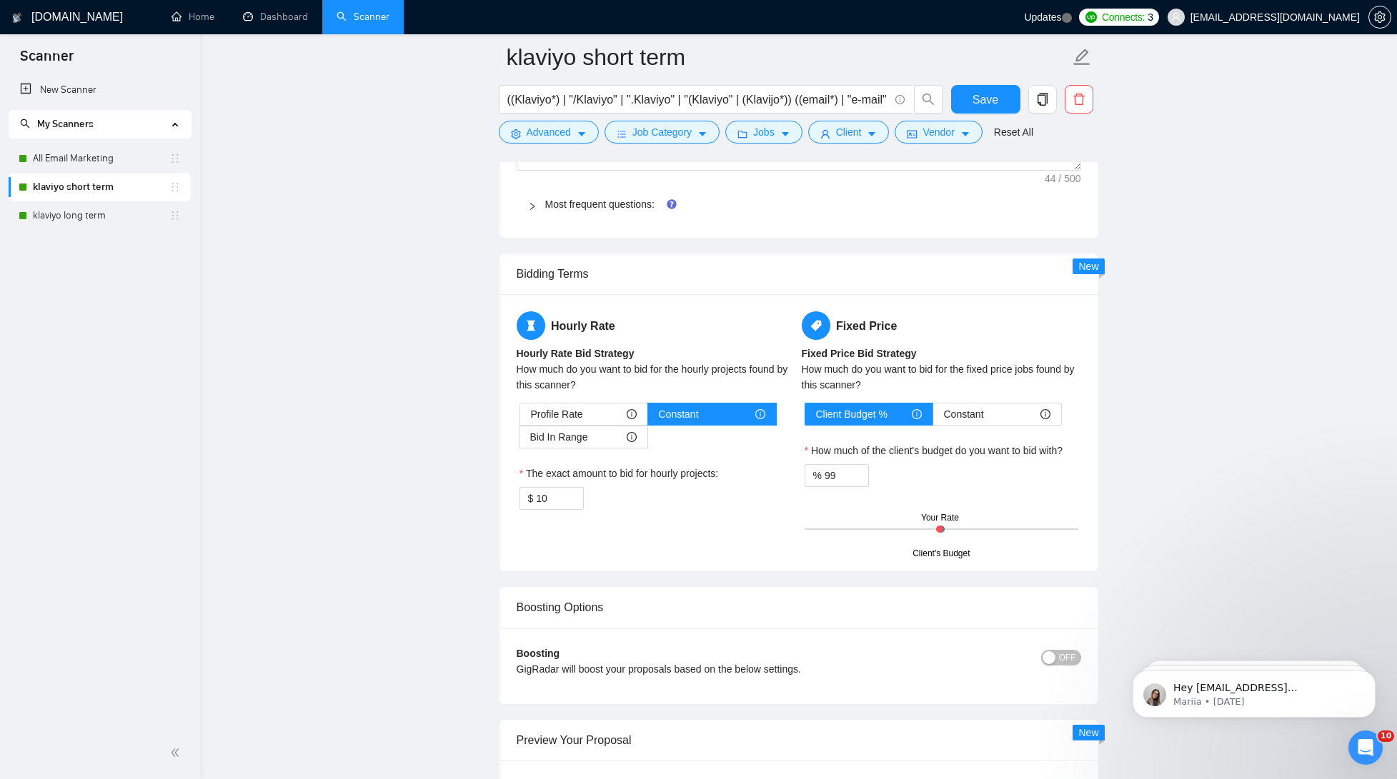
scroll to position [1500, 0]
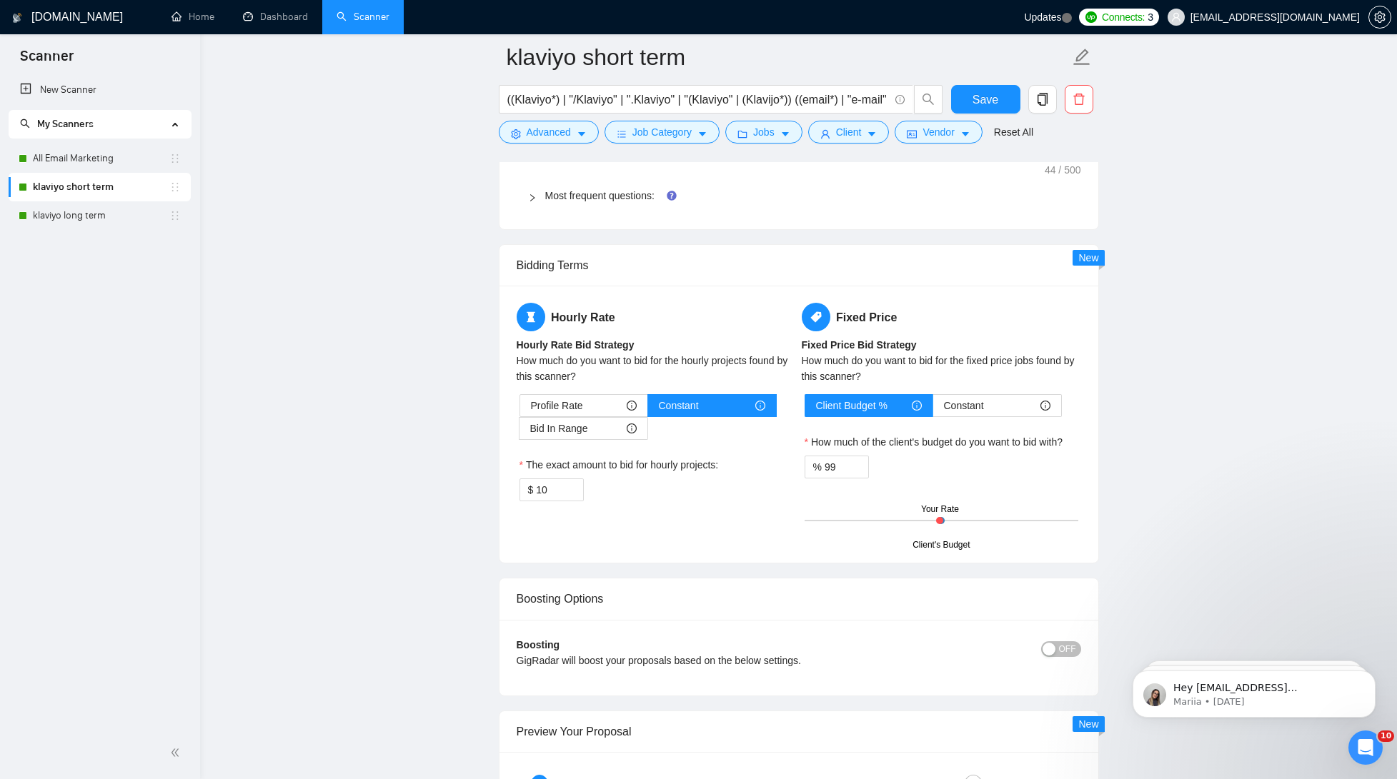
click at [1057, 652] on button "OFF" at bounding box center [1061, 650] width 40 height 16
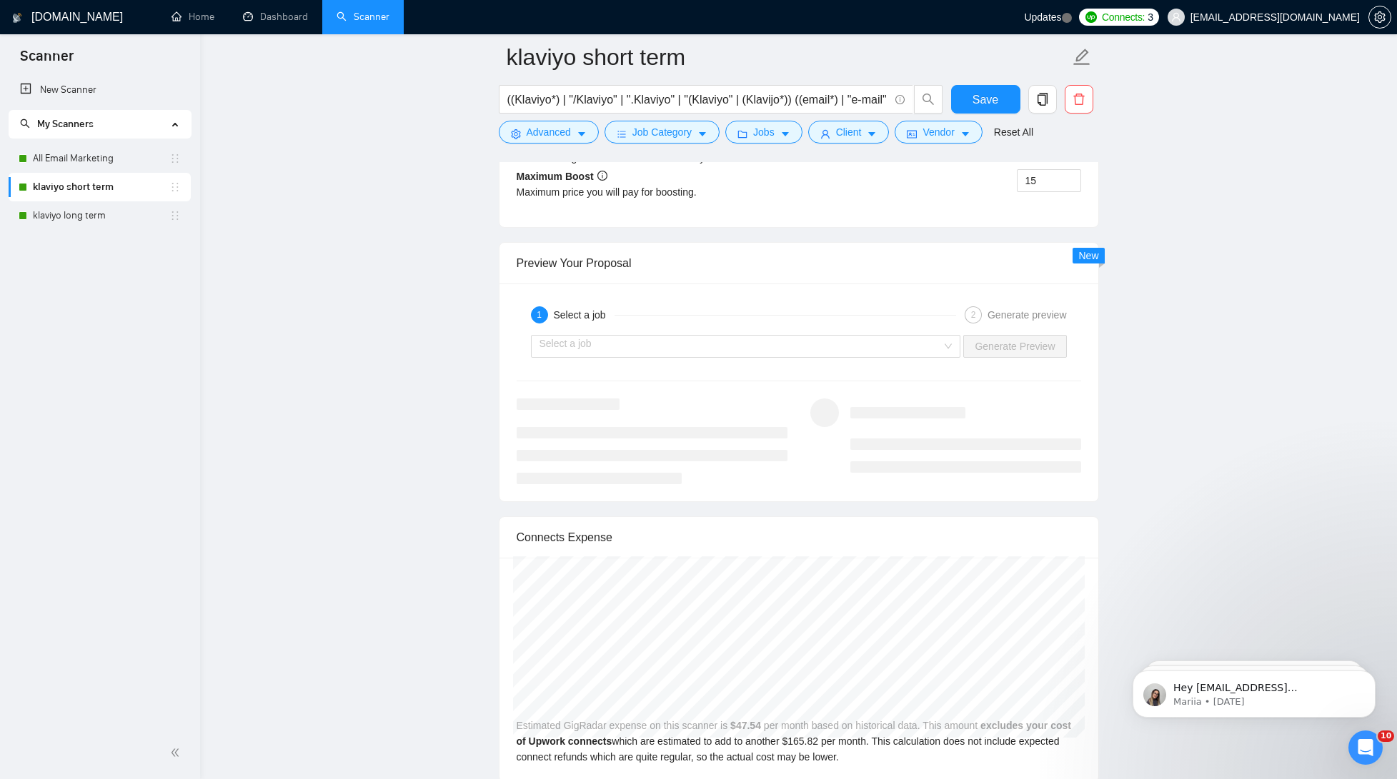
scroll to position [1649, 0]
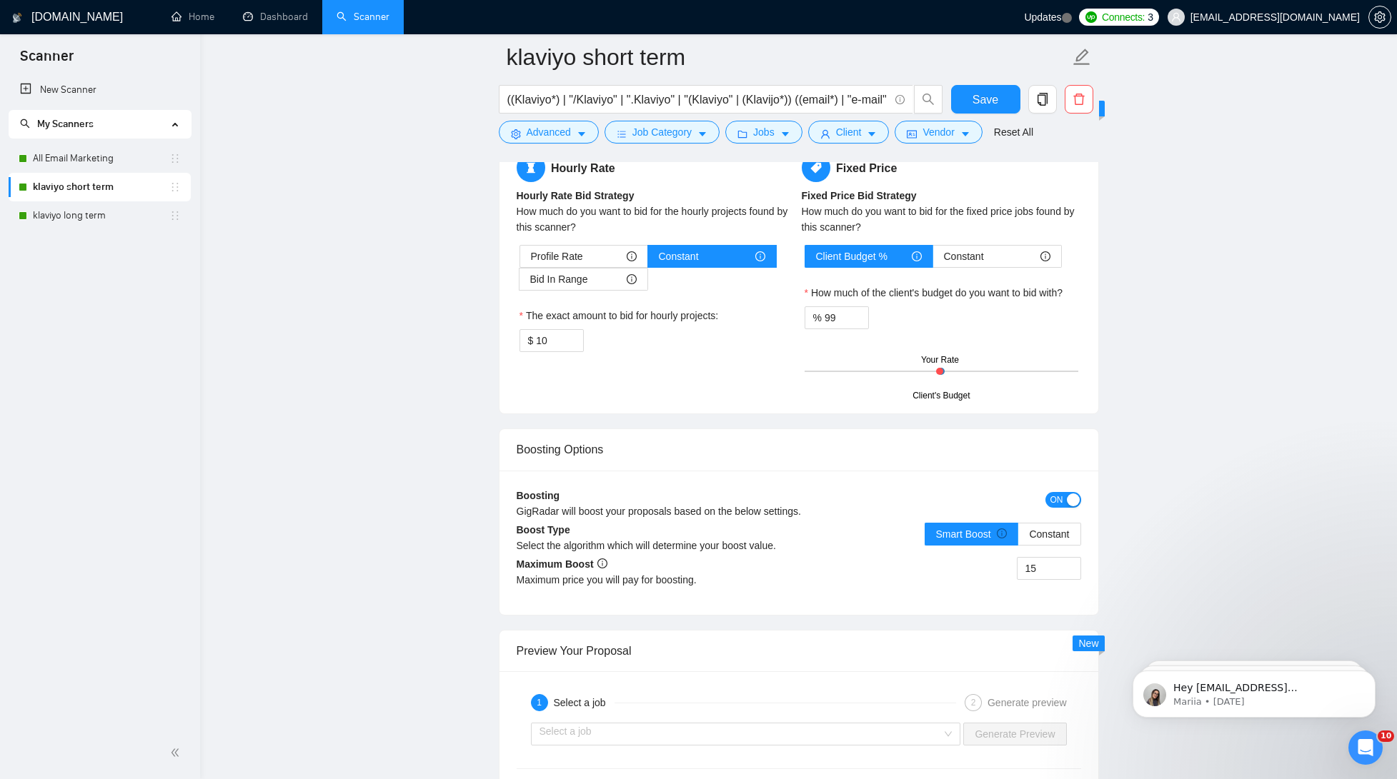
click at [1077, 499] on div "button" at bounding box center [1073, 500] width 13 height 13
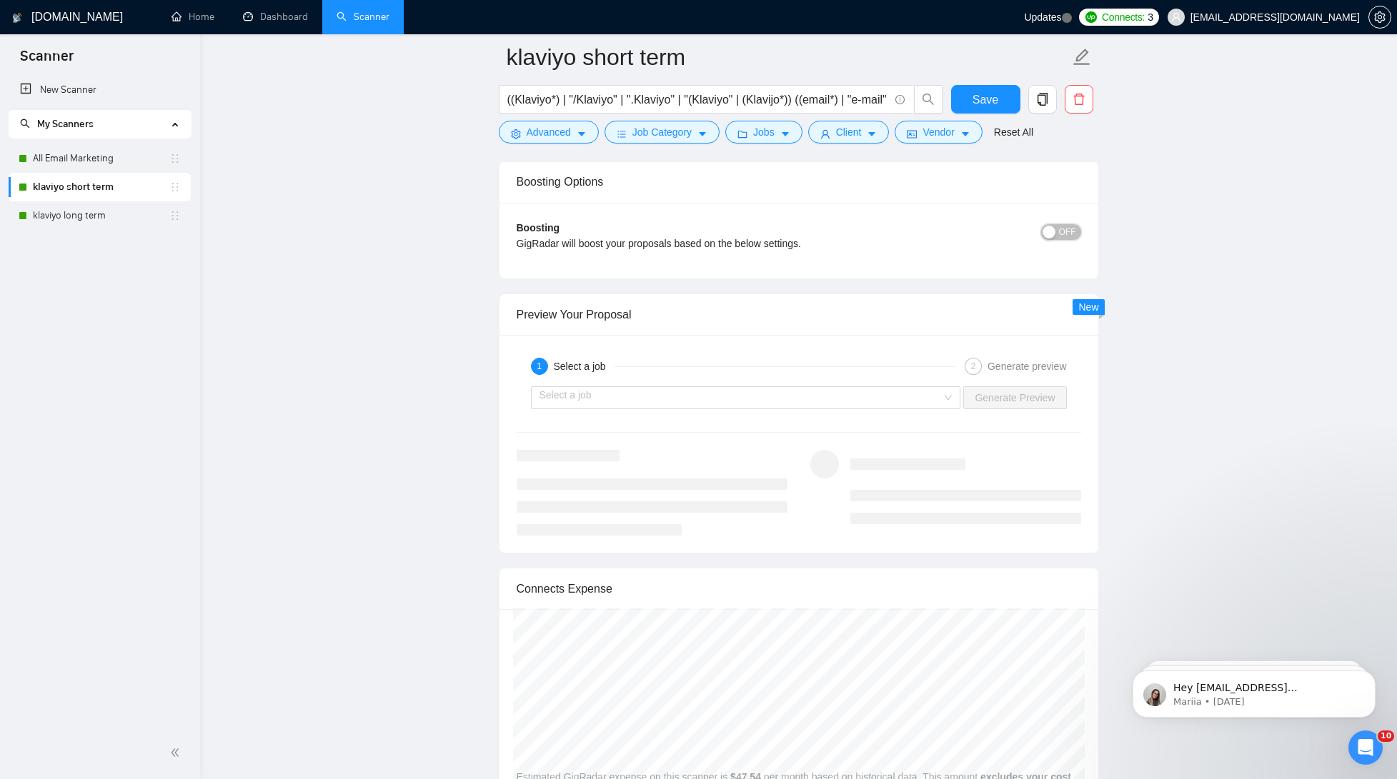
scroll to position [1913, 0]
click at [1057, 234] on button "OFF" at bounding box center [1061, 236] width 40 height 16
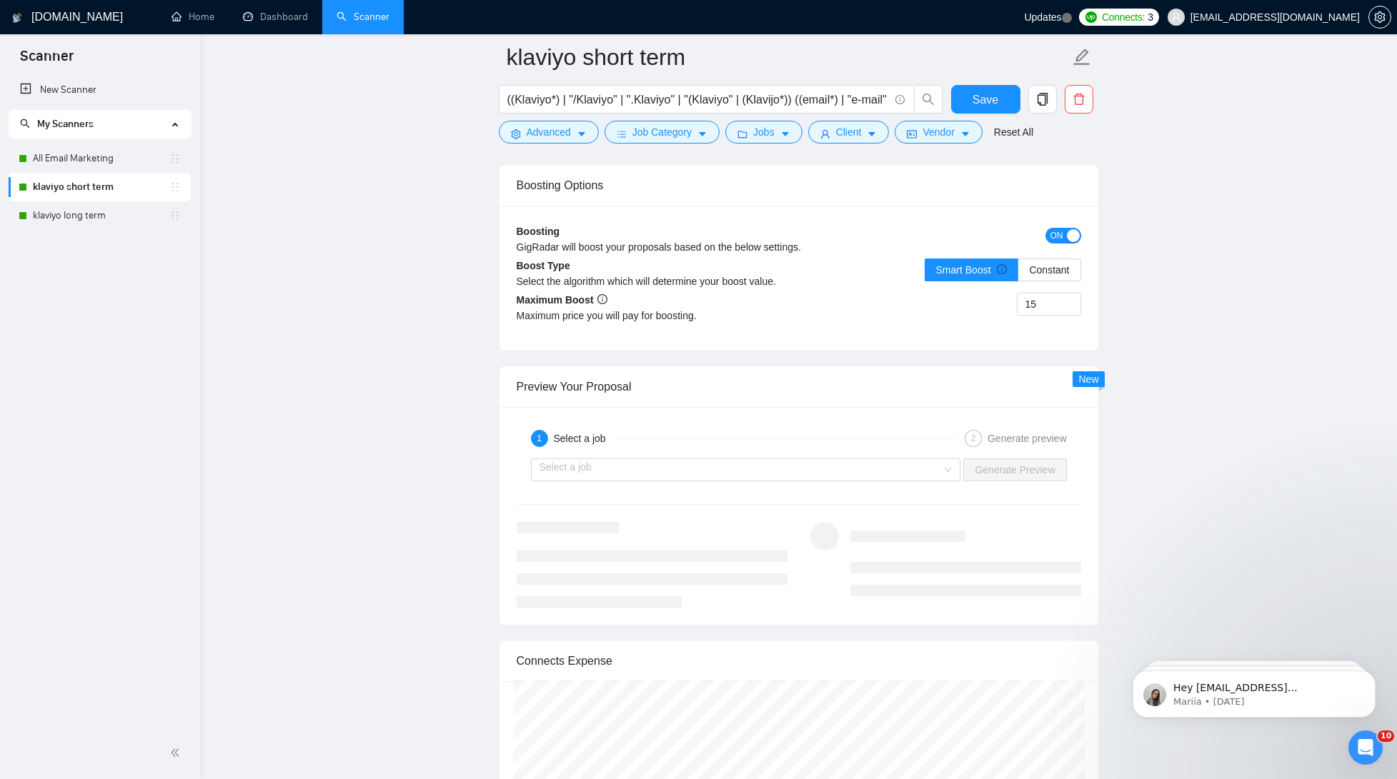
click at [1069, 306] on span "down" at bounding box center [1073, 308] width 9 height 9
click at [1074, 299] on icon "up" at bounding box center [1072, 300] width 5 height 5
type input "15"
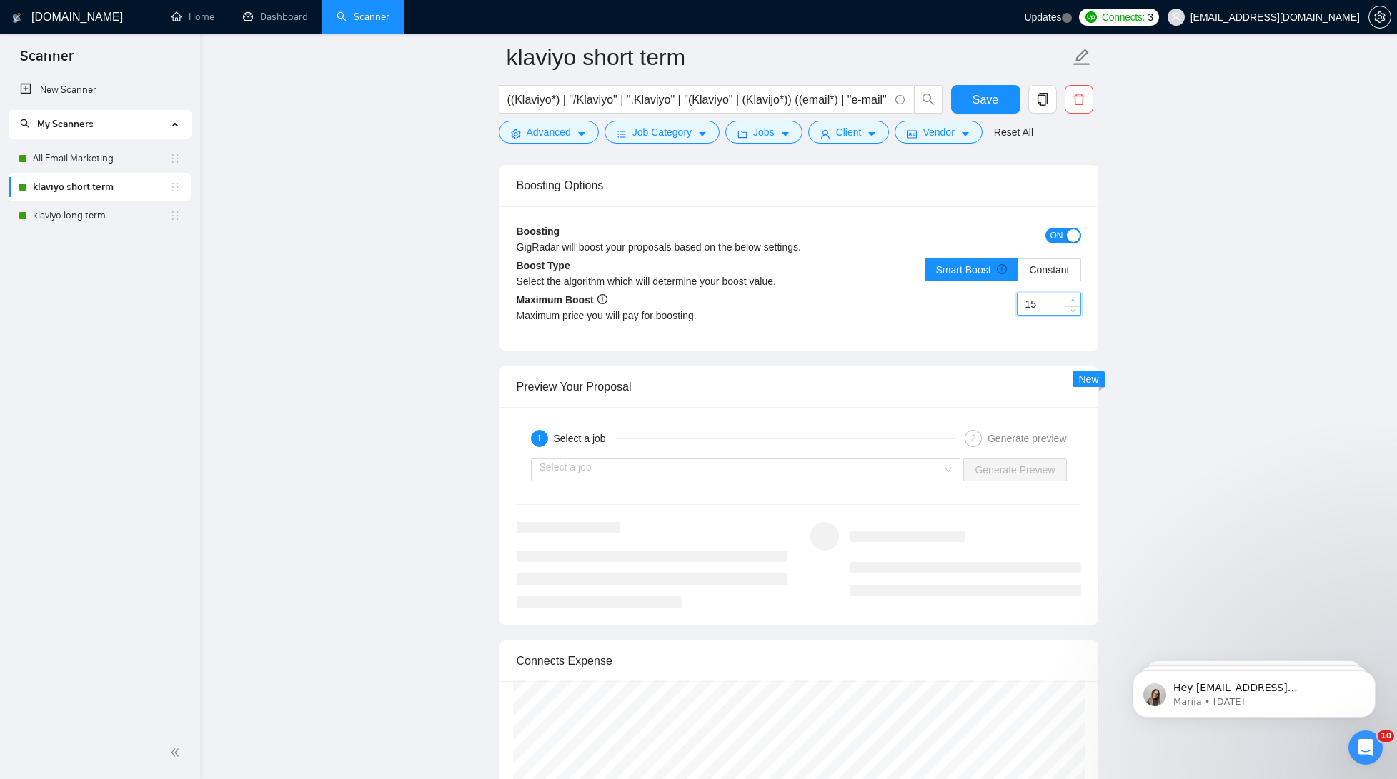
click at [1074, 299] on icon "up" at bounding box center [1072, 300] width 5 height 5
click at [1052, 305] on input "15" at bounding box center [1048, 304] width 63 height 21
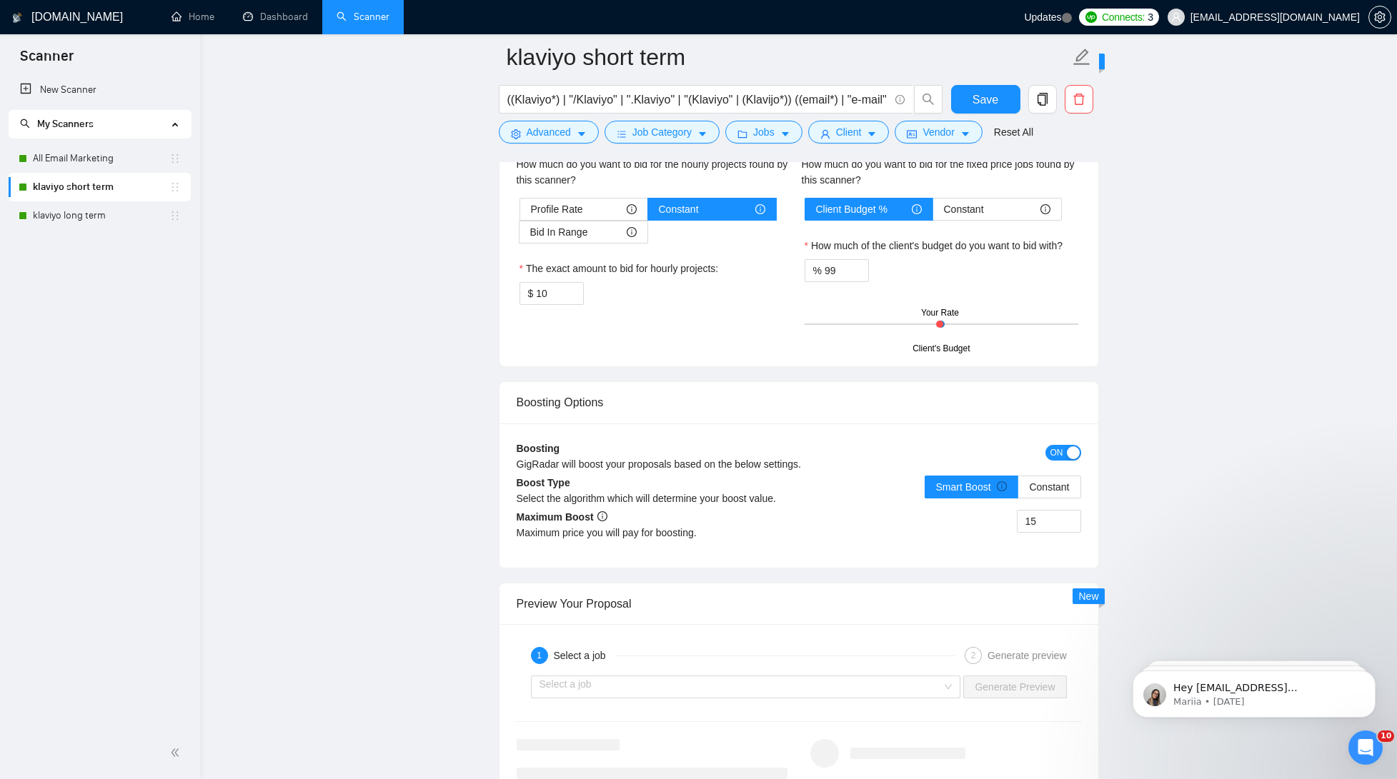
scroll to position [1331, 0]
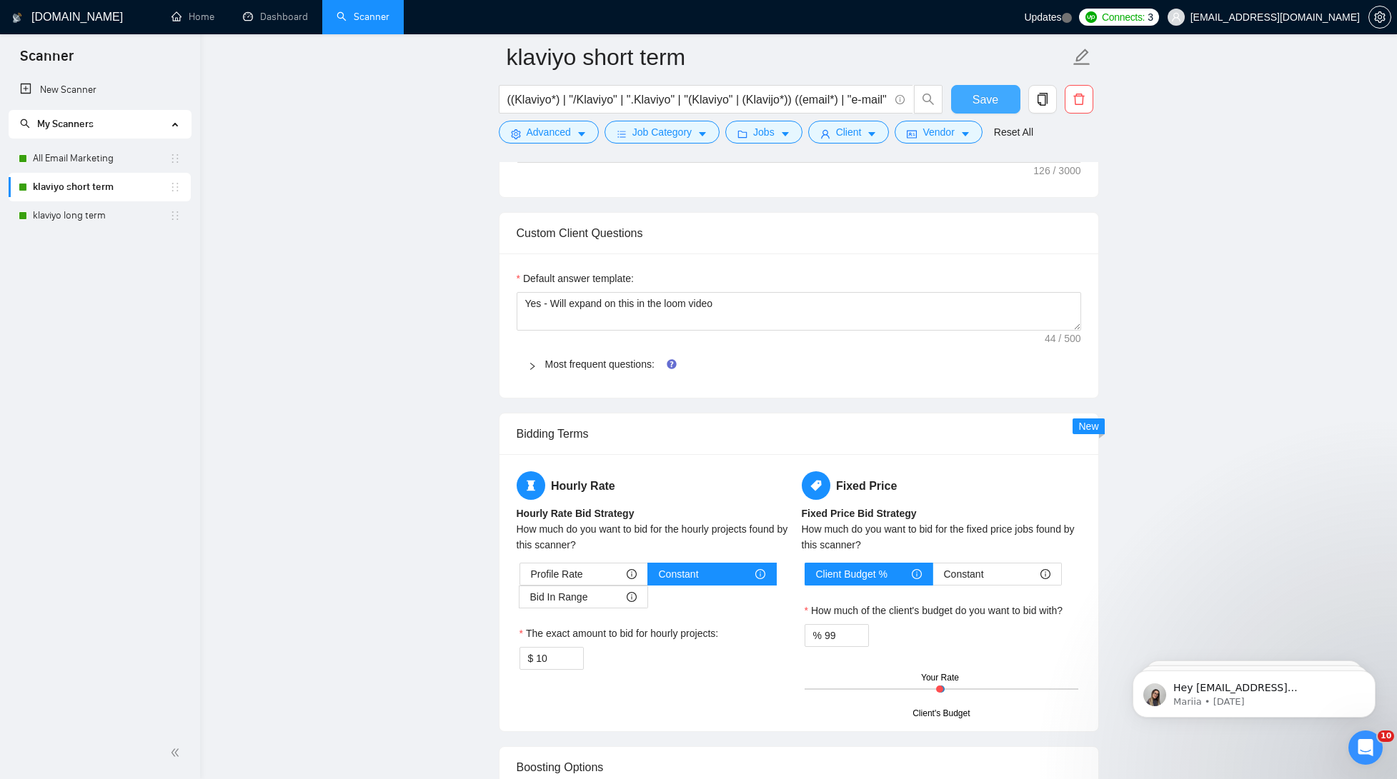
click at [1007, 99] on button "Save" at bounding box center [985, 99] width 69 height 29
checkbox input "true"
click at [61, 221] on link "klaviyo long term" at bounding box center [101, 215] width 136 height 29
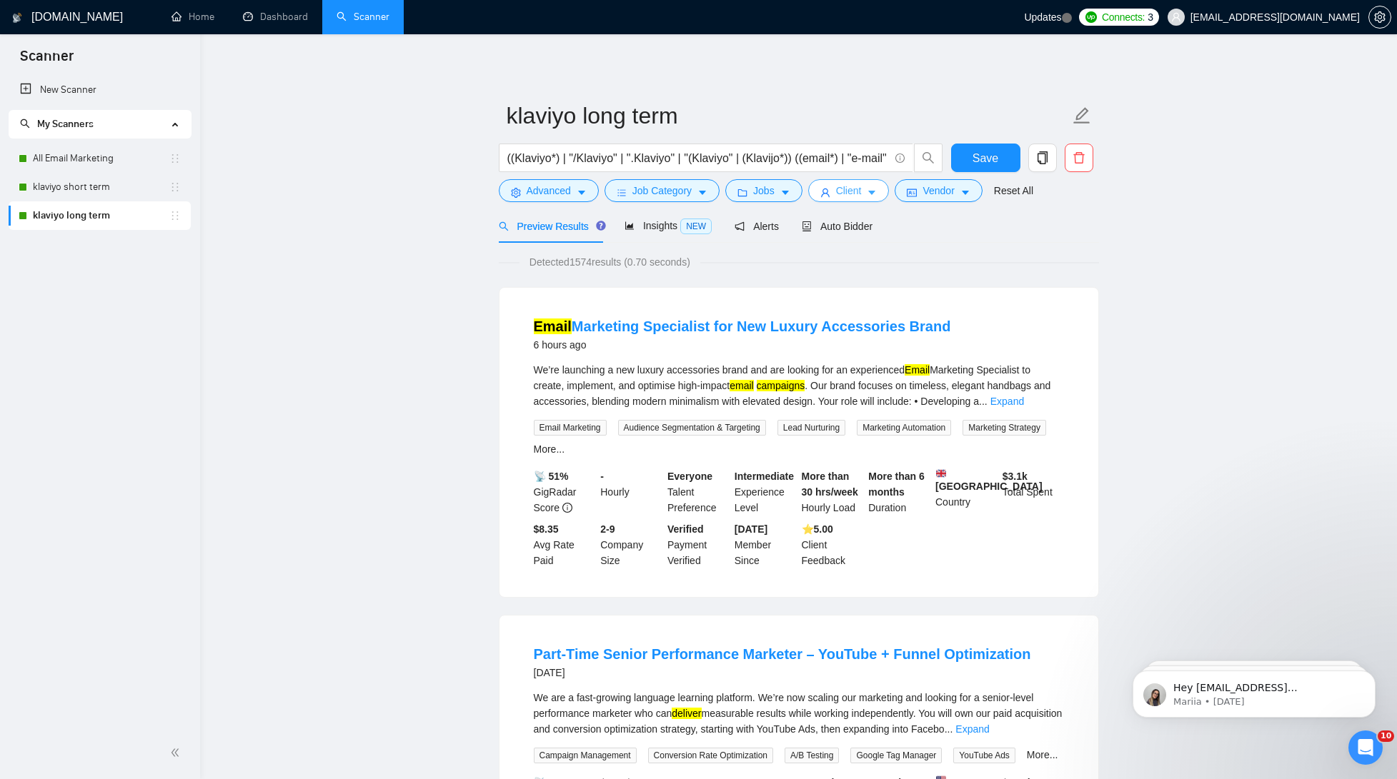
click at [862, 191] on span "Client" at bounding box center [849, 191] width 26 height 16
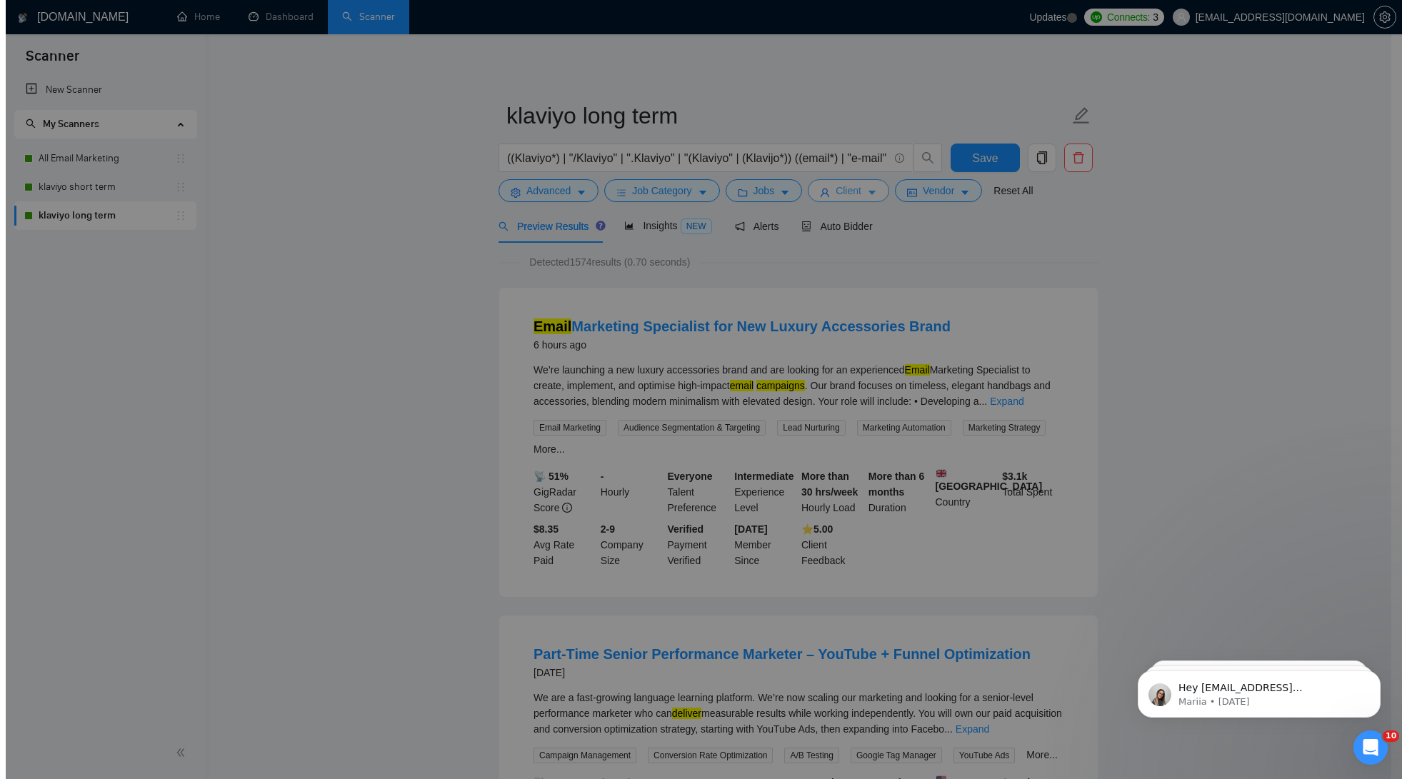
scroll to position [346, 0]
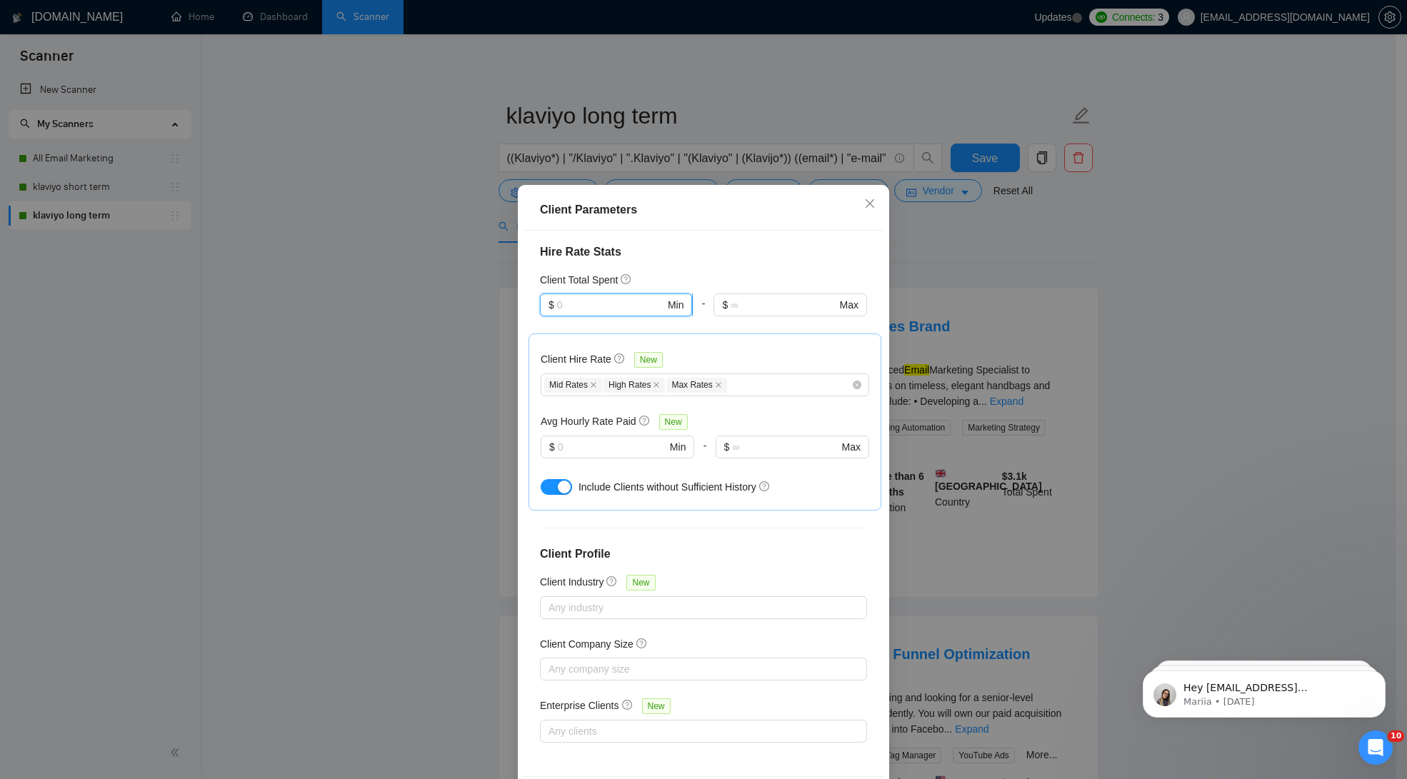
click at [615, 306] on input "text" at bounding box center [611, 305] width 108 height 16
click at [579, 338] on div "$1,000" at bounding box center [609, 333] width 132 height 16
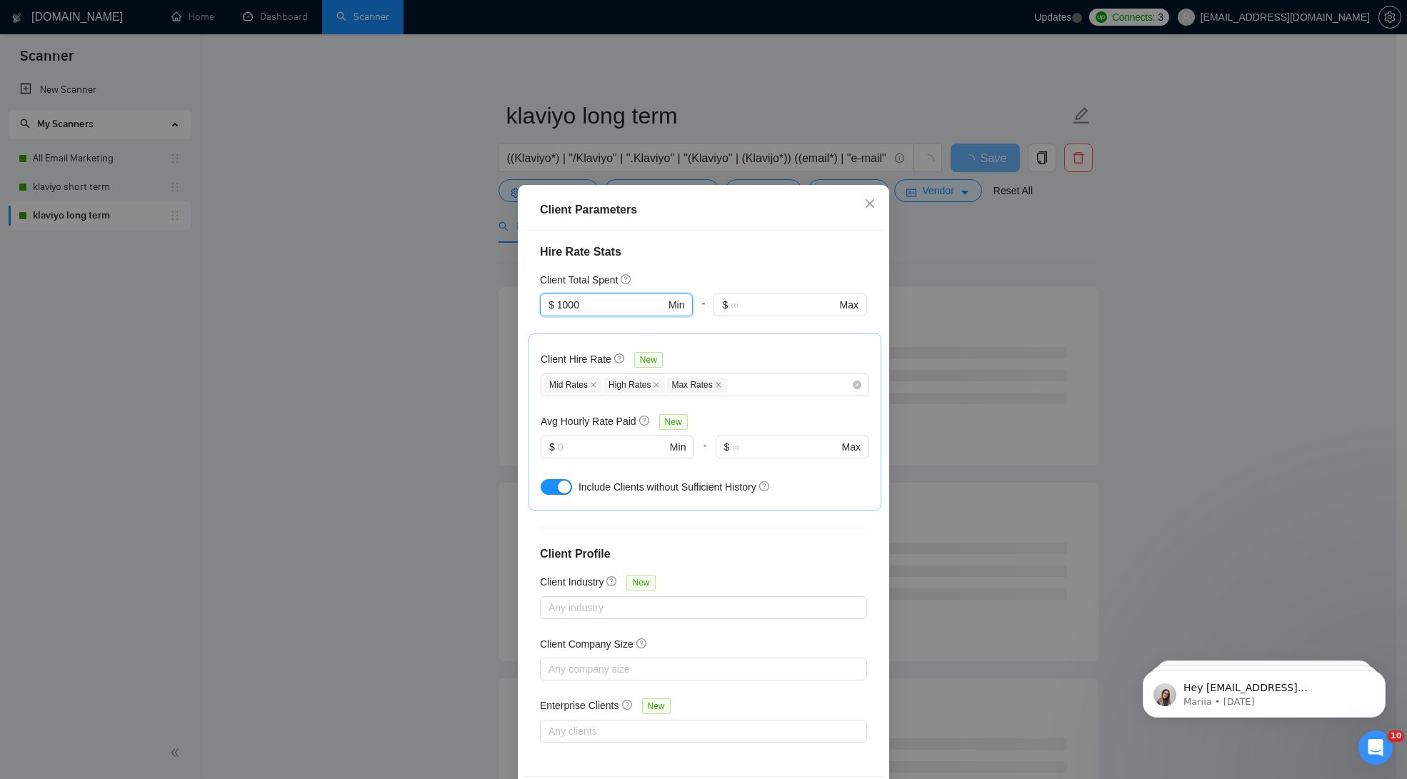
type input "1000"
click at [749, 244] on h4 "Hire Rate Stats" at bounding box center [703, 252] width 327 height 17
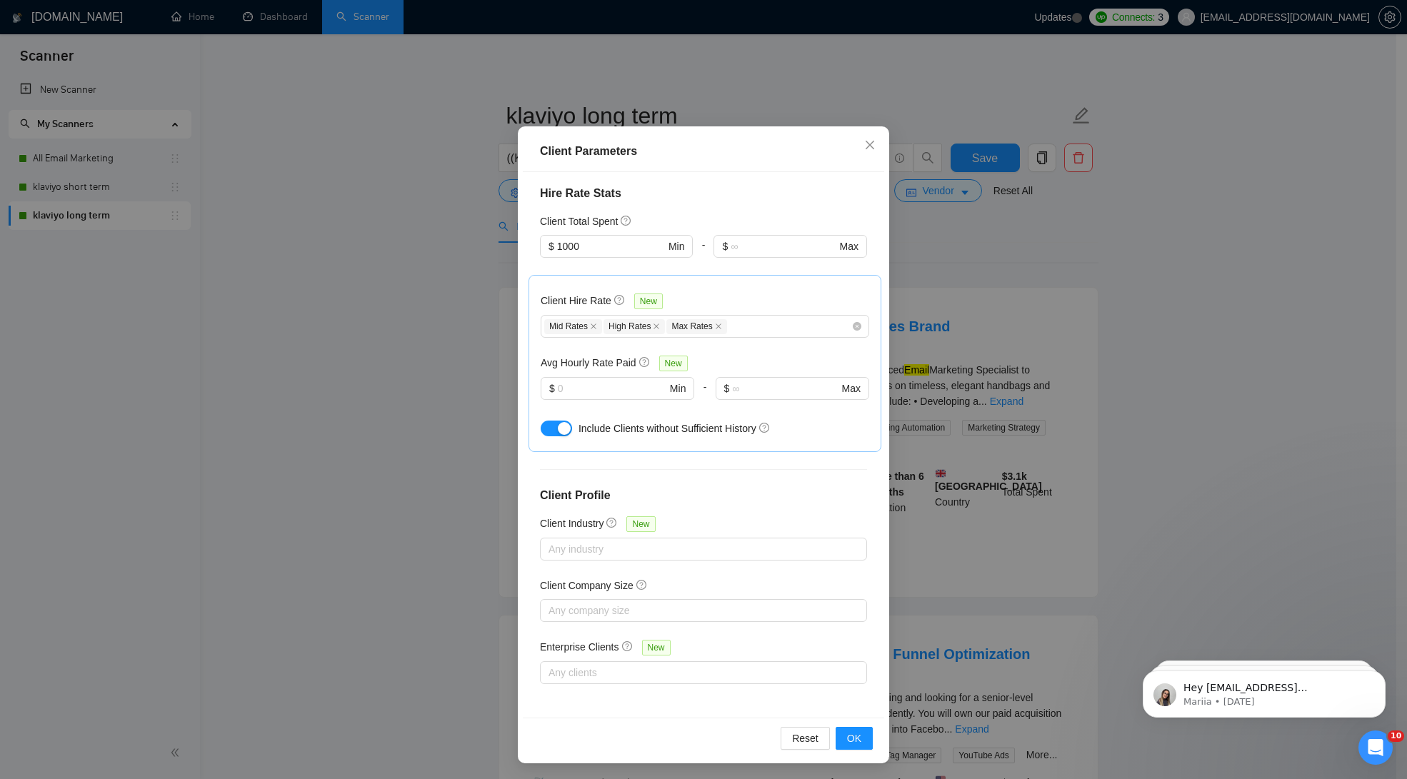
scroll to position [60, 0]
click at [847, 737] on span "OK" at bounding box center [854, 737] width 14 height 16
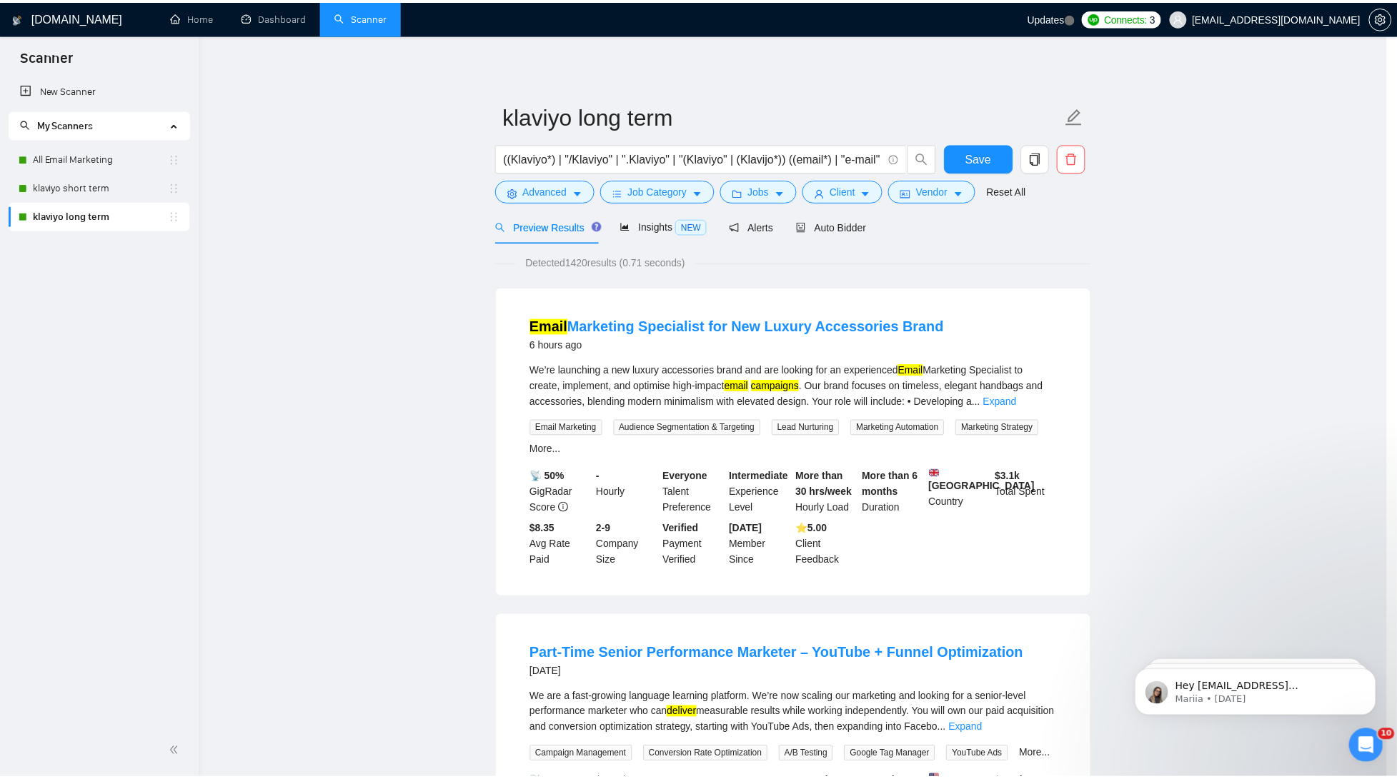
scroll to position [0, 0]
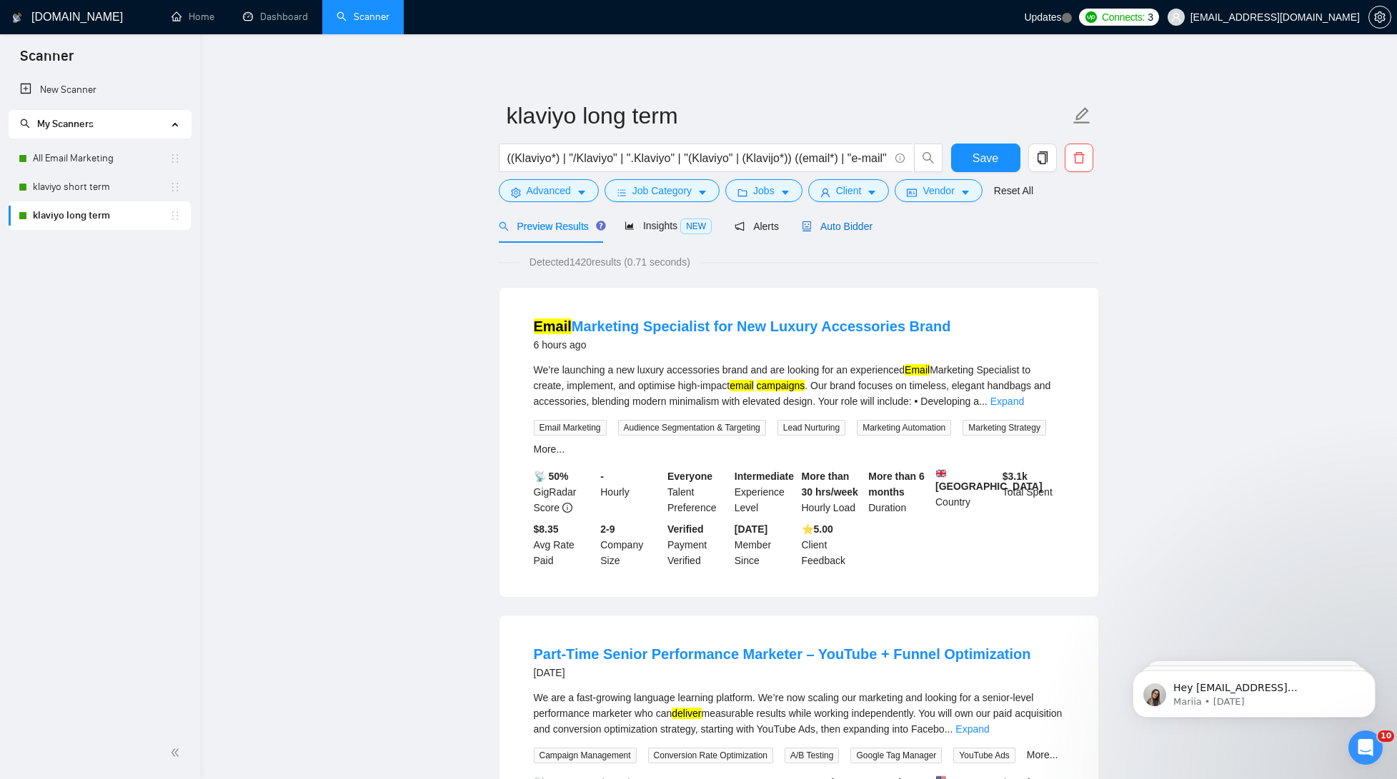
click at [859, 222] on span "Auto Bidder" at bounding box center [837, 226] width 71 height 11
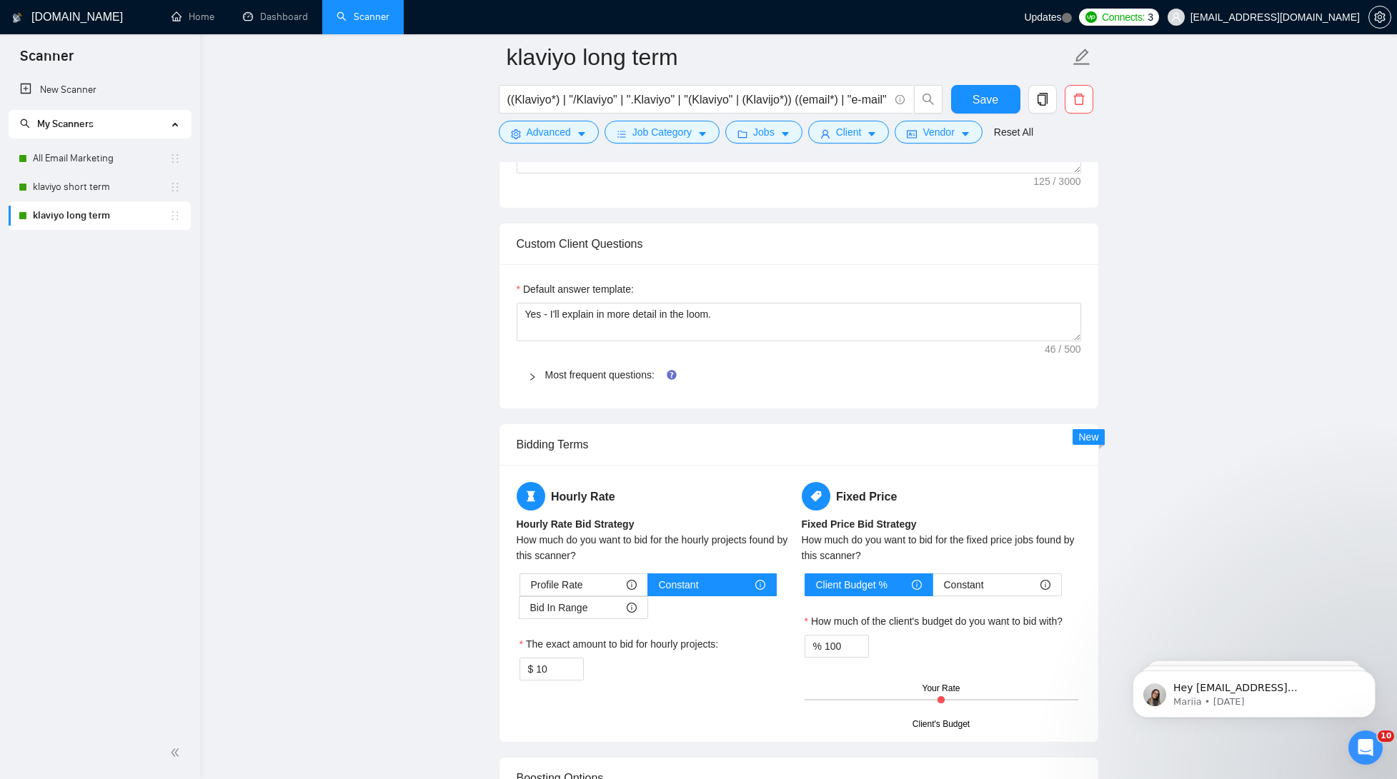
scroll to position [1598, 0]
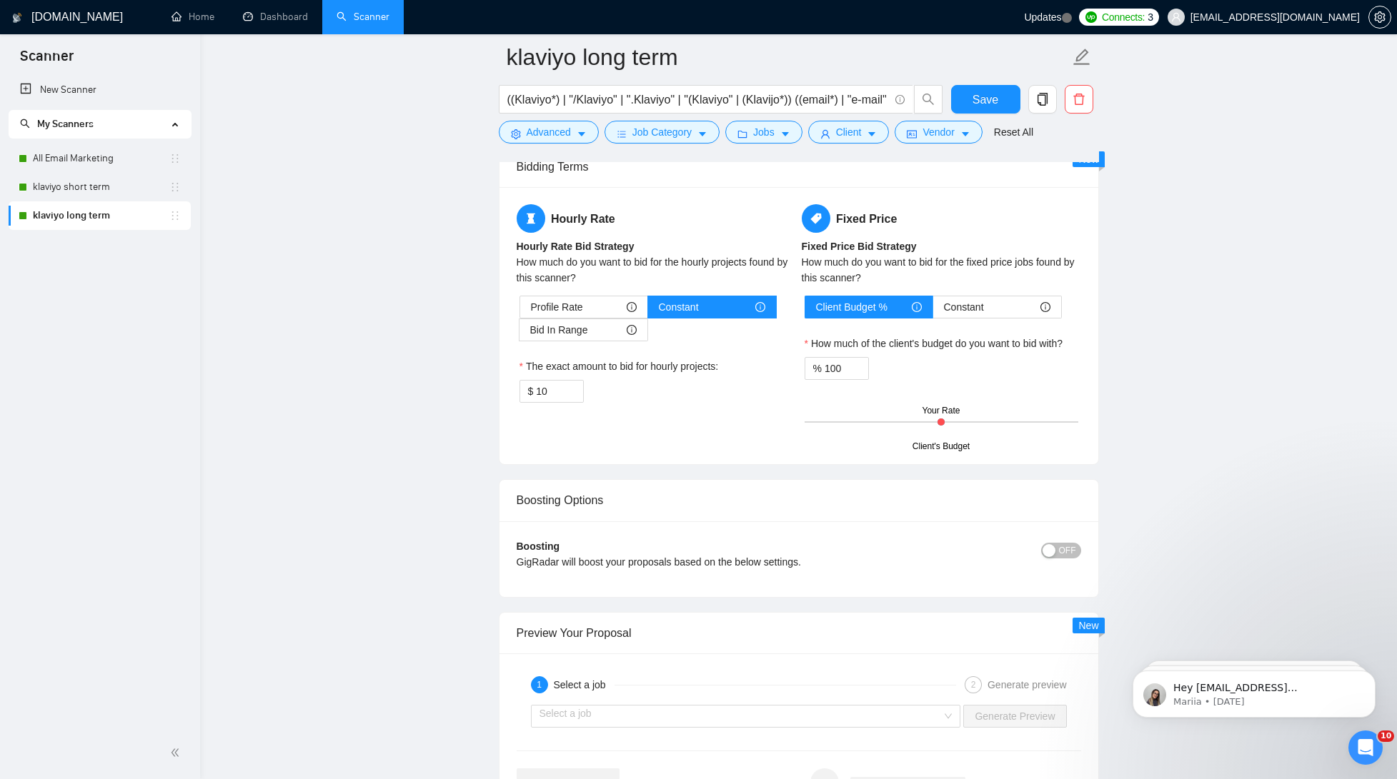
click at [1061, 555] on span "OFF" at bounding box center [1067, 551] width 17 height 16
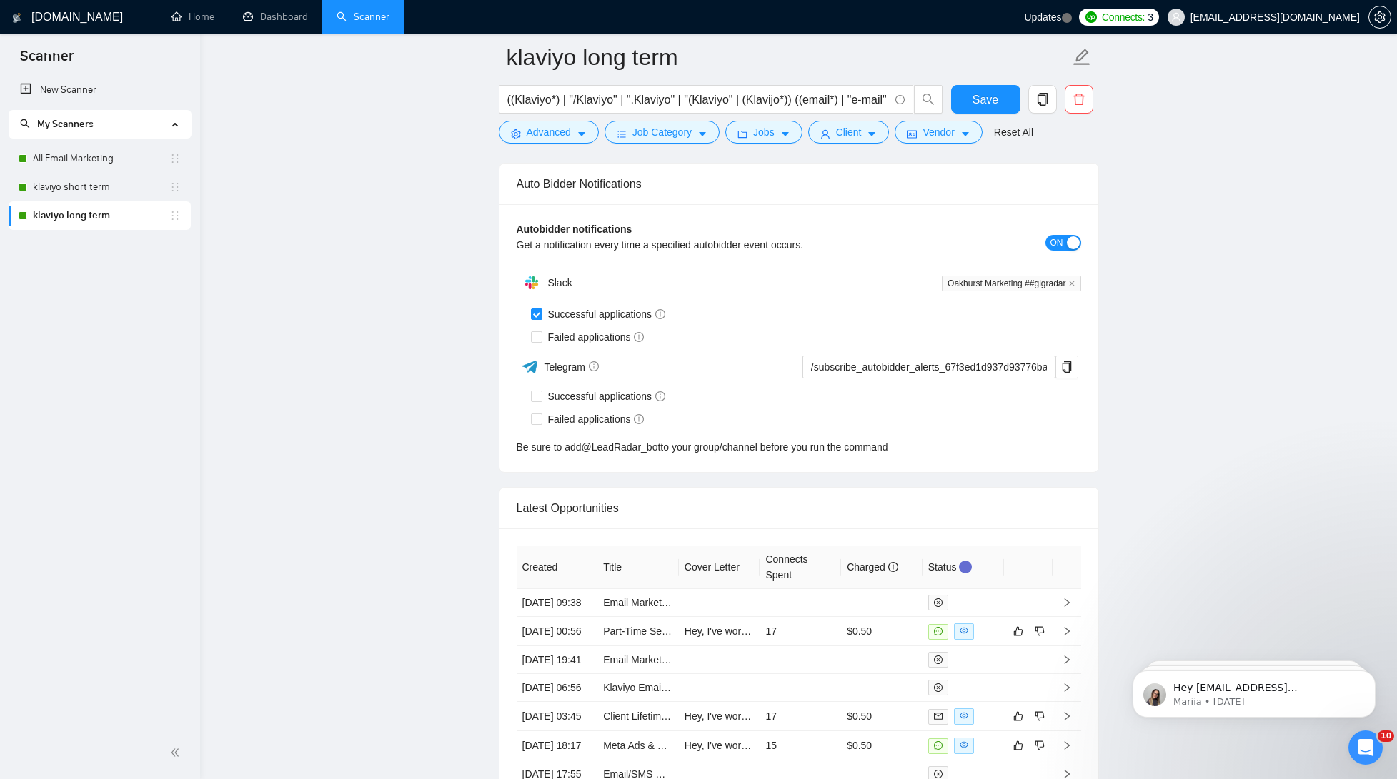
scroll to position [3204, 0]
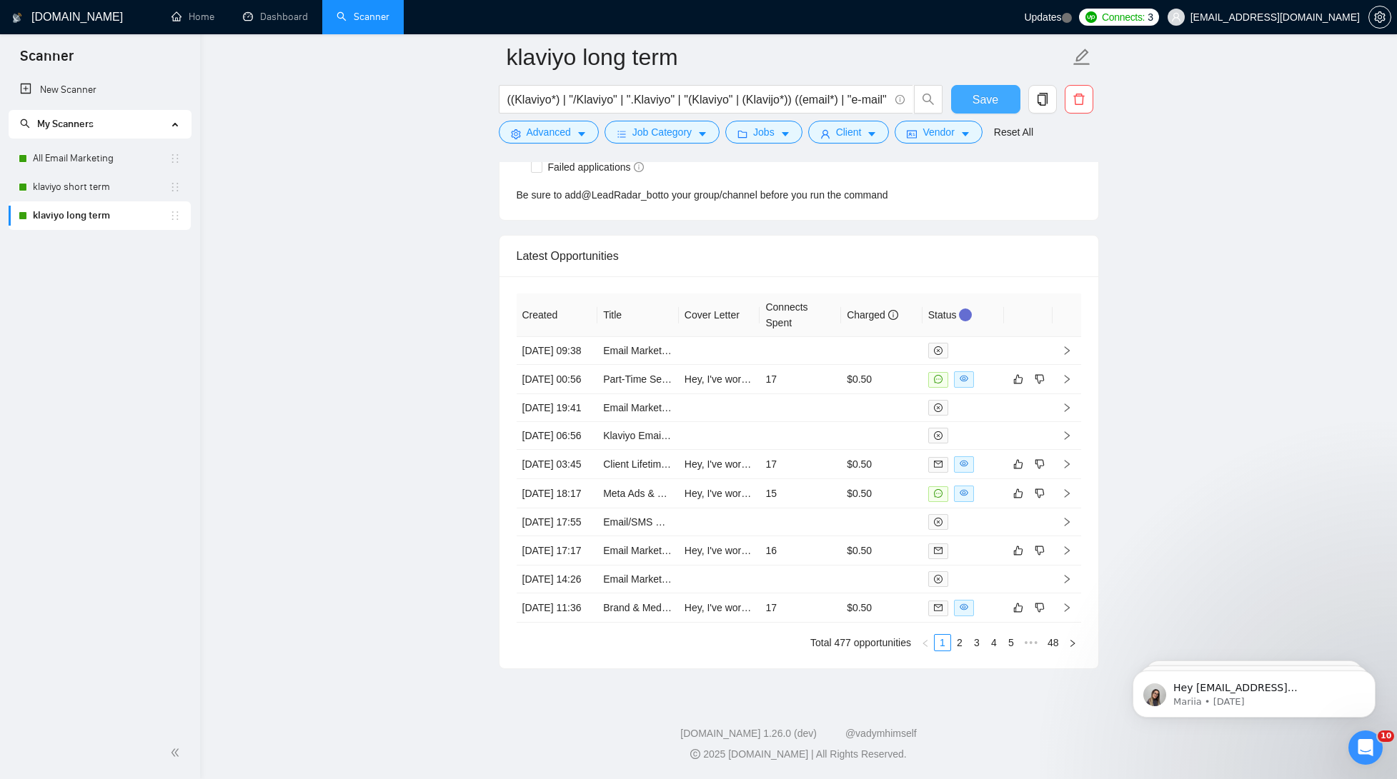
click at [976, 97] on span "Save" at bounding box center [985, 100] width 26 height 18
click at [181, 18] on link "Home" at bounding box center [192, 17] width 43 height 12
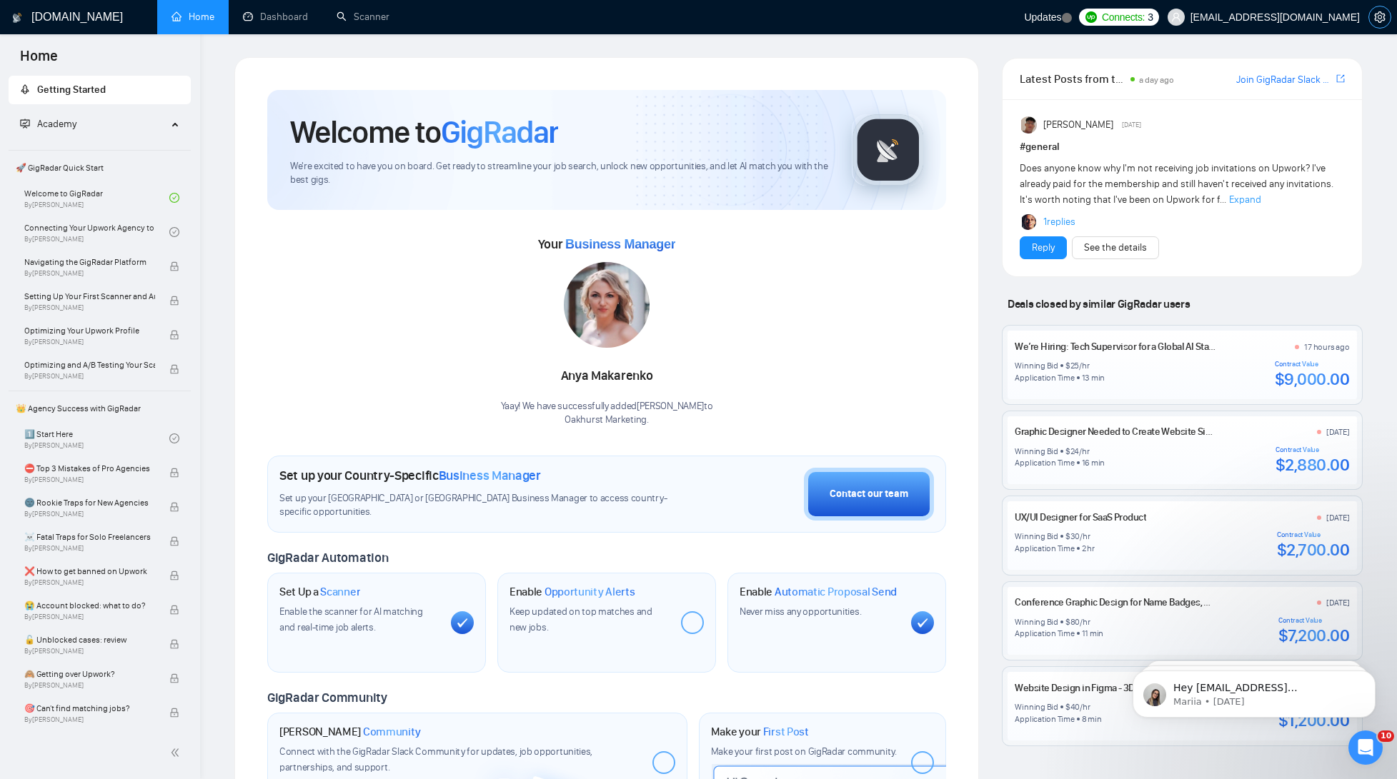
click at [1376, 17] on icon "setting" at bounding box center [1379, 16] width 11 height 11
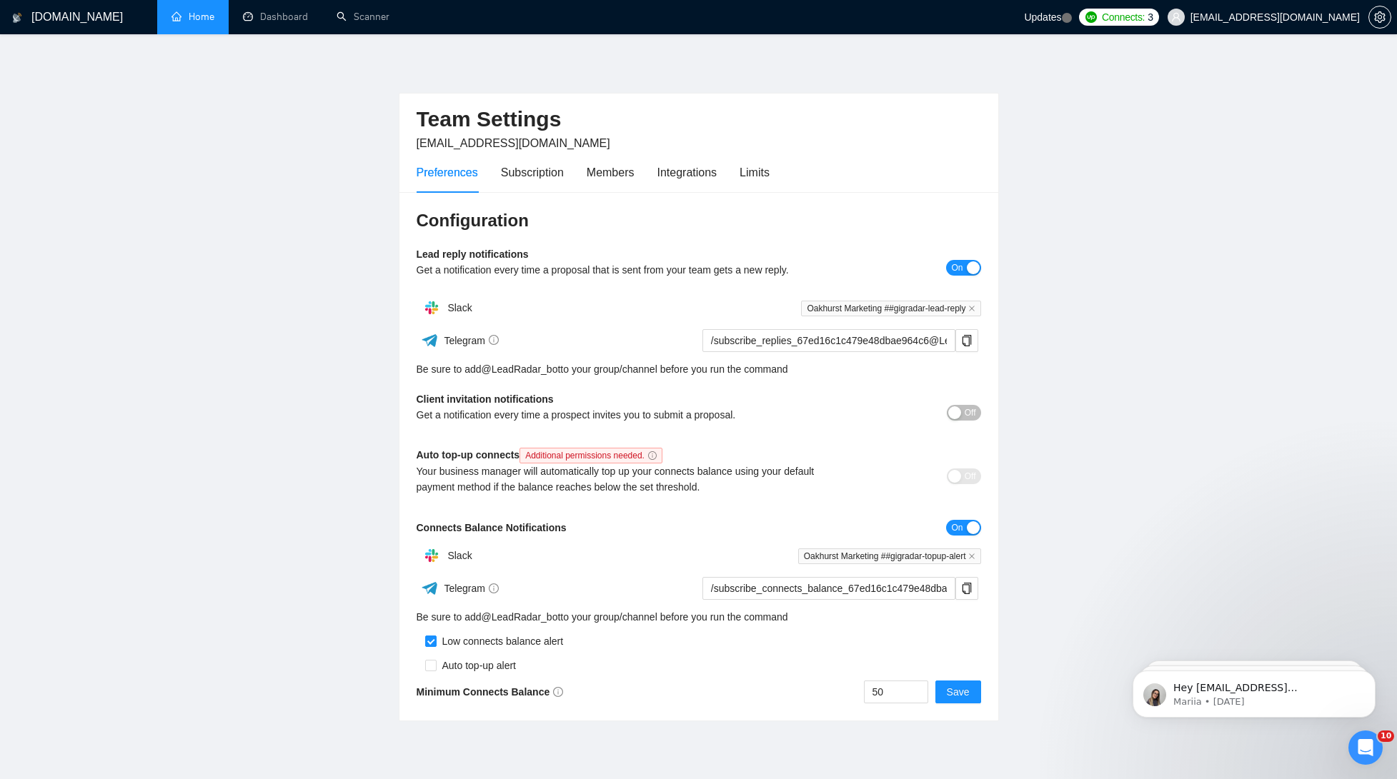
click at [639, 183] on div "Preferences Subscription Members Integrations Limits" at bounding box center [593, 172] width 353 height 41
click at [629, 175] on div "Members" at bounding box center [611, 173] width 48 height 18
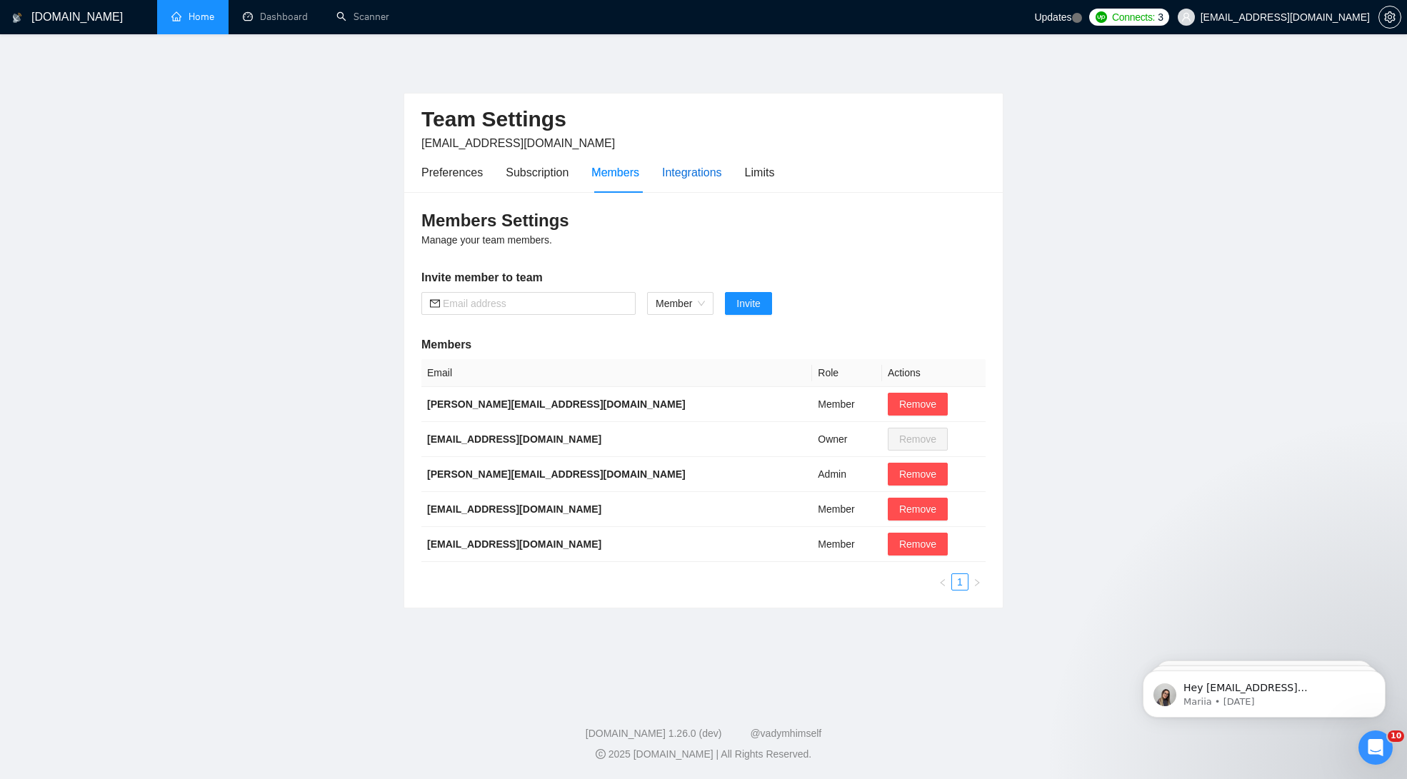
click at [704, 168] on div "Integrations" at bounding box center [692, 173] width 60 height 18
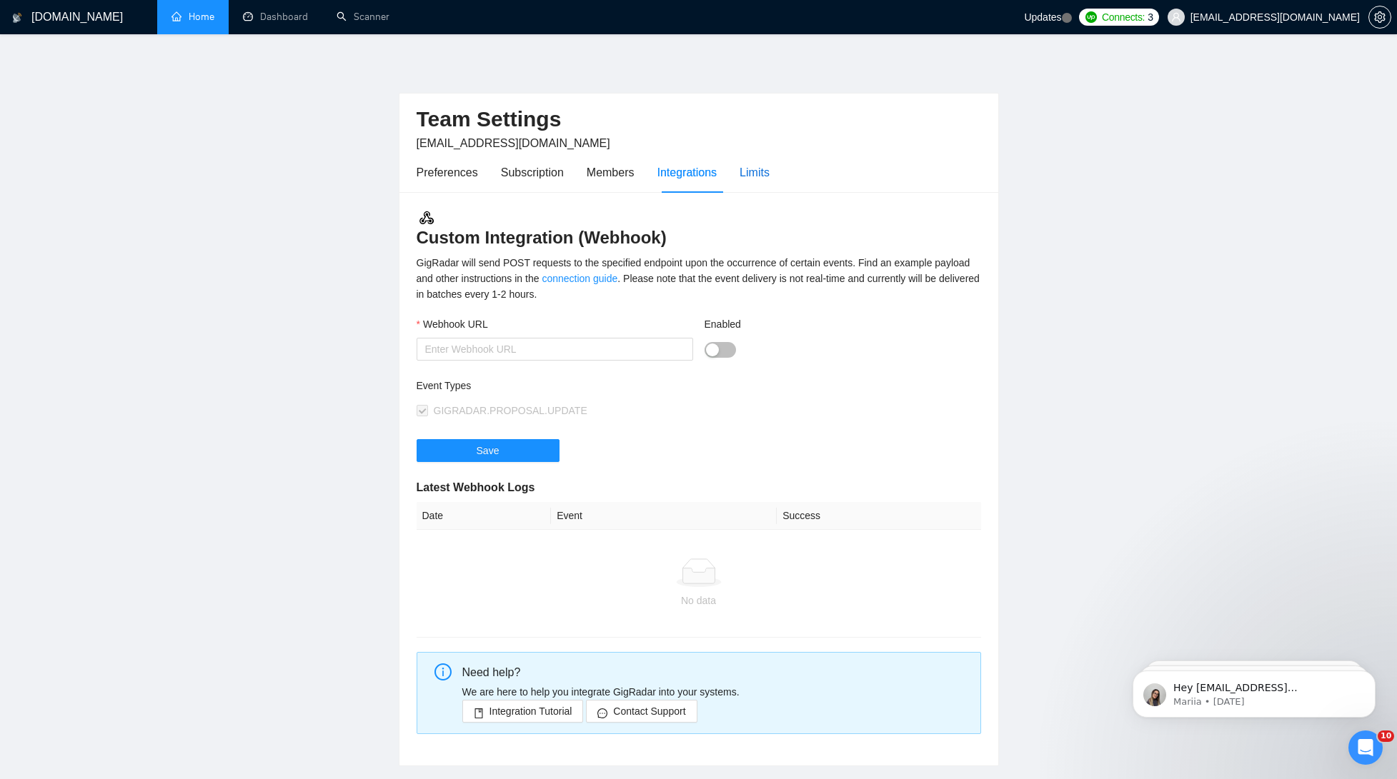
click at [769, 177] on div "Limits" at bounding box center [754, 173] width 30 height 18
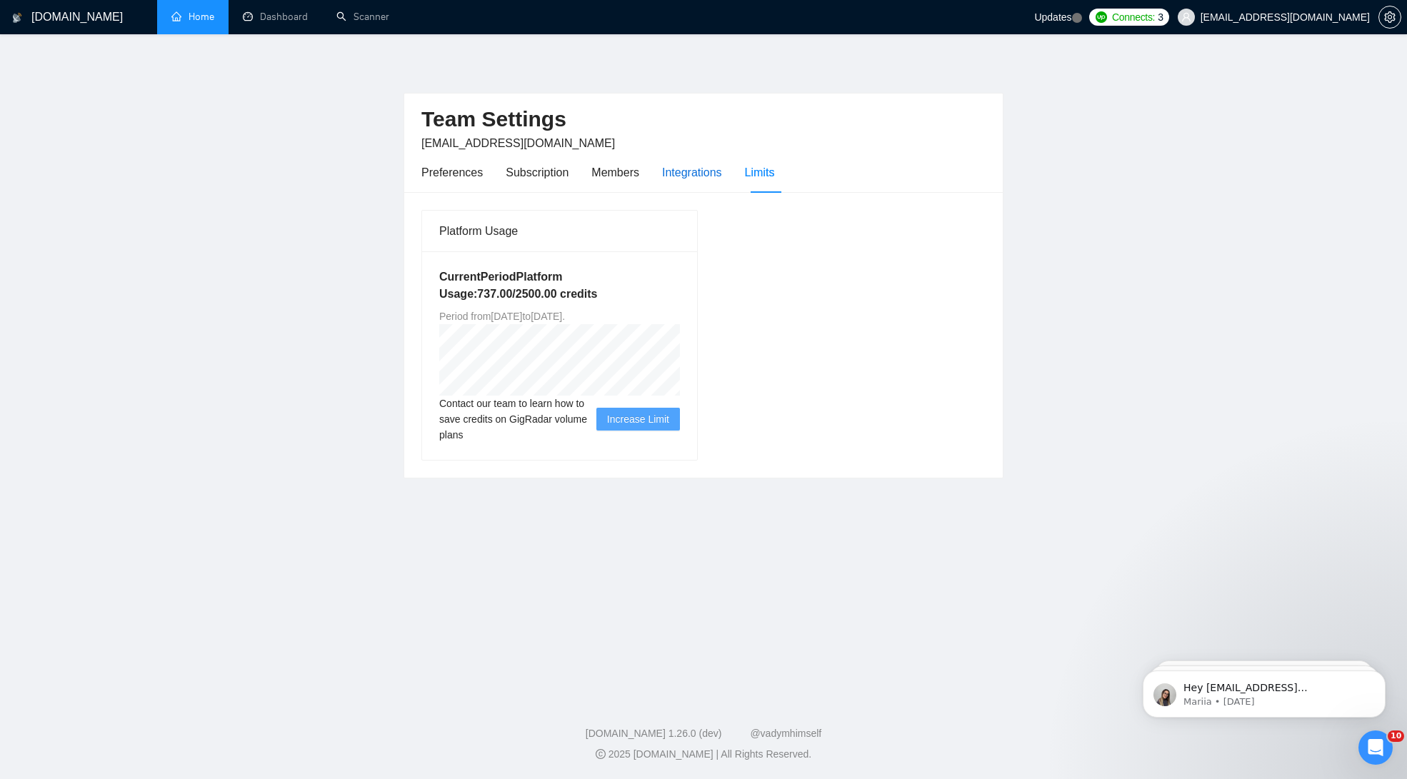
click at [712, 176] on div "Integrations" at bounding box center [692, 173] width 60 height 18
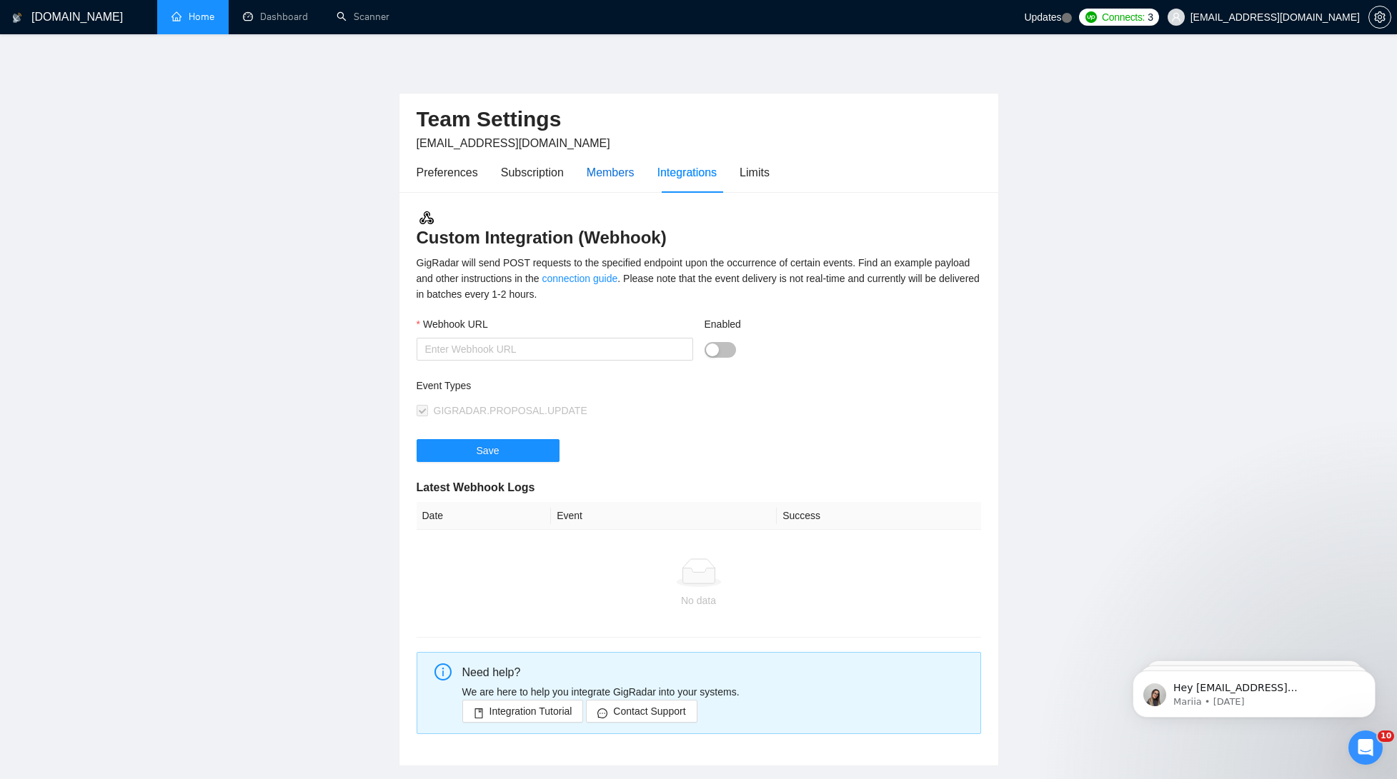
click at [624, 172] on div "Members" at bounding box center [611, 173] width 48 height 18
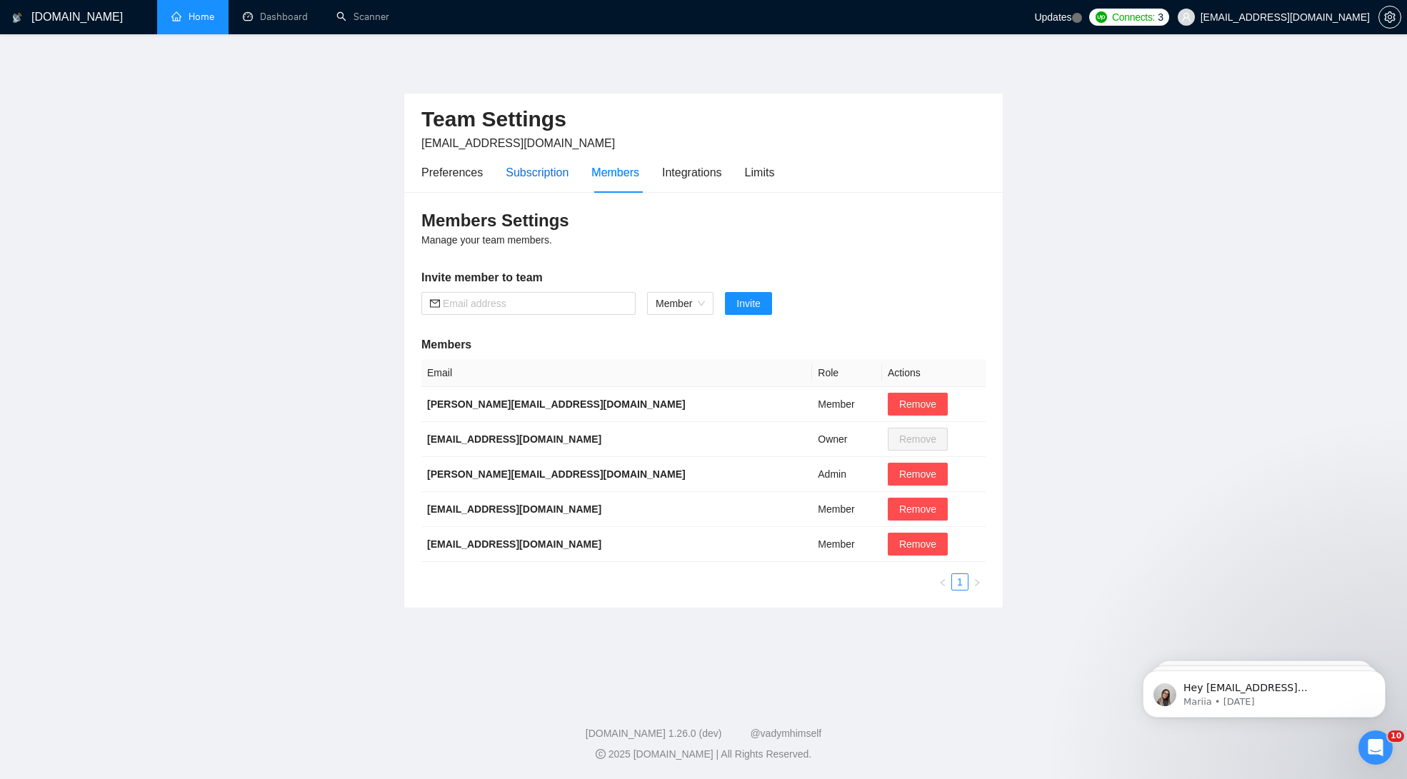
click at [522, 174] on div "Subscription" at bounding box center [537, 173] width 63 height 18
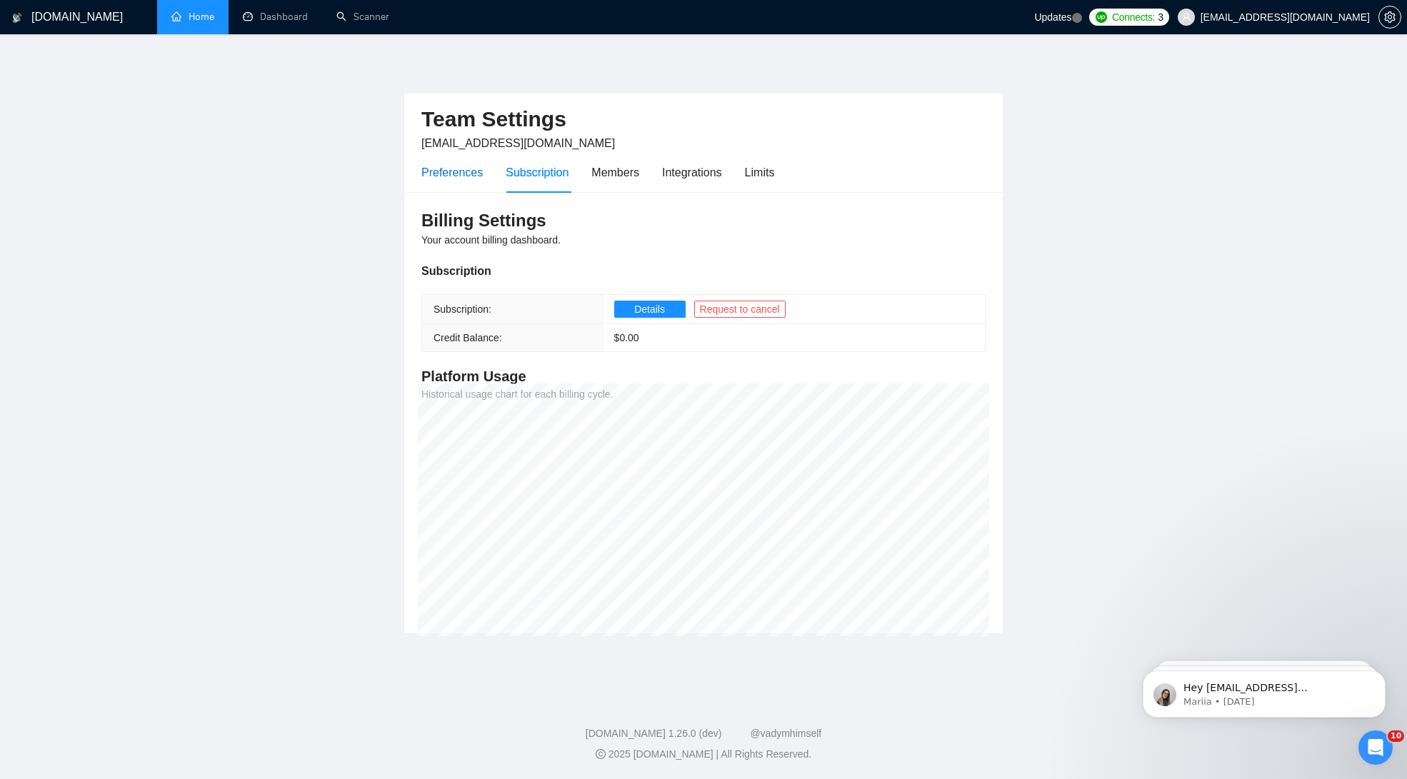
click at [444, 180] on div "Preferences" at bounding box center [452, 173] width 61 height 18
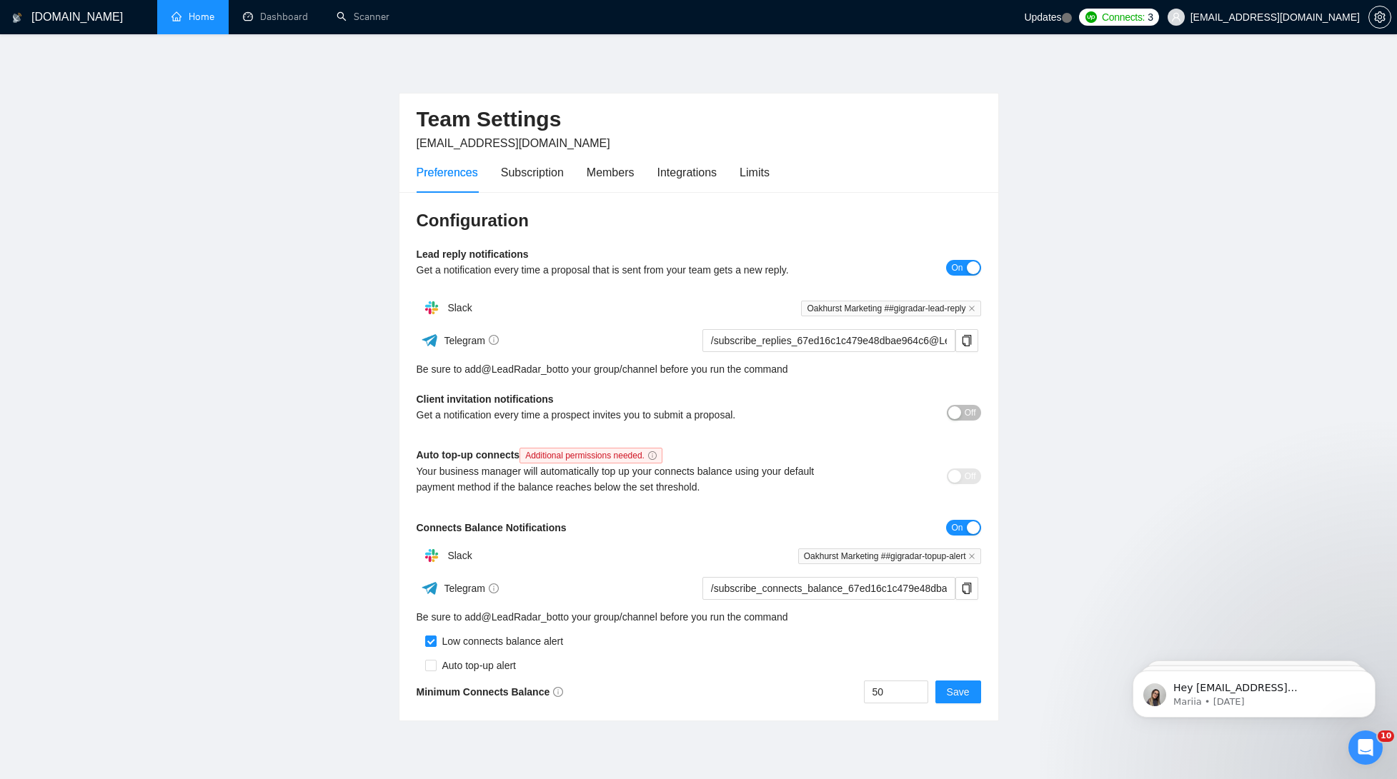
click at [176, 21] on link "Home" at bounding box center [192, 17] width 43 height 12
